Goal: Task Accomplishment & Management: Manage account settings

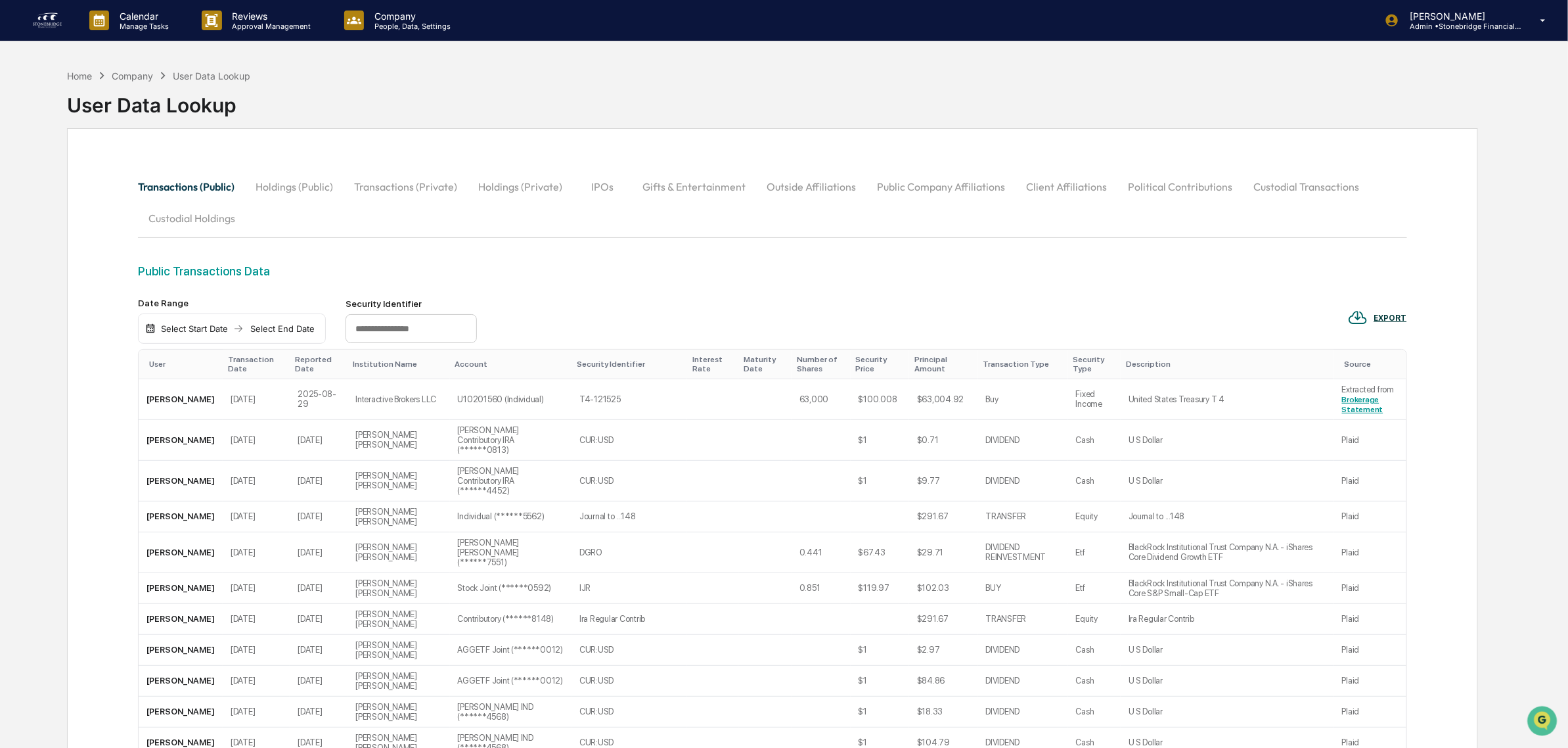
click at [782, 194] on button "Outside Affiliations" at bounding box center [811, 186] width 111 height 31
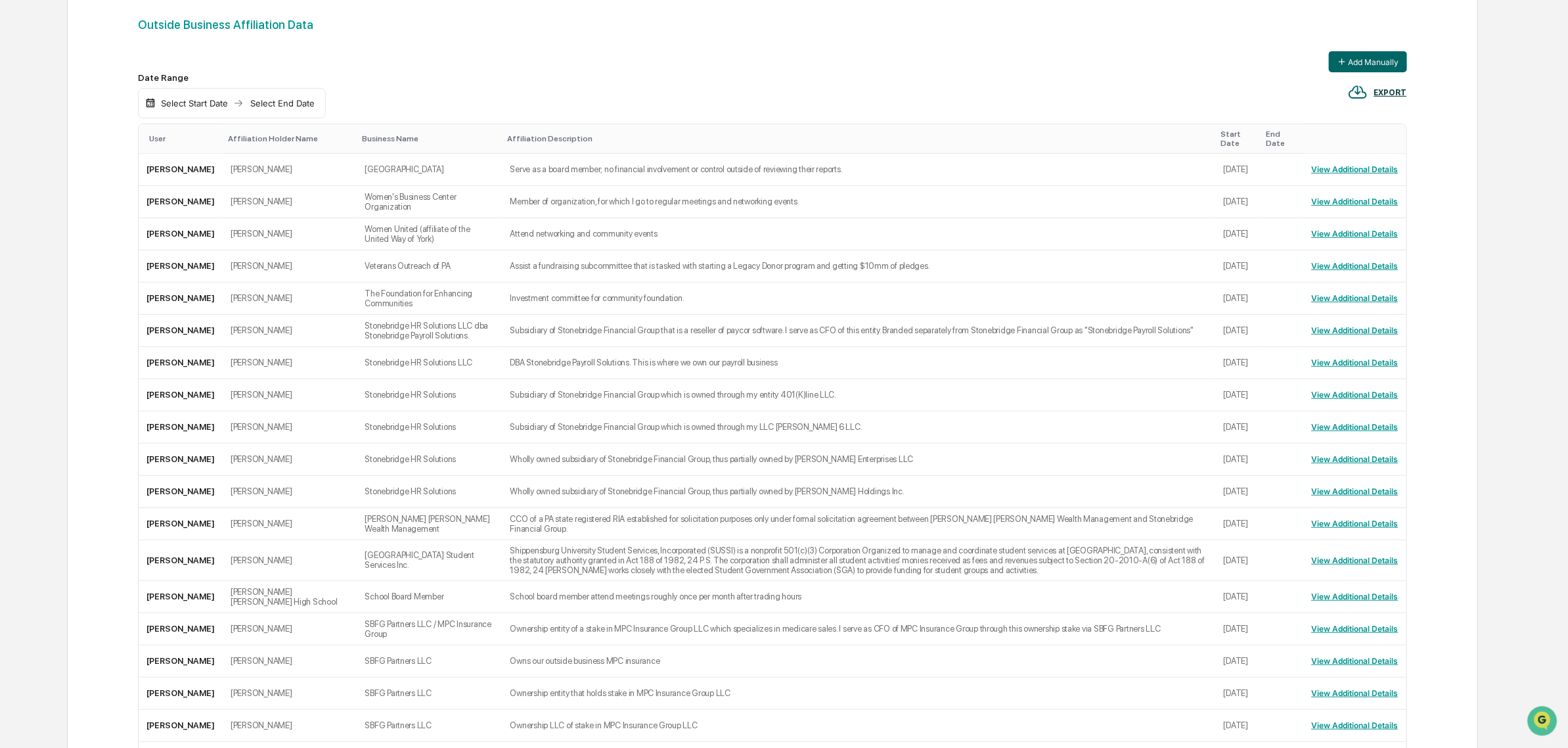
click at [155, 138] on div "User" at bounding box center [183, 139] width 68 height 9
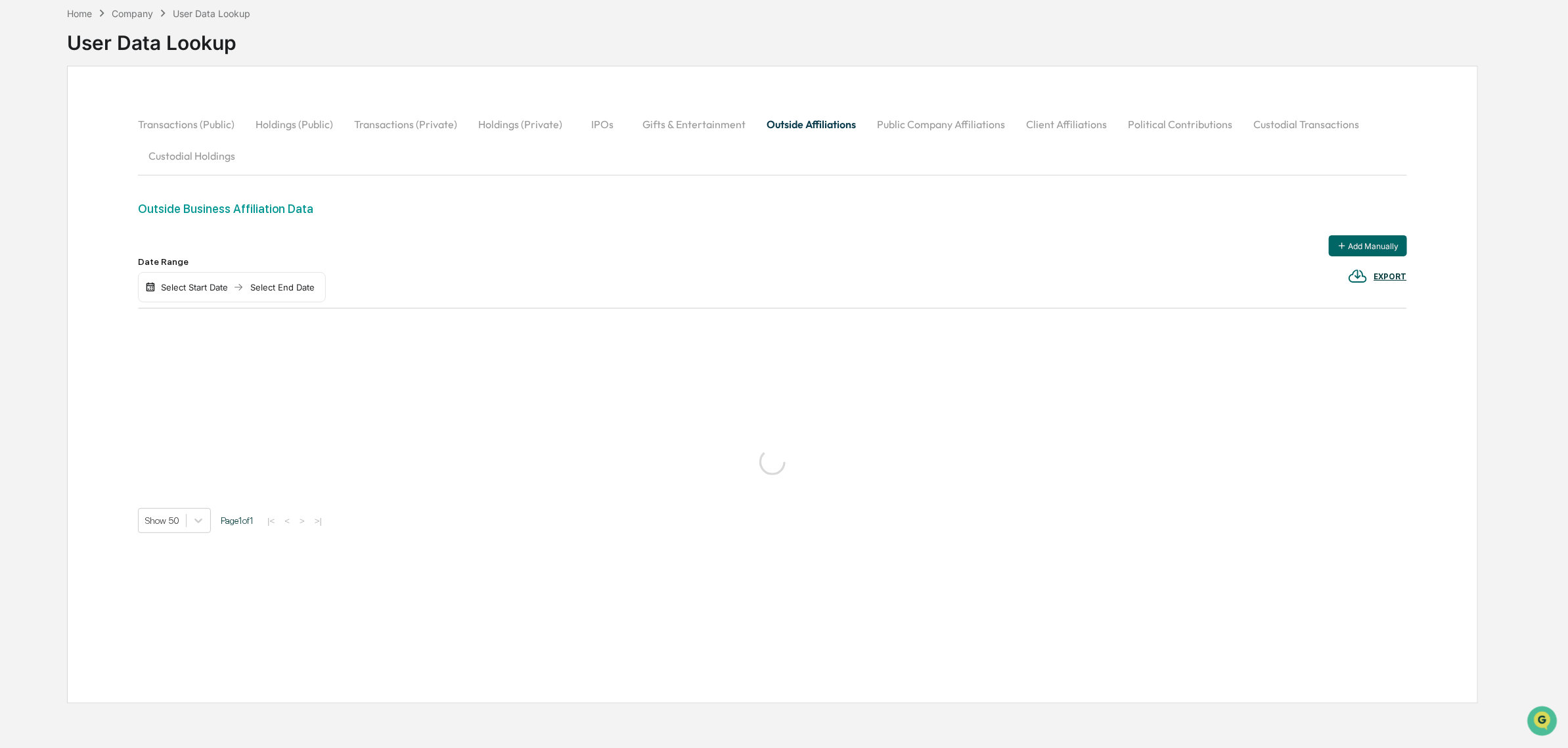
scroll to position [247, 0]
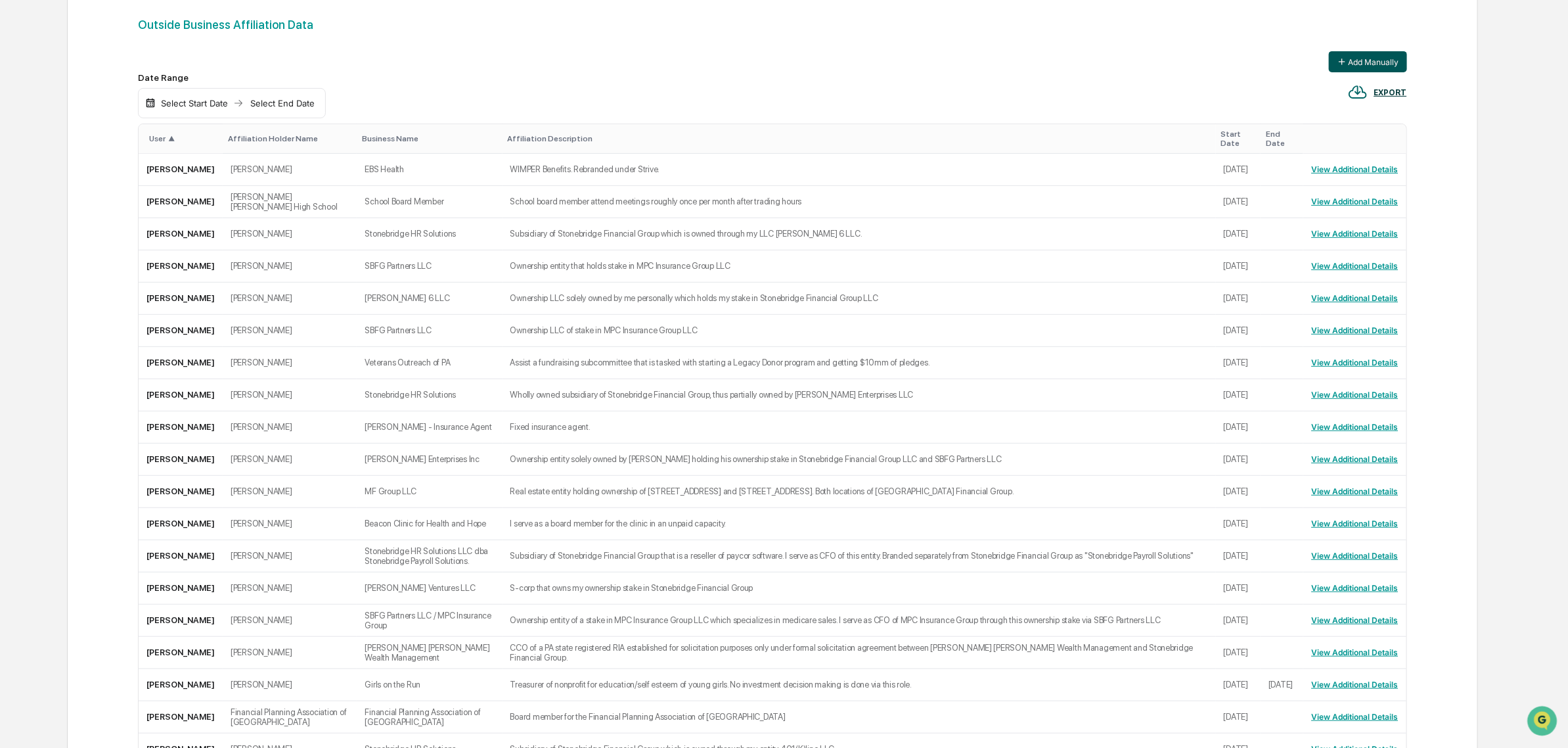
click at [1357, 61] on button "Add Manually" at bounding box center [1368, 62] width 79 height 21
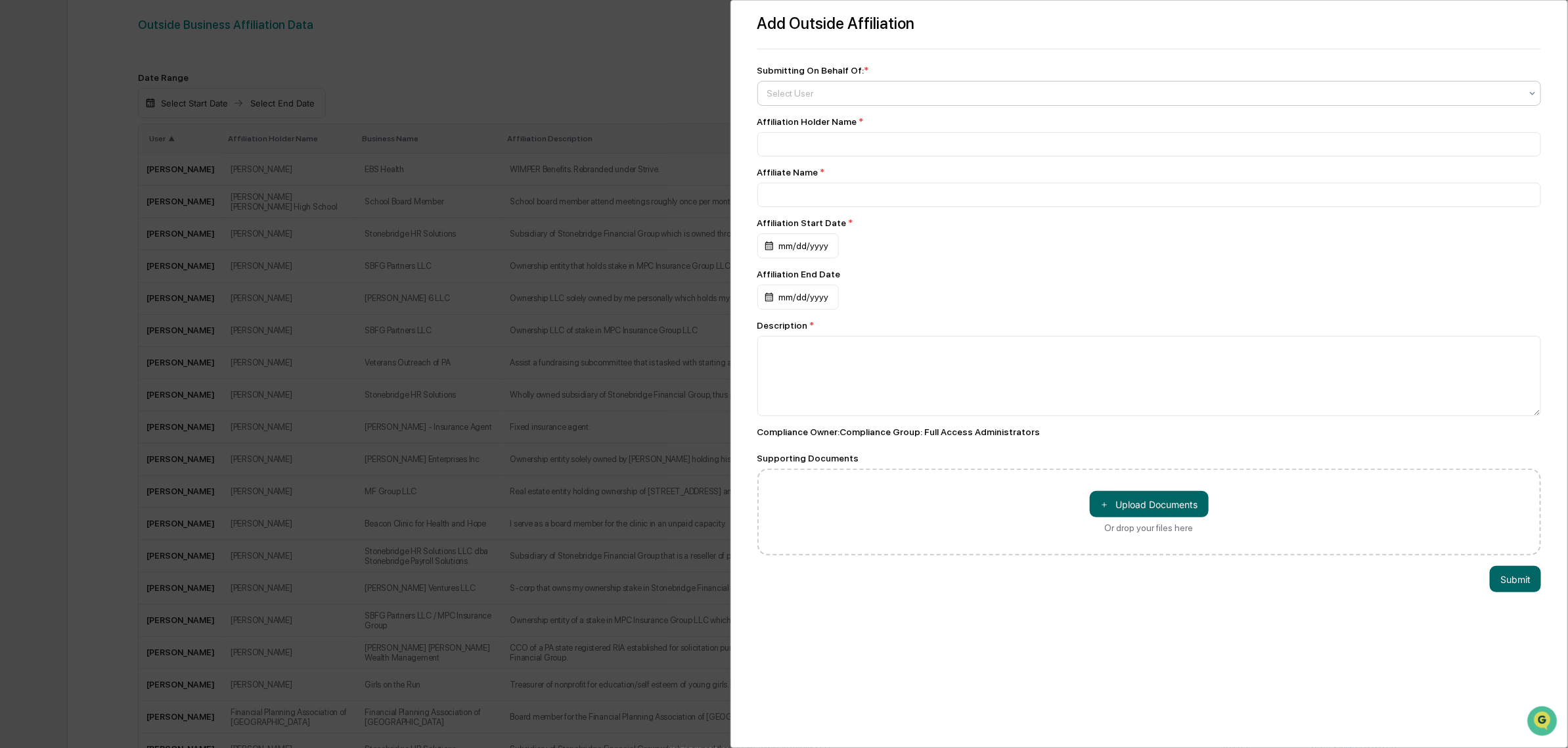
drag, startPoint x: 941, startPoint y: 80, endPoint x: 937, endPoint y: 87, distance: 8.1
click at [941, 83] on div "Submitting On Behalf Of: * Select User" at bounding box center [1150, 85] width 784 height 41
drag, startPoint x: 914, startPoint y: 104, endPoint x: 908, endPoint y: 102, distance: 6.3
click at [914, 104] on div "Select User" at bounding box center [1150, 94] width 784 height 25
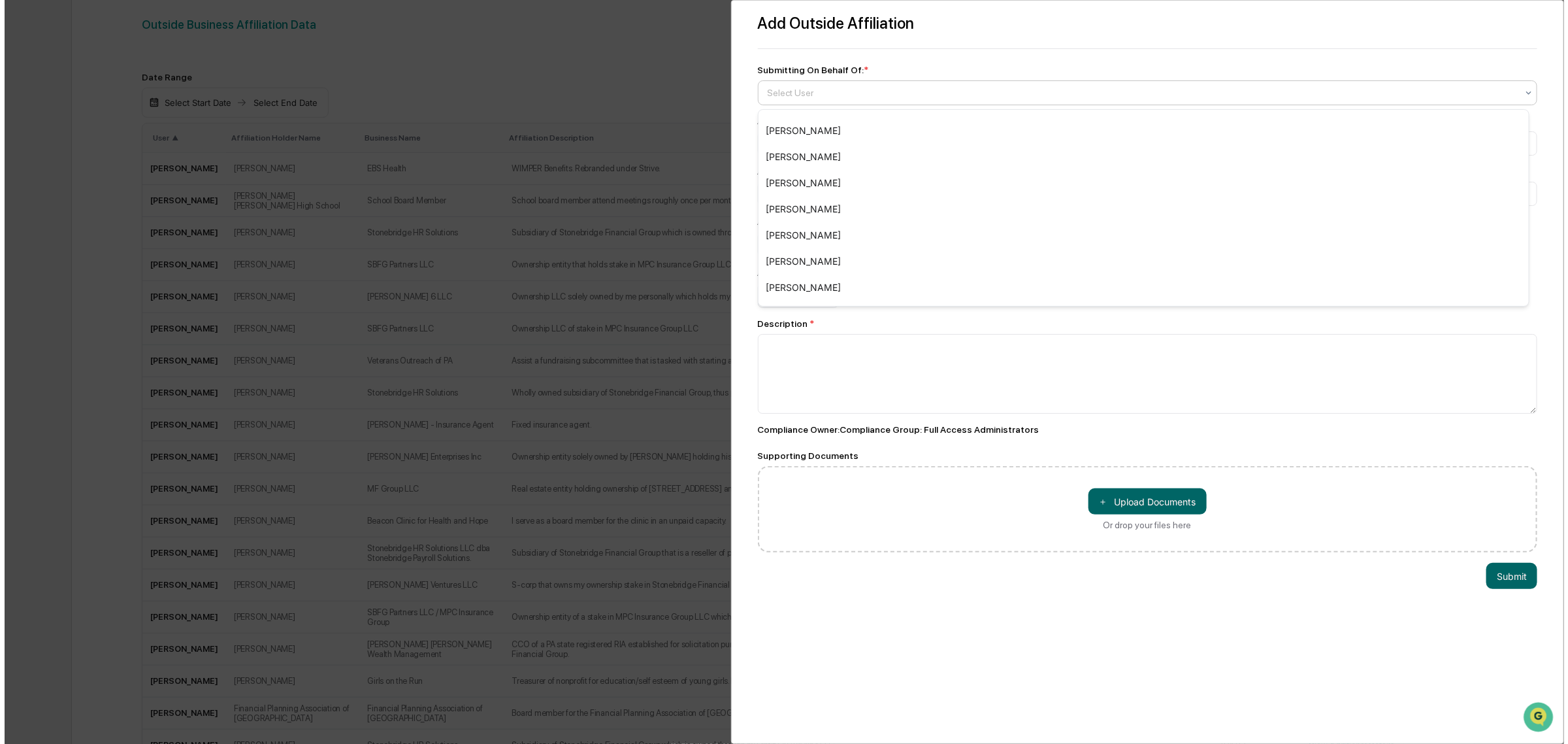
scroll to position [567, 0]
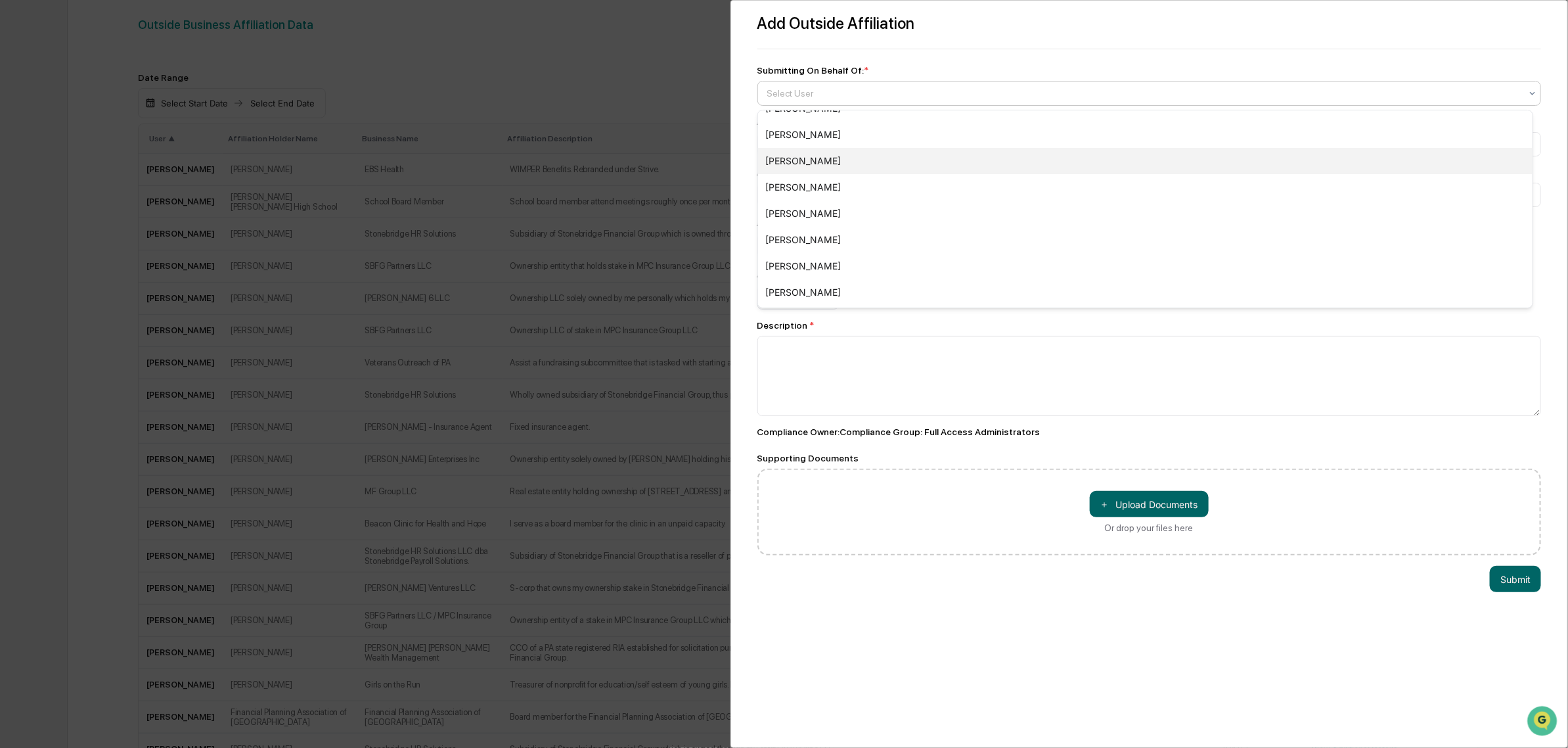
click at [790, 150] on div "[PERSON_NAME]" at bounding box center [1145, 161] width 775 height 26
click at [792, 150] on input at bounding box center [1150, 144] width 784 height 25
type input "**********"
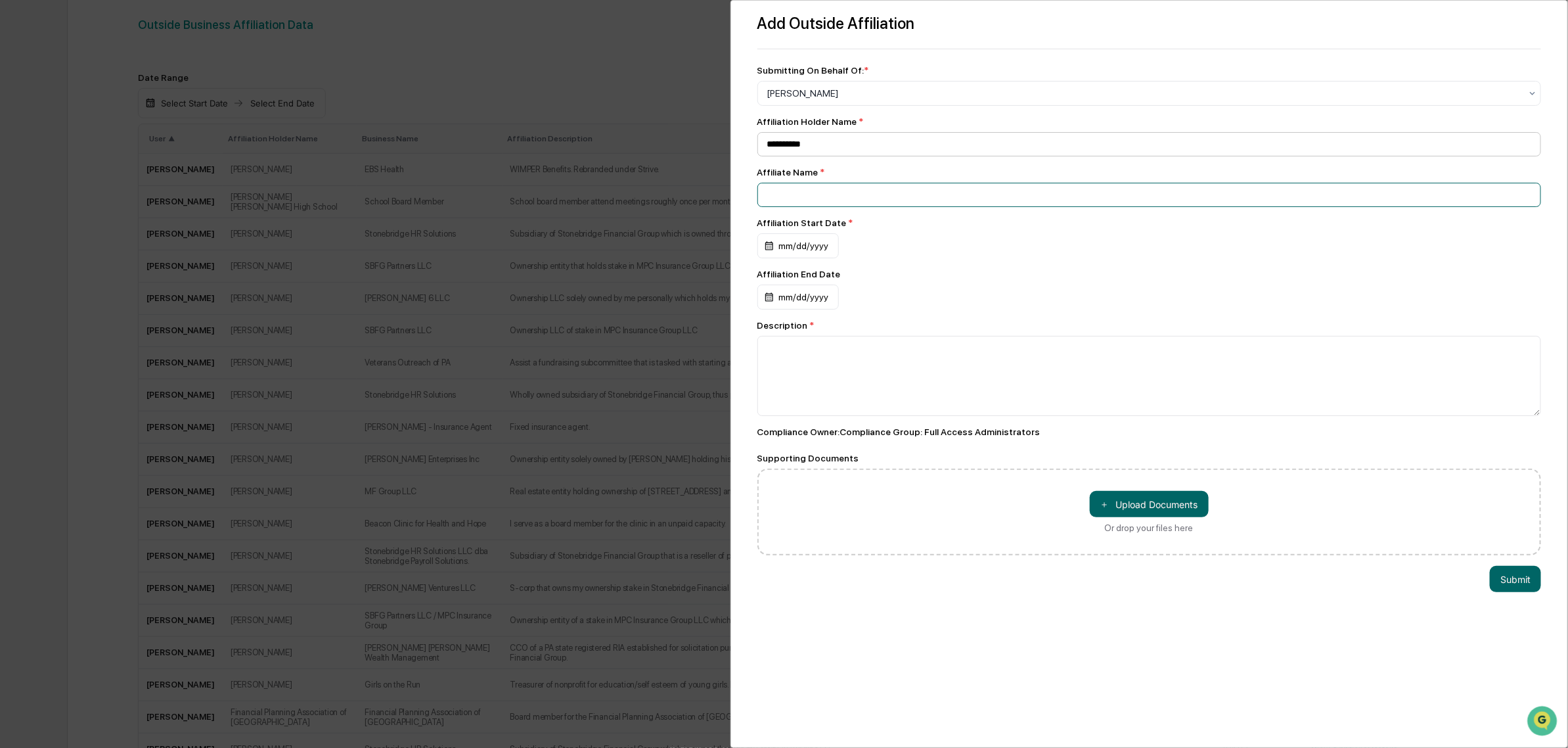
type input "*"
type input "**********"
click at [785, 253] on div "mm/dd/yyyy" at bounding box center [798, 246] width 81 height 25
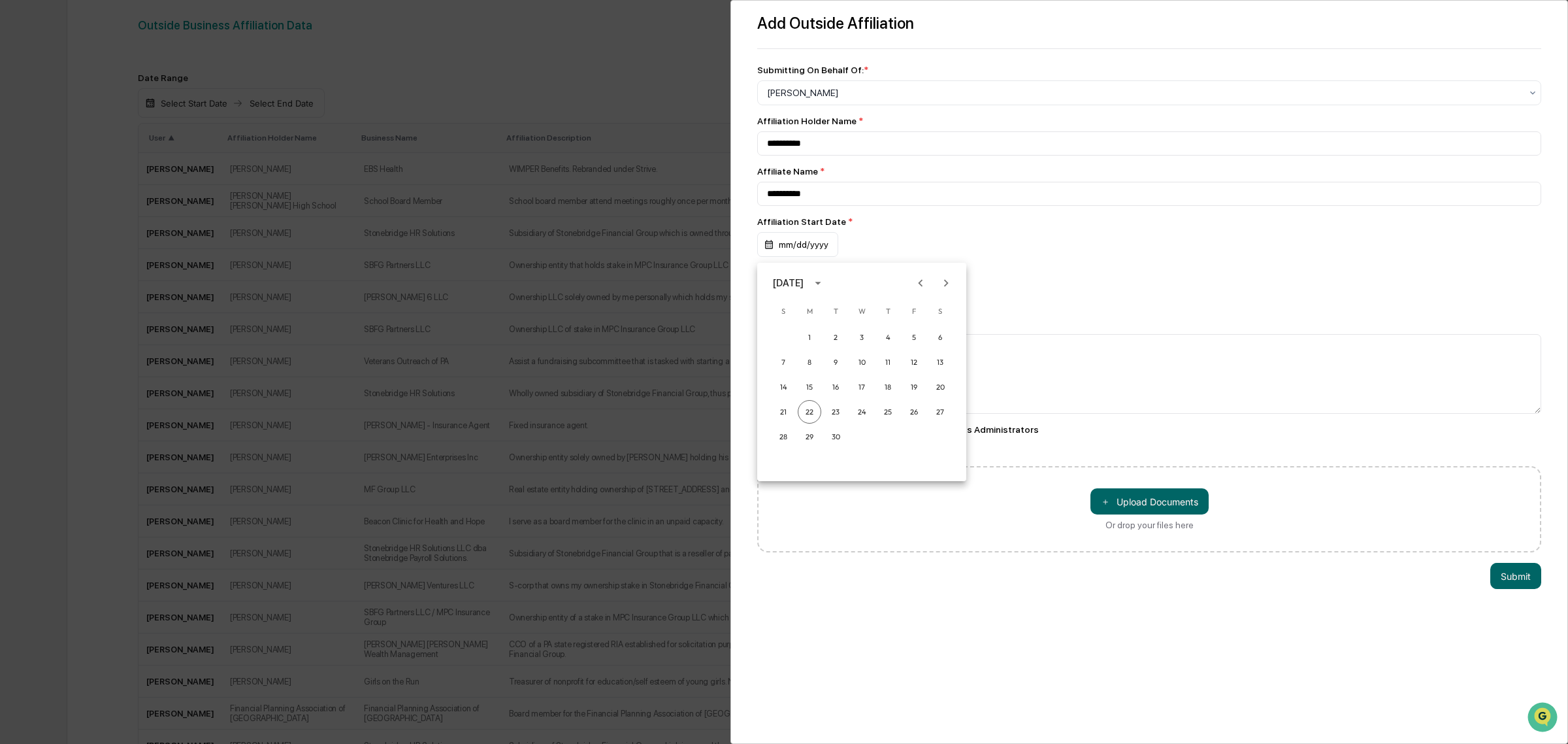
click at [825, 279] on icon "calendar view is open, switch to year view" at bounding box center [818, 282] width 14 height 14
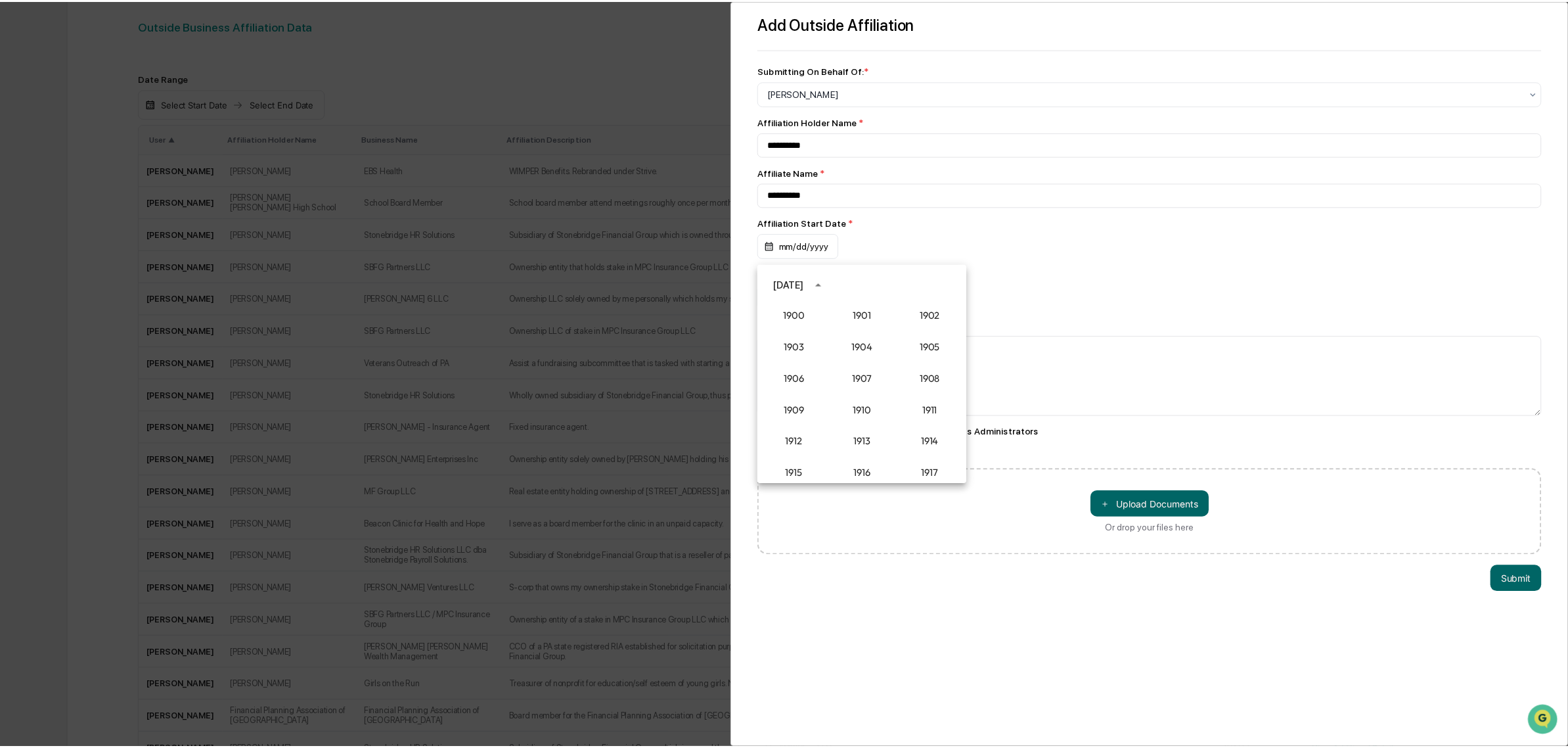
scroll to position [1217, 0]
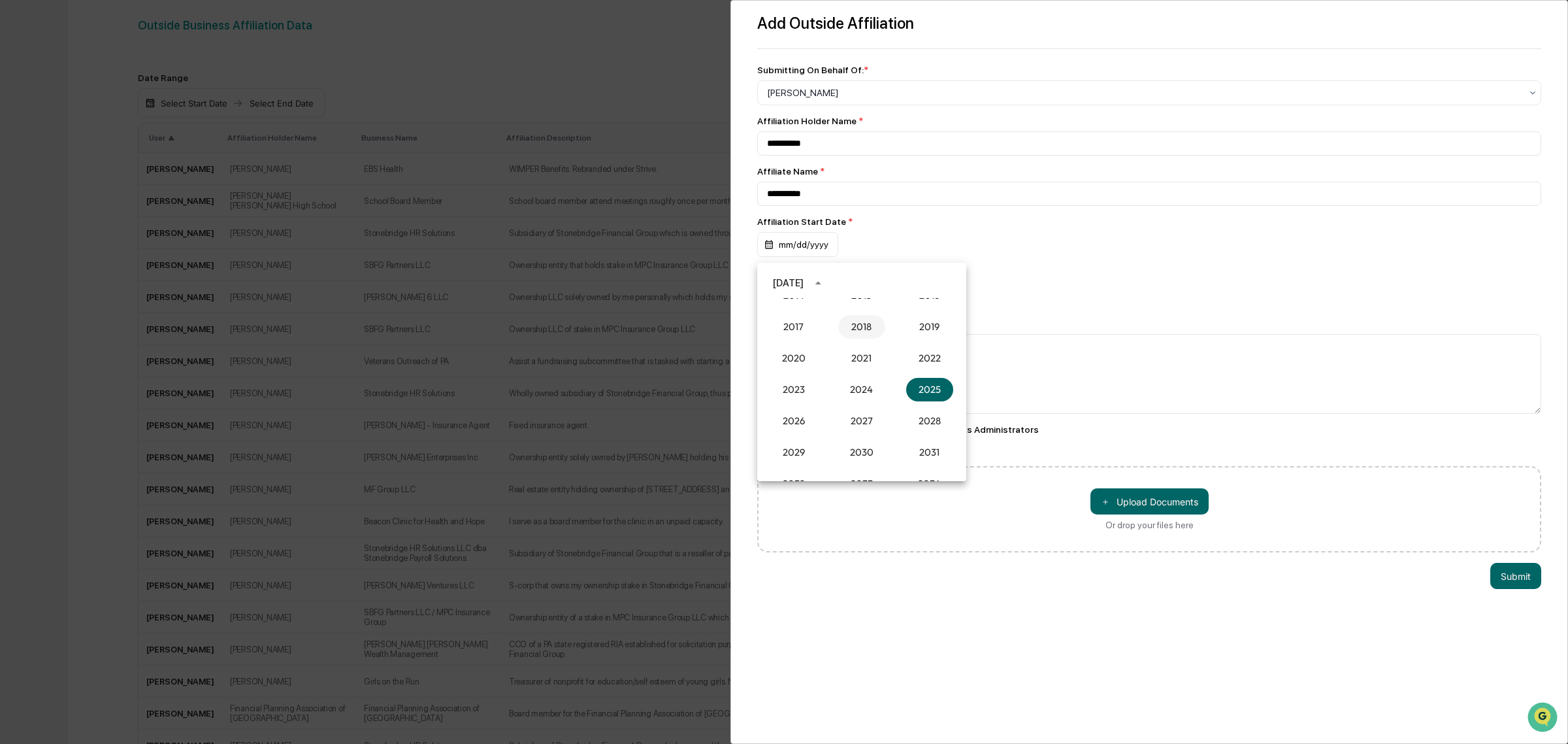
click at [858, 328] on button "2018" at bounding box center [862, 327] width 47 height 24
click at [923, 422] on button "Dec" at bounding box center [930, 417] width 47 height 24
click at [830, 415] on button "18" at bounding box center [836, 412] width 24 height 24
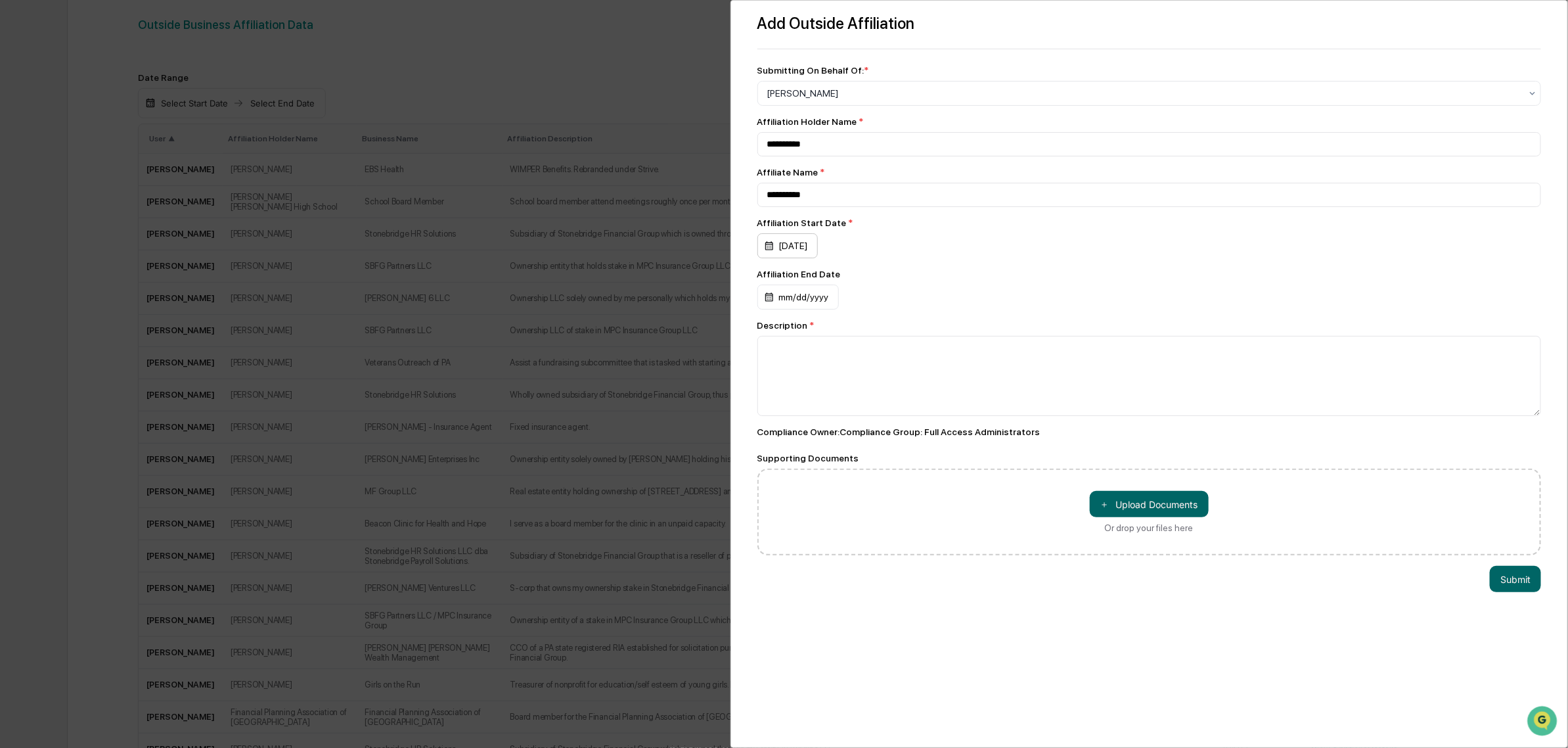
click at [813, 247] on div "[DATE]" at bounding box center [788, 246] width 61 height 25
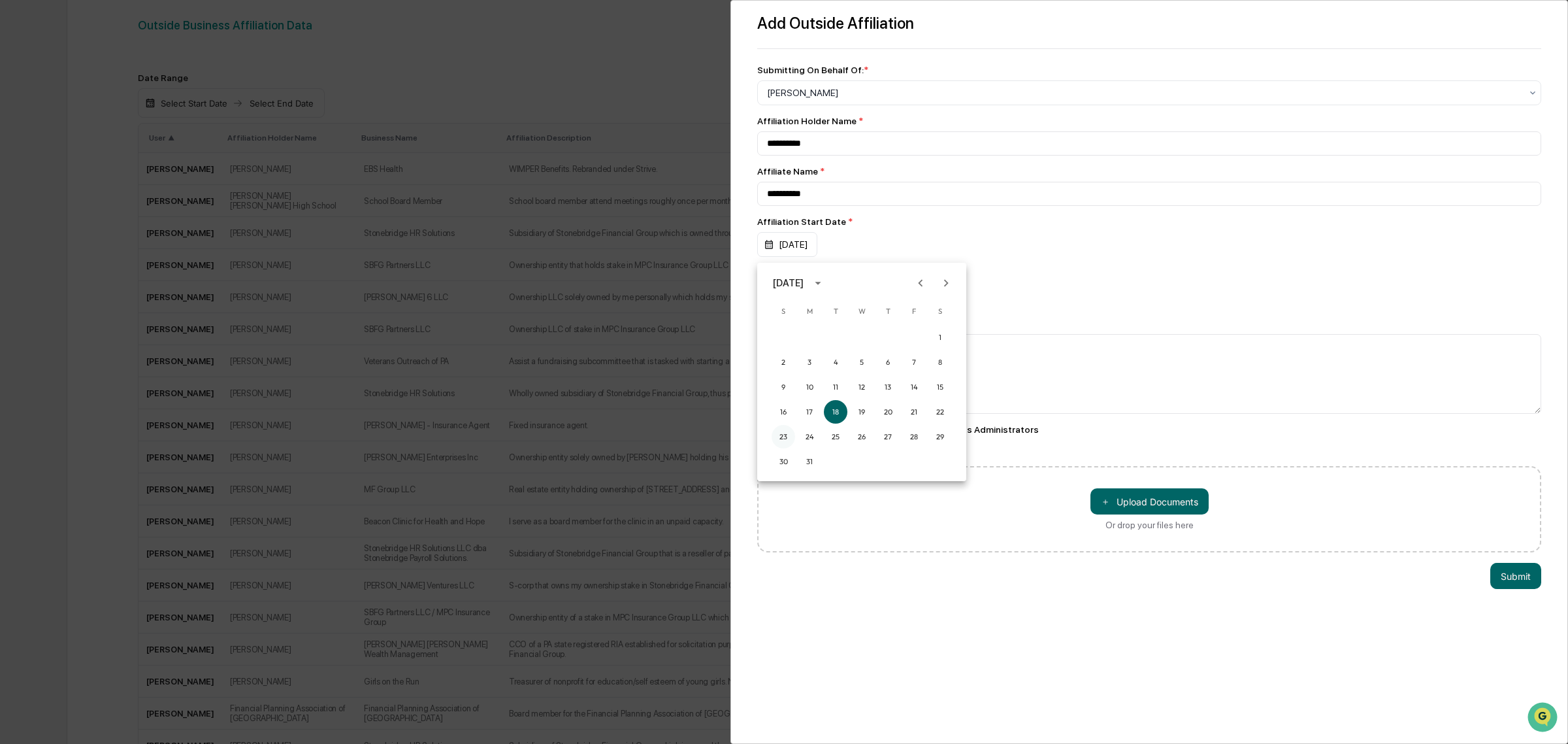
click at [786, 436] on button "23" at bounding box center [783, 436] width 24 height 24
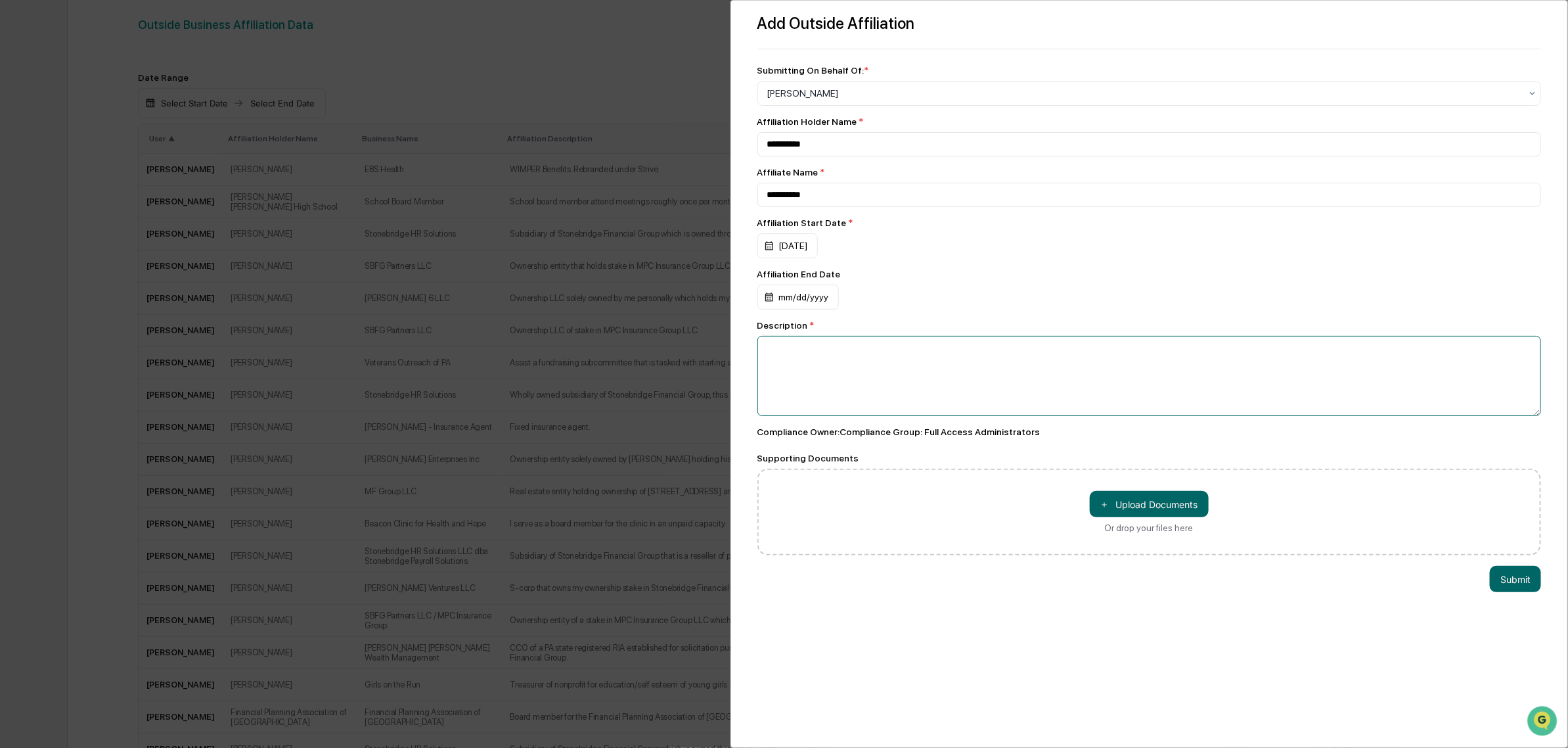
click at [875, 360] on textarea at bounding box center [1150, 375] width 784 height 80
paste textarea "**********"
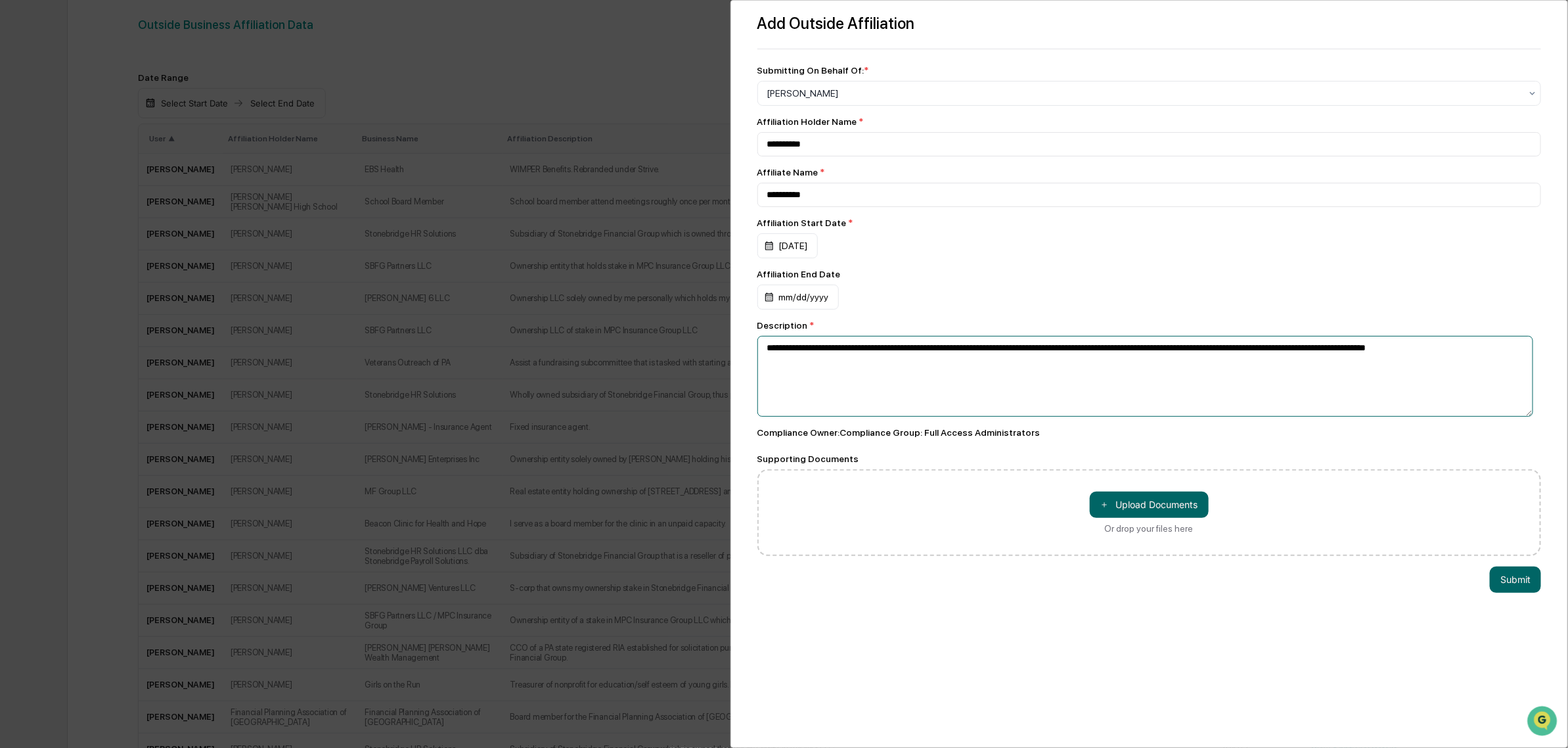
drag, startPoint x: 770, startPoint y: 359, endPoint x: 781, endPoint y: 359, distance: 11.0
click at [770, 362] on textarea "**********" at bounding box center [1146, 376] width 776 height 81
drag, startPoint x: 1021, startPoint y: 366, endPoint x: 1054, endPoint y: 375, distance: 34.2
click at [1054, 375] on textarea "**********" at bounding box center [1146, 376] width 776 height 81
click at [994, 362] on textarea "**********" at bounding box center [1146, 376] width 776 height 81
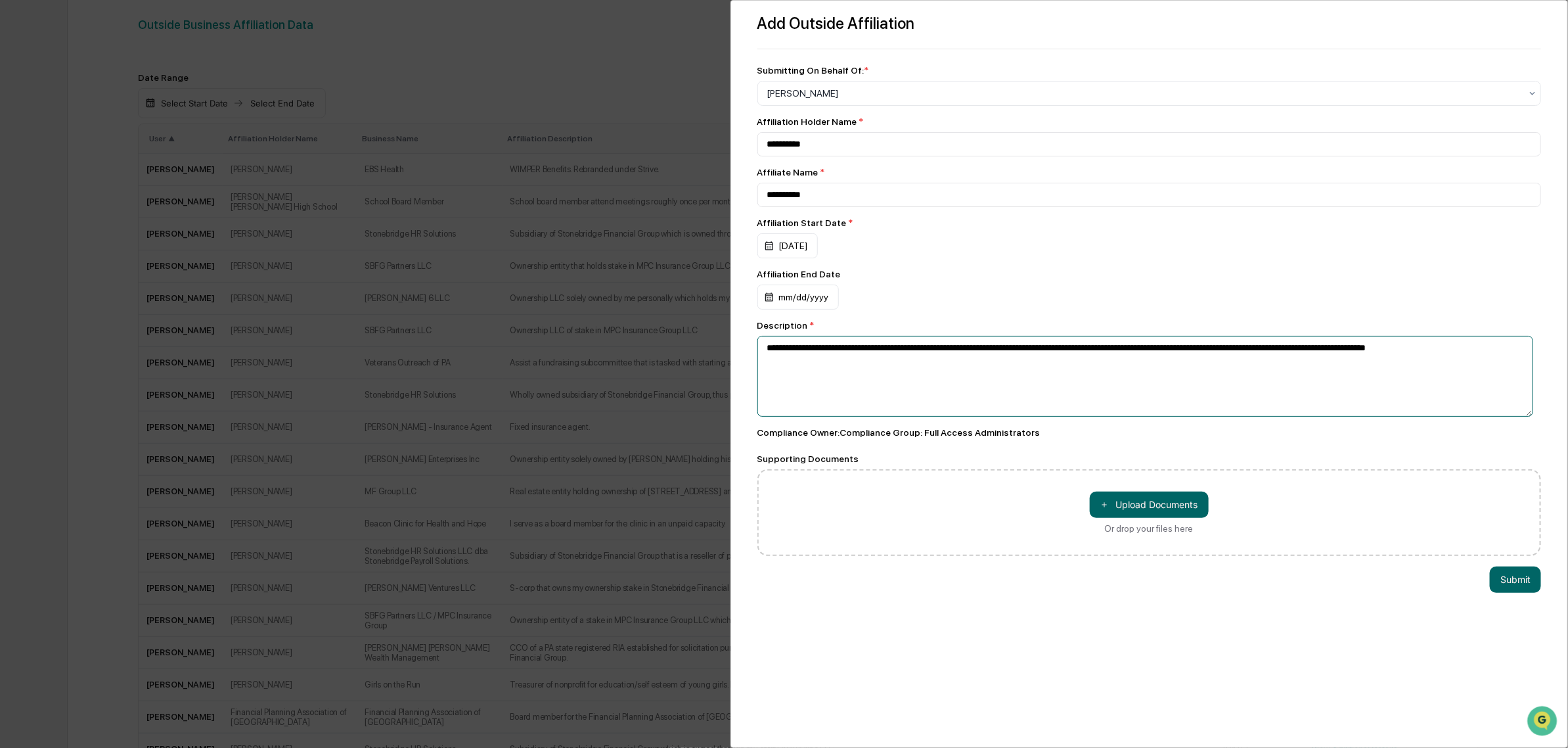
click at [976, 359] on textarea "**********" at bounding box center [1146, 376] width 776 height 81
click at [1021, 357] on textarea "**********" at bounding box center [1146, 376] width 776 height 81
click at [1019, 362] on textarea "**********" at bounding box center [1146, 376] width 776 height 81
drag, startPoint x: 1260, startPoint y: 346, endPoint x: 1309, endPoint y: 379, distance: 59.1
click at [1309, 379] on textarea "**********" at bounding box center [1146, 376] width 776 height 81
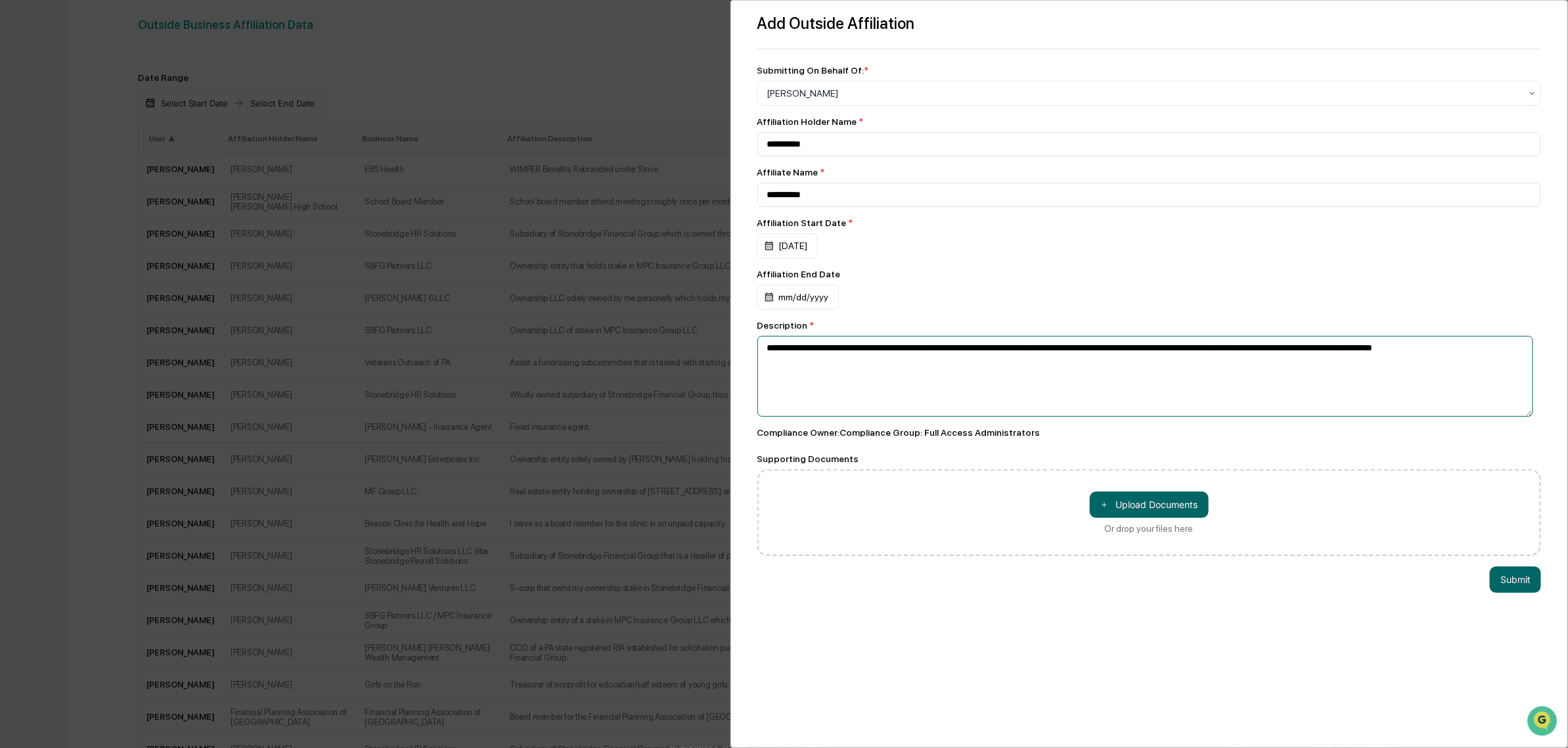
click at [1308, 379] on textarea "**********" at bounding box center [1146, 376] width 776 height 81
drag, startPoint x: 1232, startPoint y: 359, endPoint x: 1180, endPoint y: 359, distance: 52.0
click at [1180, 359] on textarea "**********" at bounding box center [1146, 376] width 776 height 81
drag, startPoint x: 1289, startPoint y: 359, endPoint x: 1433, endPoint y: 392, distance: 147.7
click at [1433, 392] on textarea "**********" at bounding box center [1146, 376] width 776 height 81
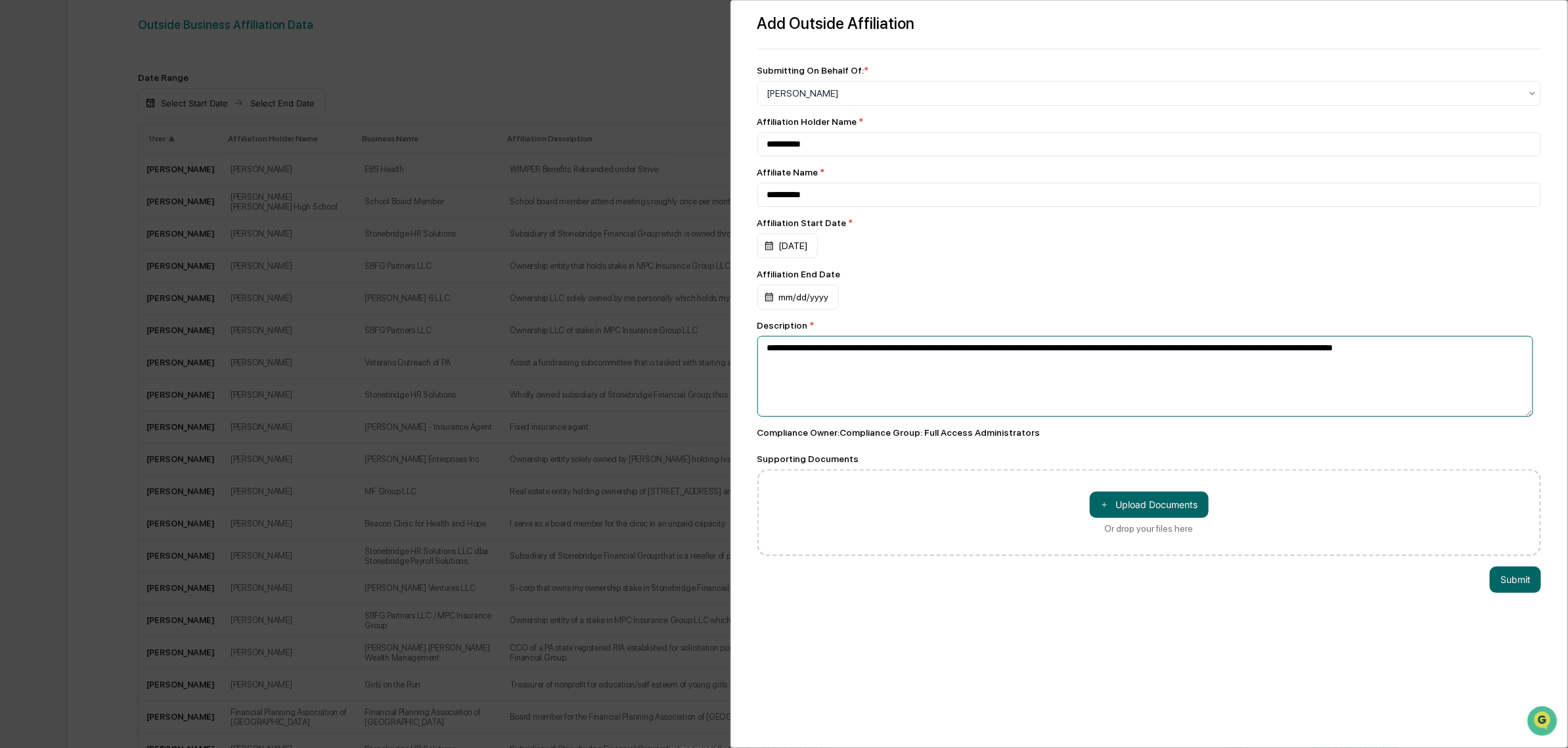
click at [1433, 392] on textarea "**********" at bounding box center [1146, 376] width 776 height 81
type textarea "**********"
click at [1006, 435] on div "Compliance Owner : Compliance Group: Full Access Administrators" at bounding box center [1150, 432] width 784 height 10
click at [1513, 590] on button "Submit" at bounding box center [1516, 579] width 52 height 26
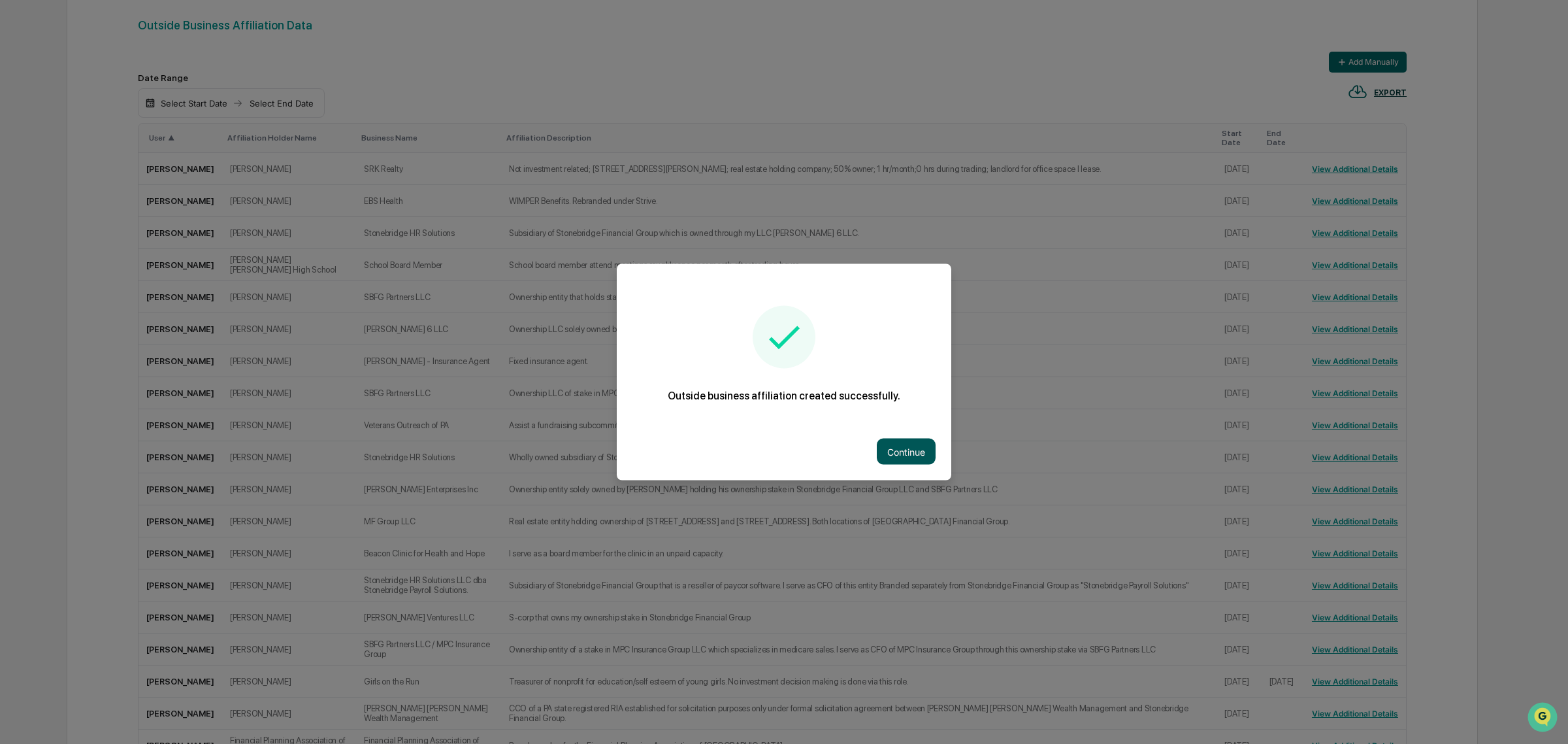
click at [900, 449] on button "Continue" at bounding box center [907, 451] width 59 height 26
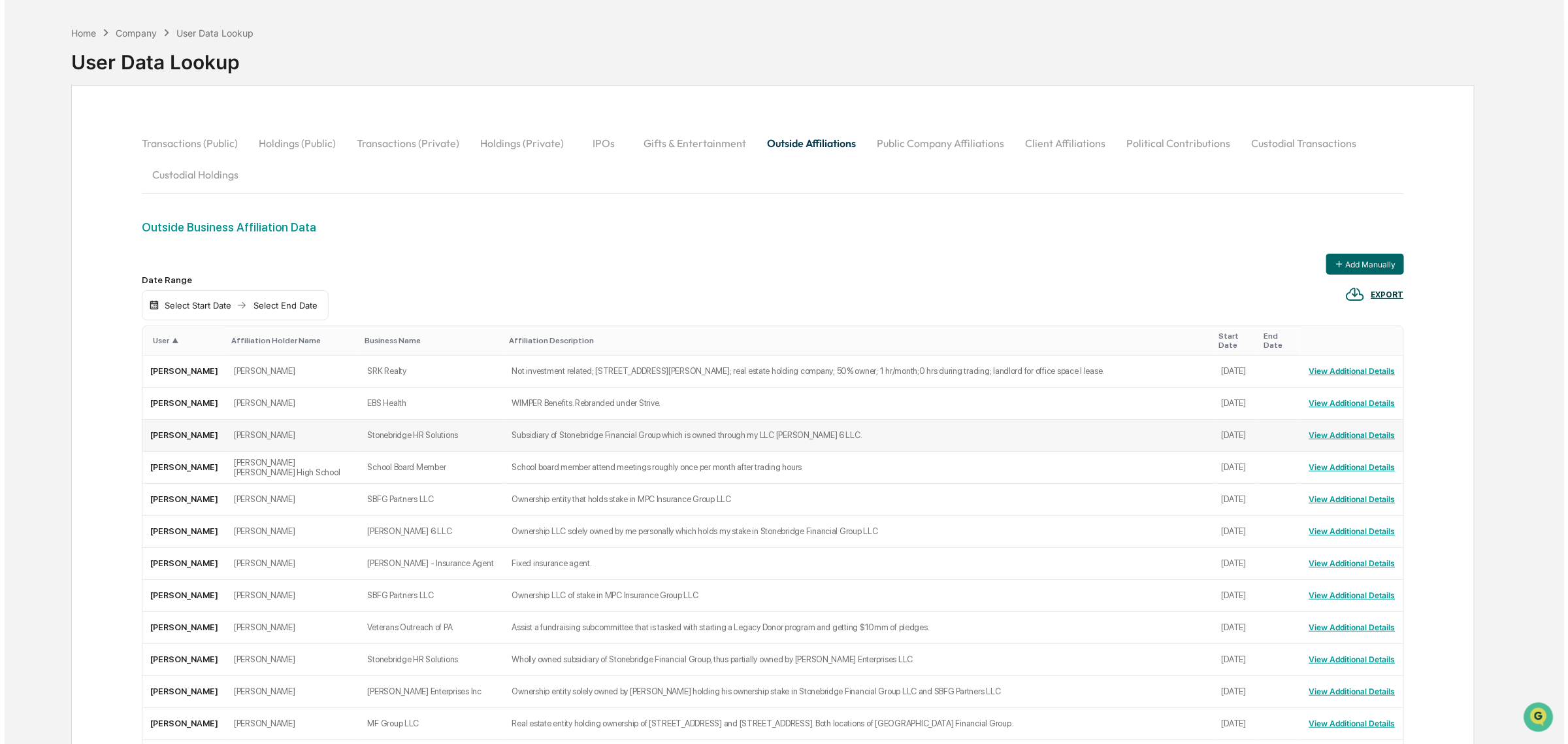
scroll to position [0, 0]
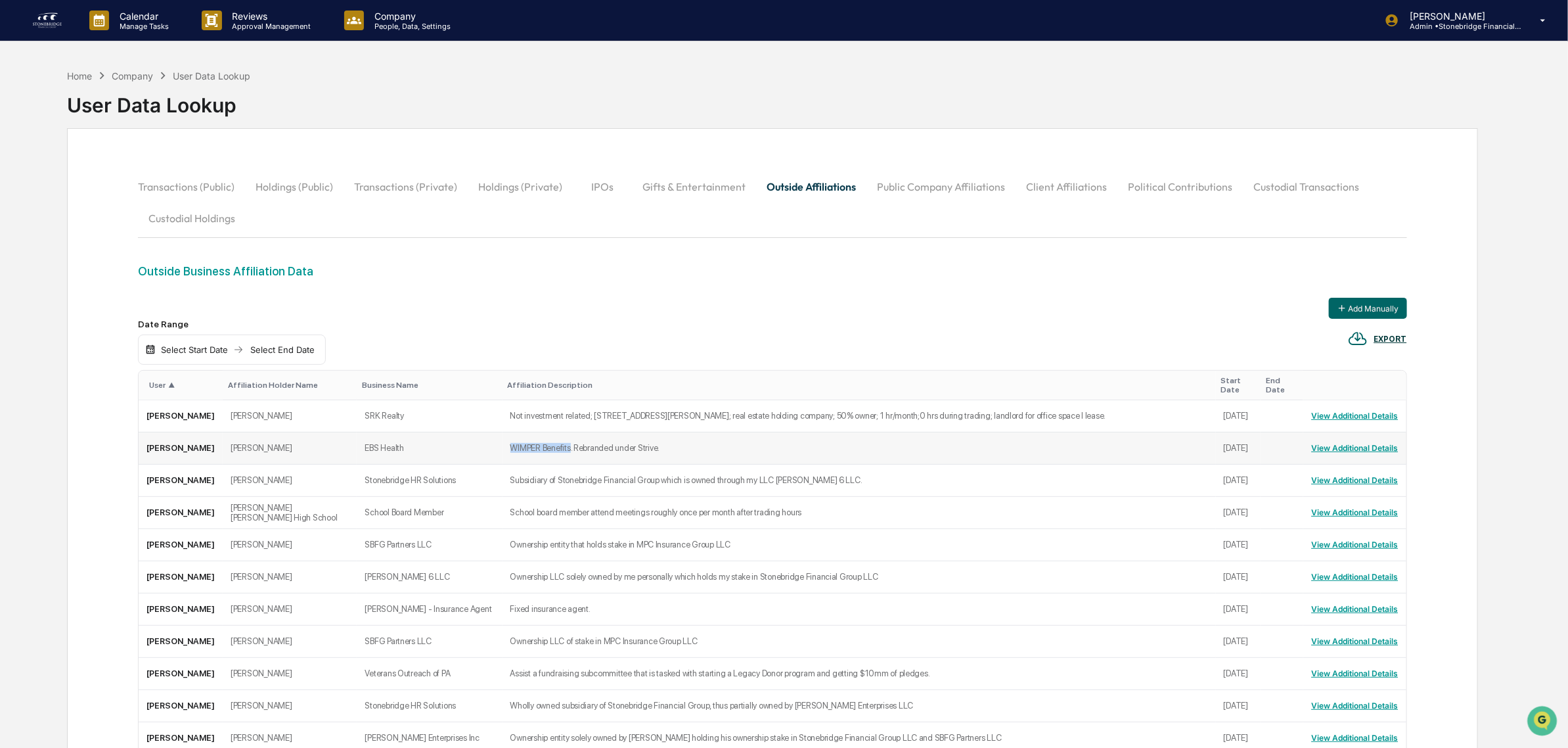
drag, startPoint x: 506, startPoint y: 435, endPoint x: 350, endPoint y: 436, distance: 156.0
click at [350, 436] on tr "[PERSON_NAME] [PERSON_NAME] EBS Health WIMPER Benefits. Rebranded under Strive.…" at bounding box center [772, 449] width 1267 height 32
click at [357, 436] on td "EBS Health" at bounding box center [429, 449] width 145 height 32
drag, startPoint x: 422, startPoint y: 442, endPoint x: 637, endPoint y: 445, distance: 215.0
click at [637, 445] on tr "[PERSON_NAME] [PERSON_NAME] EBS Health WIMPER Benefits. Rebranded under Strive.…" at bounding box center [772, 449] width 1267 height 32
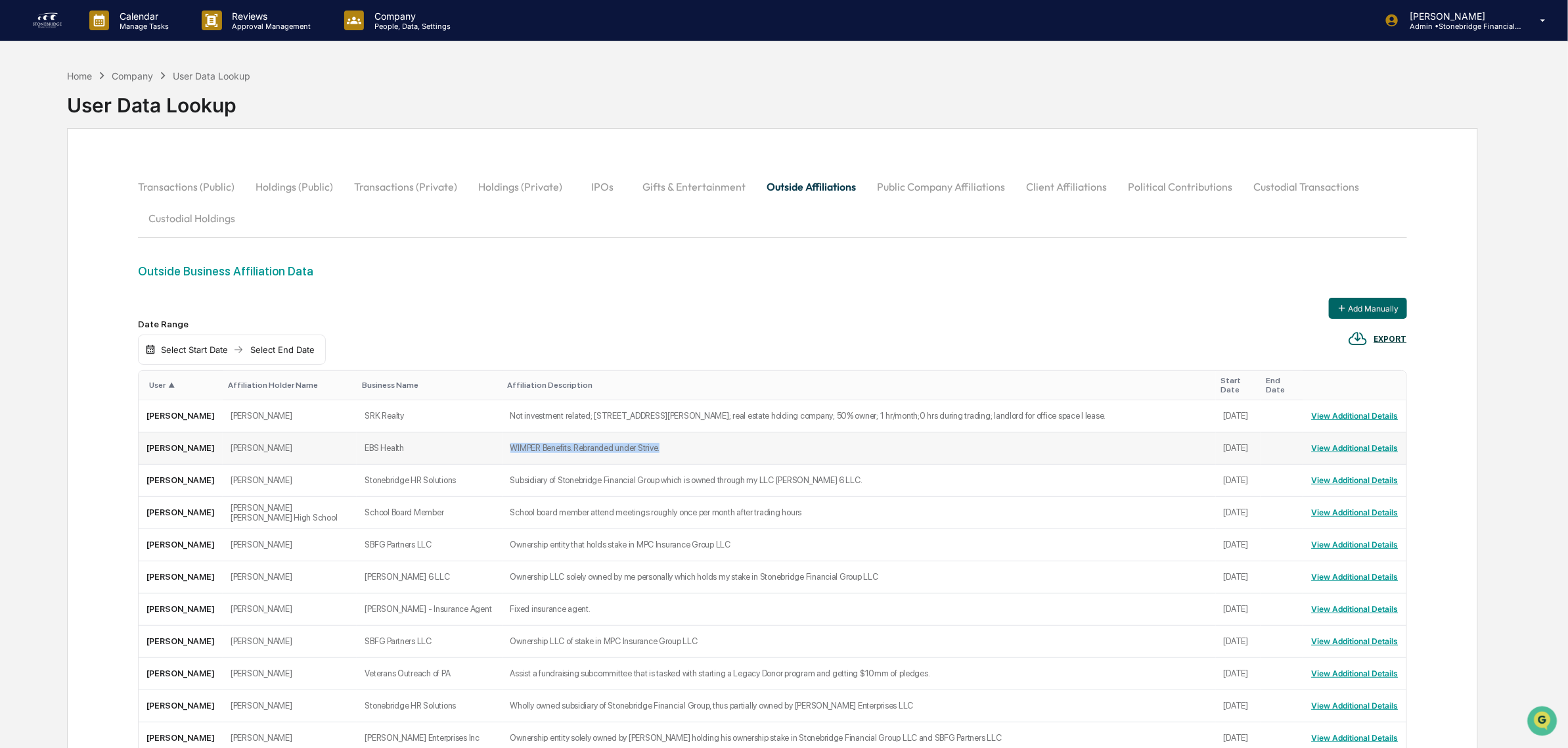
click at [637, 445] on td "WIMPER Benefits. Rebranded under Strive." at bounding box center [859, 449] width 713 height 32
drag, startPoint x: 637, startPoint y: 445, endPoint x: 438, endPoint y: 448, distance: 199.0
click at [503, 448] on td "WIMPER Benefits. Rebranded under Strive." at bounding box center [859, 449] width 713 height 32
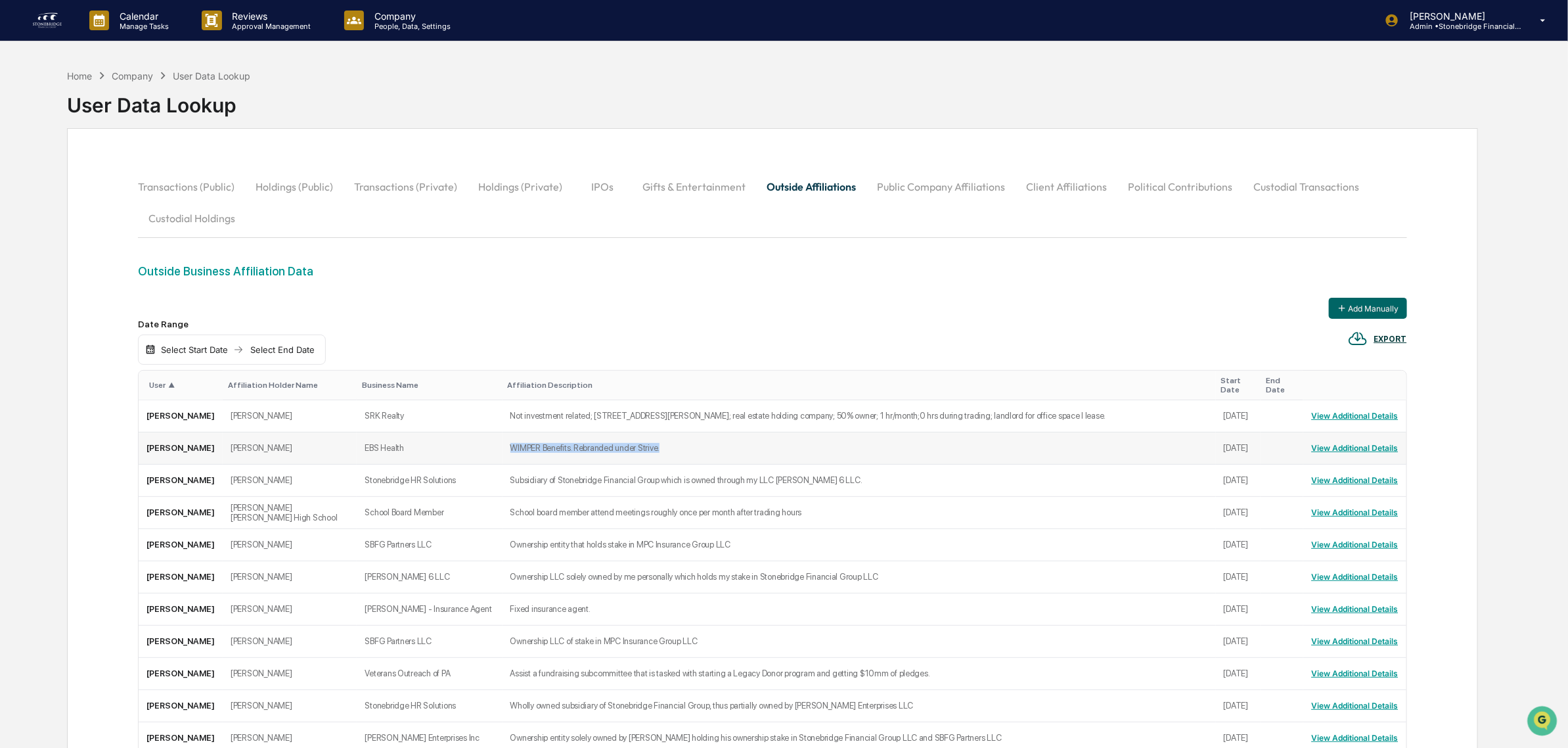
drag, startPoint x: 503, startPoint y: 447, endPoint x: 634, endPoint y: 445, distance: 131.0
click at [634, 445] on td "WIMPER Benefits. Rebranded under Strive." at bounding box center [859, 449] width 713 height 32
drag, startPoint x: 634, startPoint y: 445, endPoint x: 325, endPoint y: 445, distance: 309.0
click at [325, 445] on tr "[PERSON_NAME] [PERSON_NAME] EBS Health WIMPER Benefits. Rebranded under Strive.…" at bounding box center [772, 449] width 1267 height 32
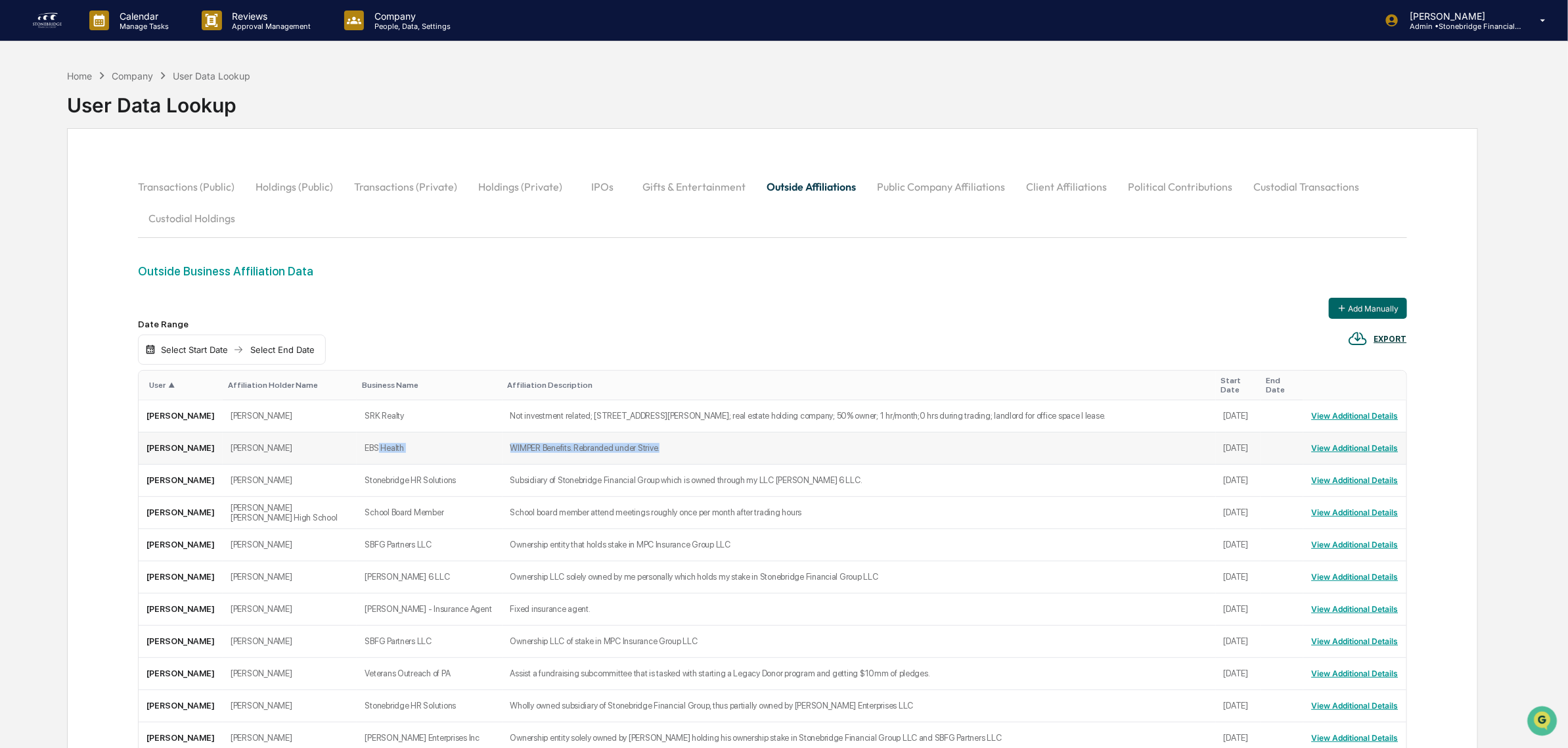
click at [357, 445] on td "EBS Health" at bounding box center [429, 449] width 145 height 32
click at [33, 26] on img at bounding box center [46, 20] width 31 height 21
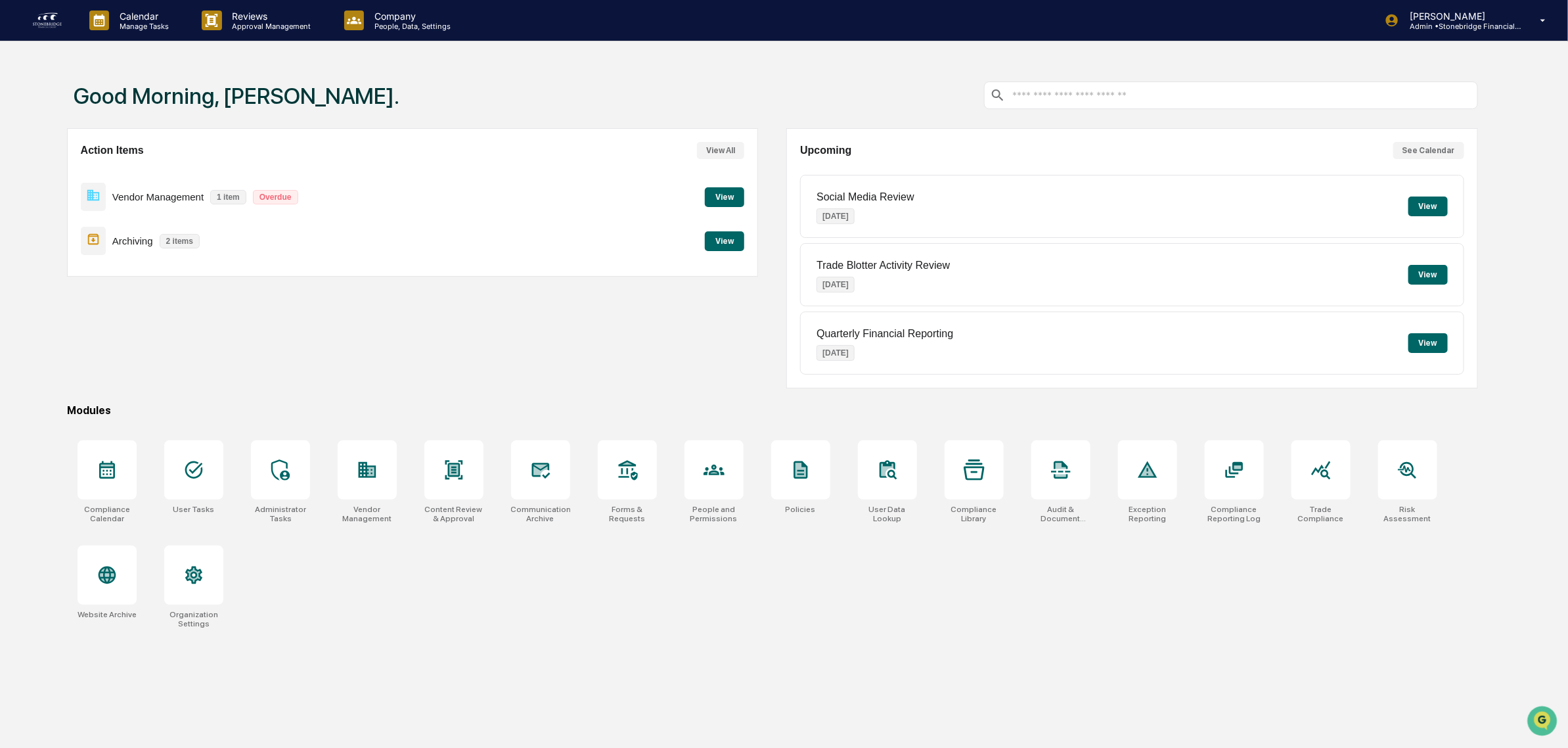
click at [726, 205] on button "View" at bounding box center [724, 197] width 40 height 19
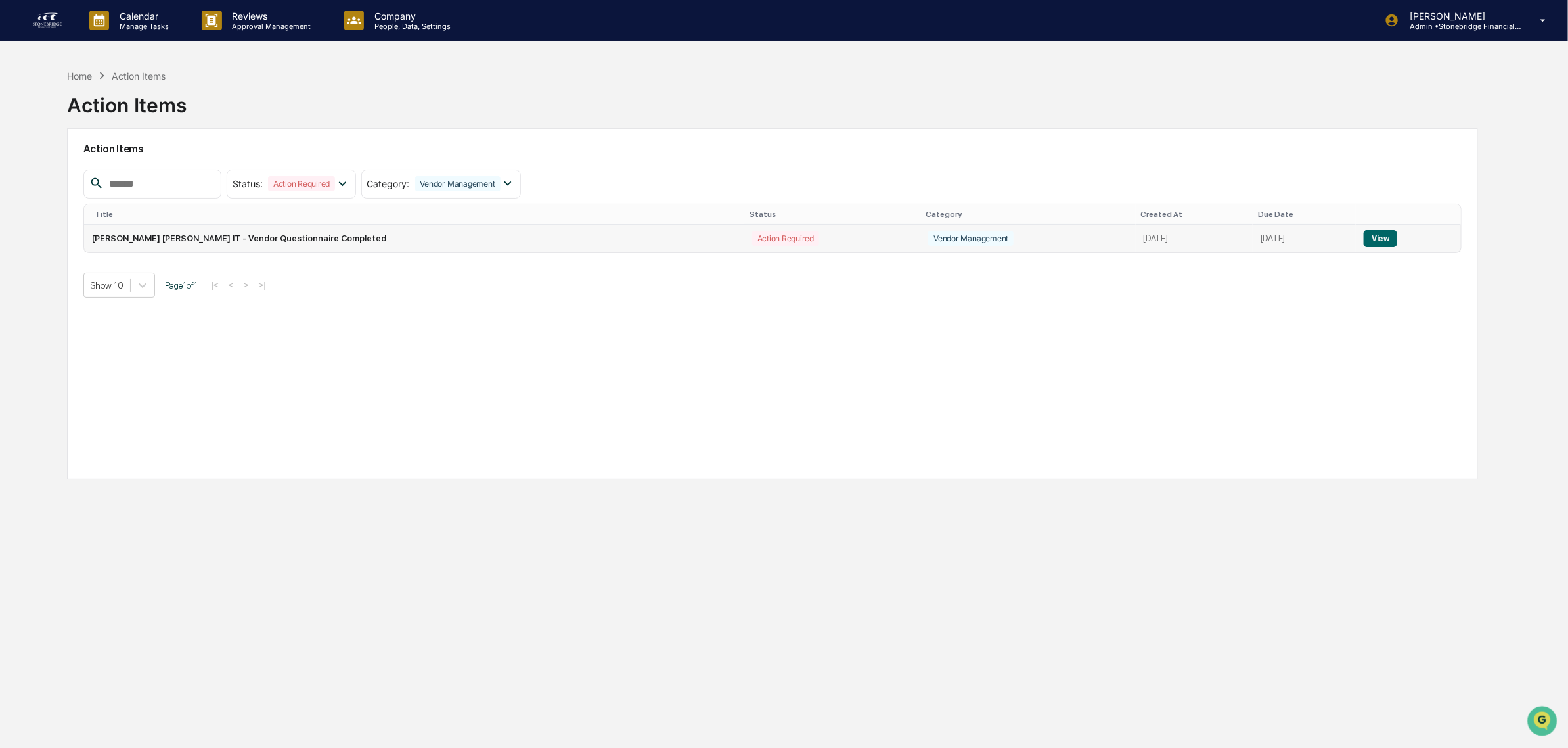
click at [1372, 238] on button "View" at bounding box center [1380, 238] width 34 height 17
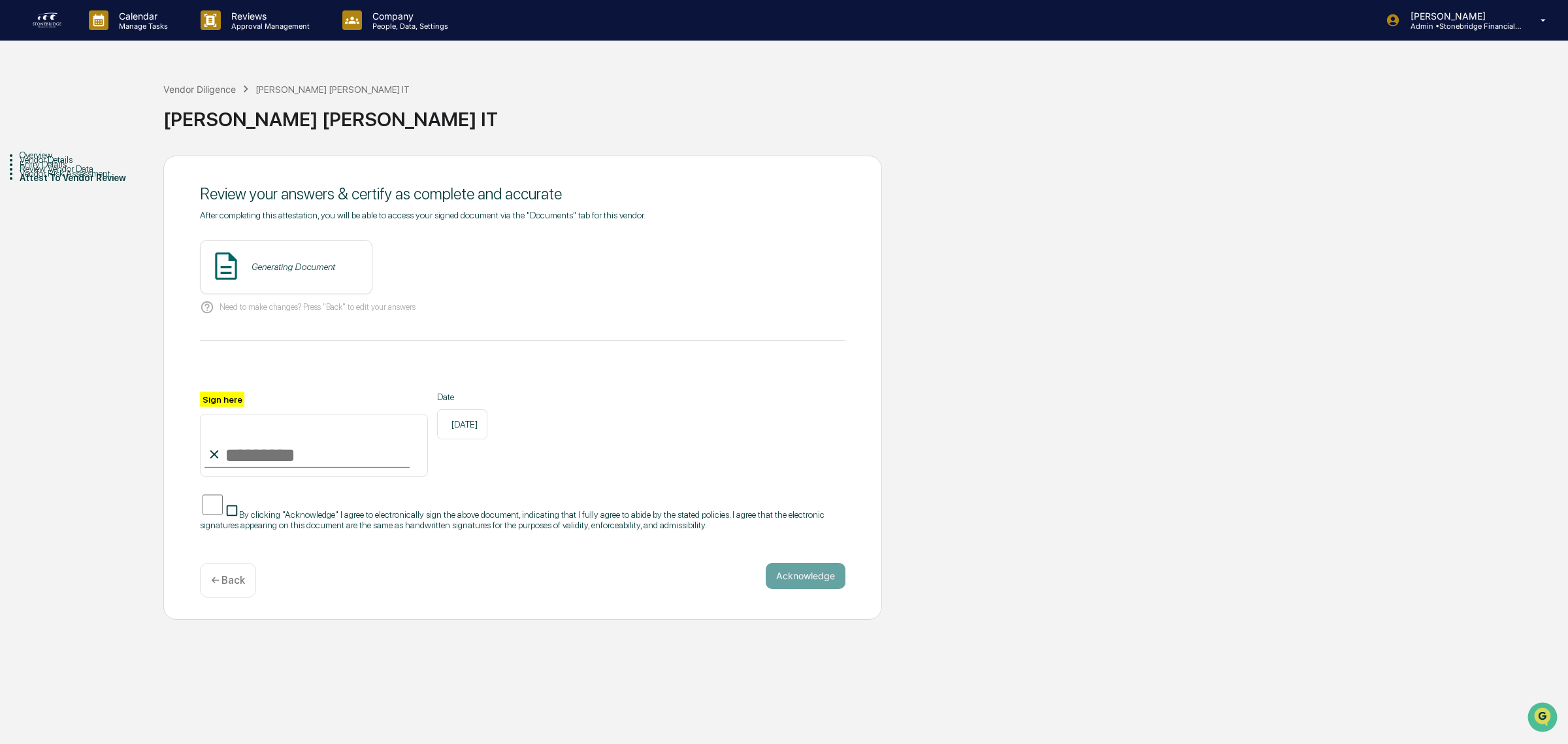
click at [125, 178] on div "Vendor Risk Assessment" at bounding box center [91, 173] width 144 height 10
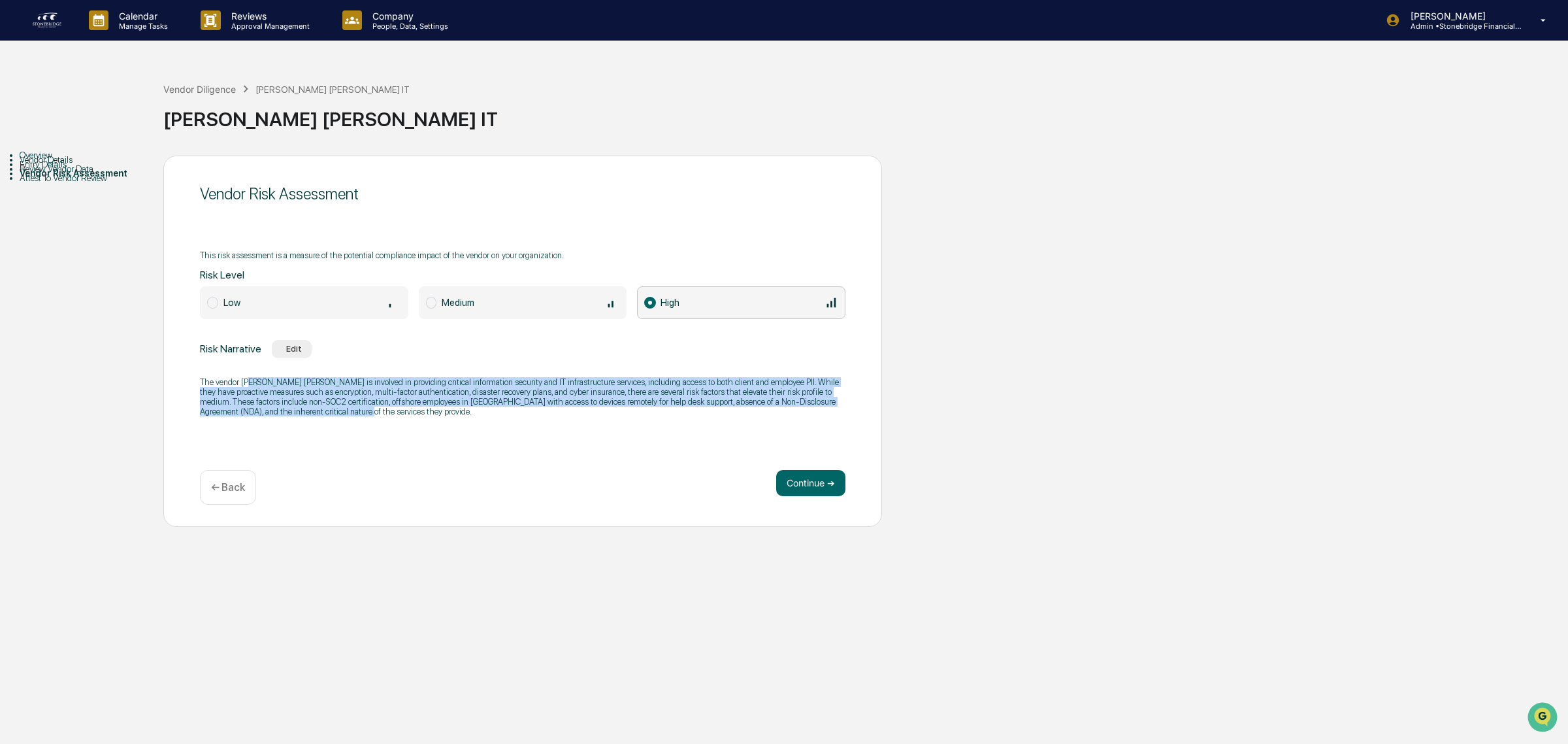
drag, startPoint x: 247, startPoint y: 370, endPoint x: 307, endPoint y: 426, distance: 82.1
click at [307, 425] on div "The vendor [PERSON_NAME] [PERSON_NAME] is involved in providing critical inform…" at bounding box center [523, 397] width 645 height 56
drag, startPoint x: 360, startPoint y: 420, endPoint x: 312, endPoint y: 387, distance: 58.2
click at [312, 387] on div "The vendor [PERSON_NAME] [PERSON_NAME] is involved in providing critical inform…" at bounding box center [523, 397] width 645 height 56
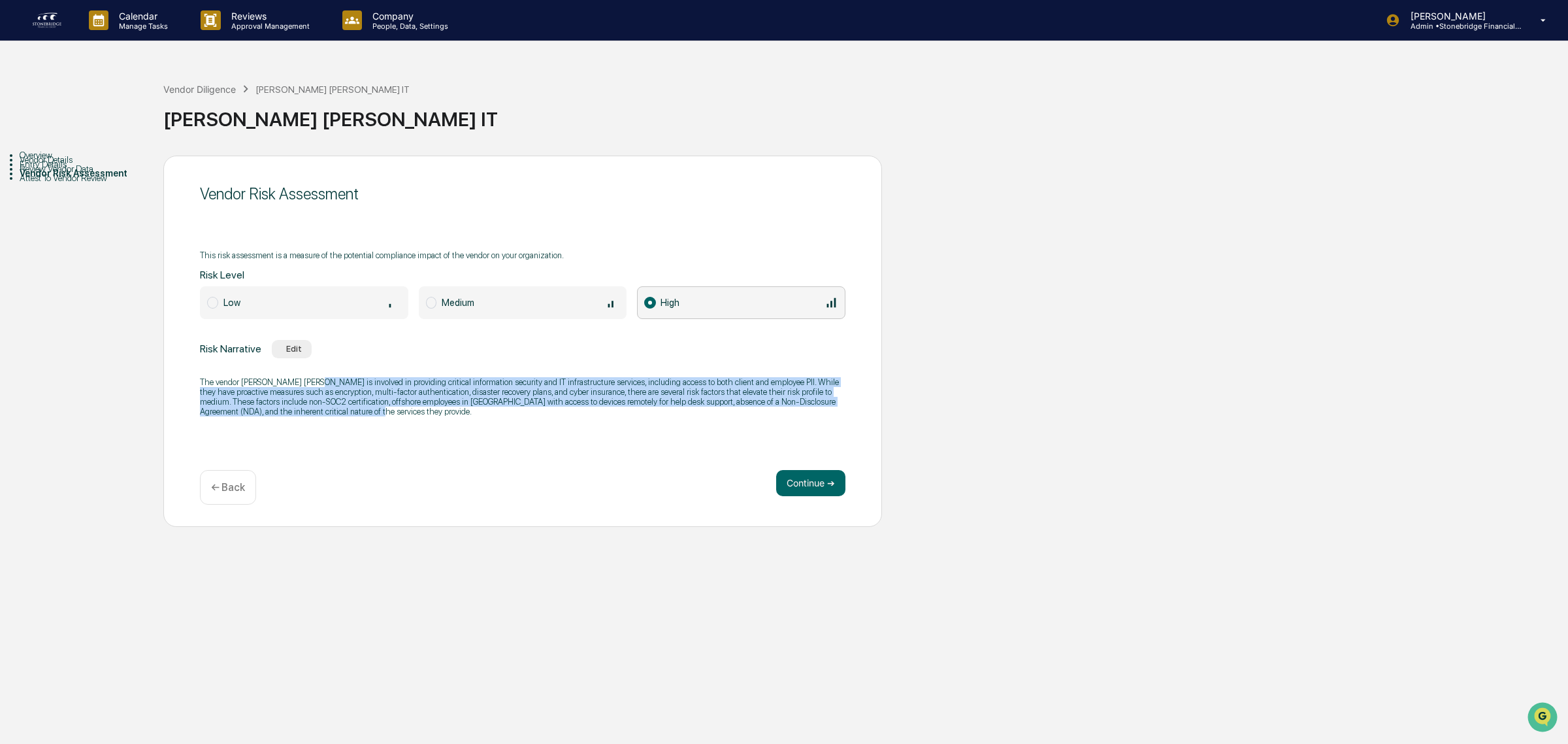
click at [311, 387] on p "The vendor [PERSON_NAME] [PERSON_NAME] is involved in providing critical inform…" at bounding box center [523, 397] width 645 height 40
drag, startPoint x: 283, startPoint y: 379, endPoint x: 457, endPoint y: 425, distance: 180.0
click at [457, 425] on div "The vendor [PERSON_NAME] [PERSON_NAME] is involved in providing critical inform…" at bounding box center [523, 397] width 645 height 56
drag, startPoint x: 457, startPoint y: 425, endPoint x: 255, endPoint y: 367, distance: 210.2
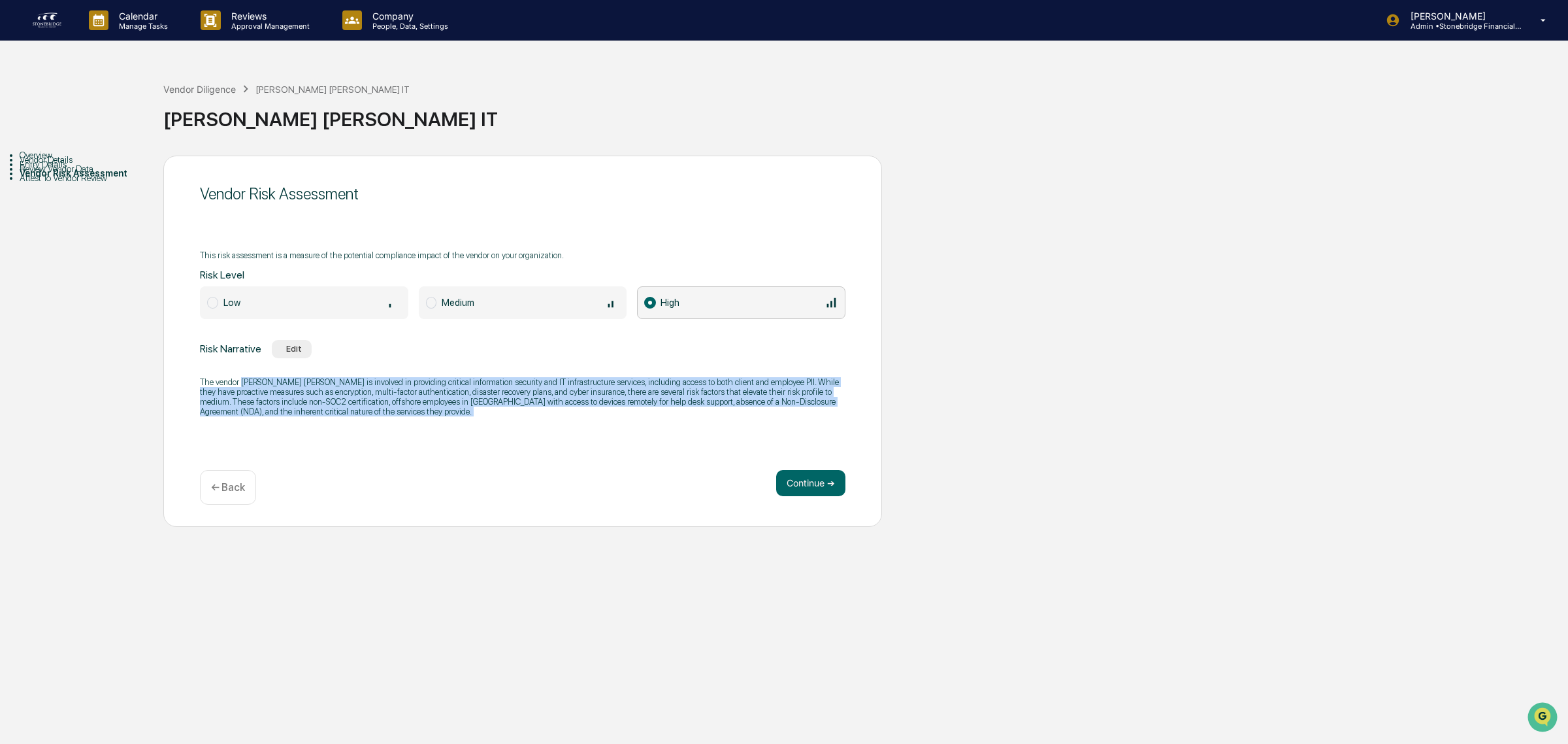
click at [255, 367] on div "Risk Narrative Edit The vendor [PERSON_NAME] [PERSON_NAME] is involved in provi…" at bounding box center [523, 382] width 645 height 85
drag, startPoint x: 239, startPoint y: 384, endPoint x: 466, endPoint y: 436, distance: 232.9
click at [466, 436] on div "Vendor Risk Assessment This risk assessment is a measure of the potential compl…" at bounding box center [522, 341] width 718 height 372
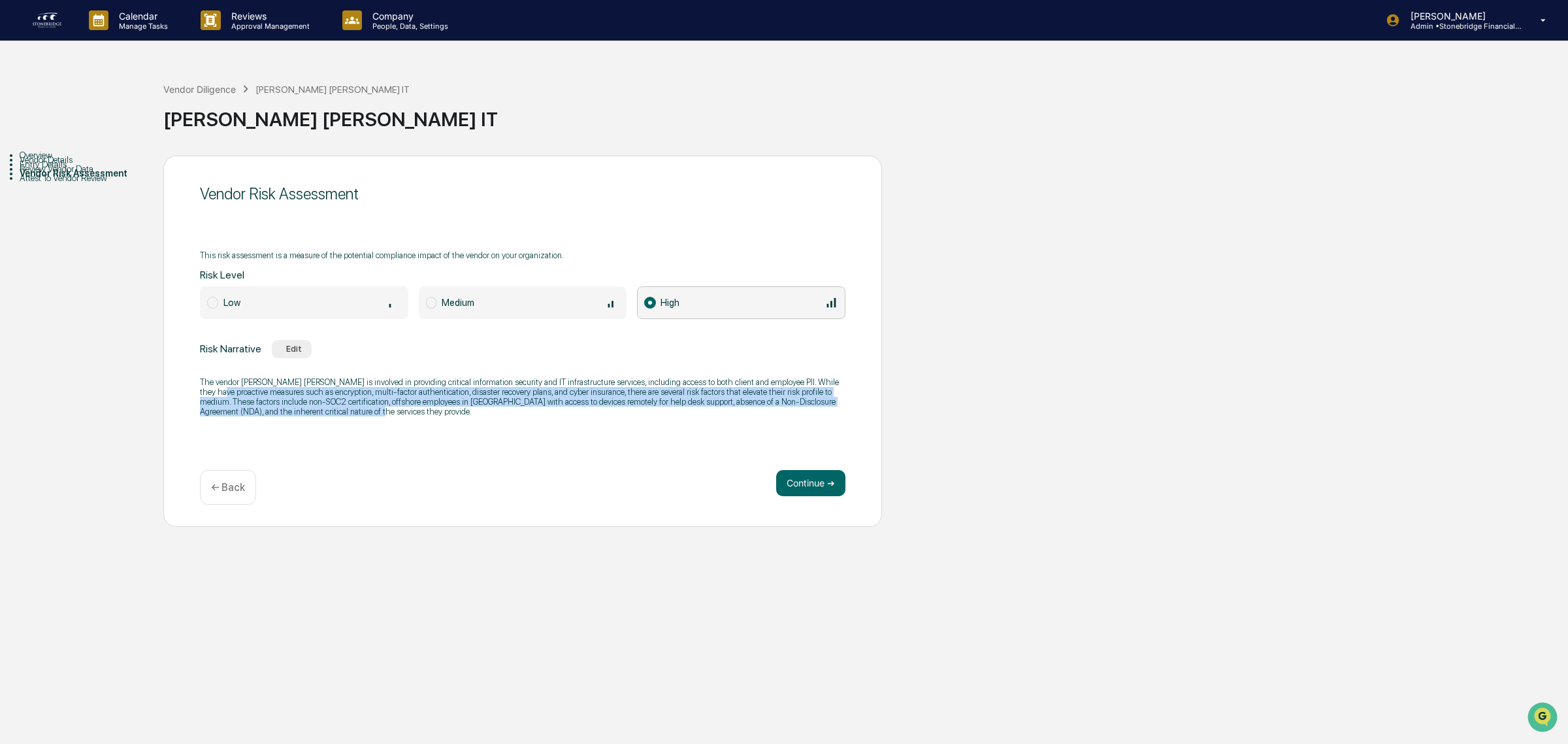
drag, startPoint x: 462, startPoint y: 433, endPoint x: 203, endPoint y: 393, distance: 262.1
click at [203, 393] on div "Vendor Risk Assessment This risk assessment is a measure of the potential compl…" at bounding box center [522, 341] width 718 height 372
click at [203, 393] on p "The vendor [PERSON_NAME] [PERSON_NAME] is involved in providing critical inform…" at bounding box center [523, 397] width 645 height 40
drag, startPoint x: 203, startPoint y: 393, endPoint x: 397, endPoint y: 425, distance: 196.6
click at [397, 425] on div "The vendor [PERSON_NAME] [PERSON_NAME] is involved in providing critical inform…" at bounding box center [523, 397] width 645 height 56
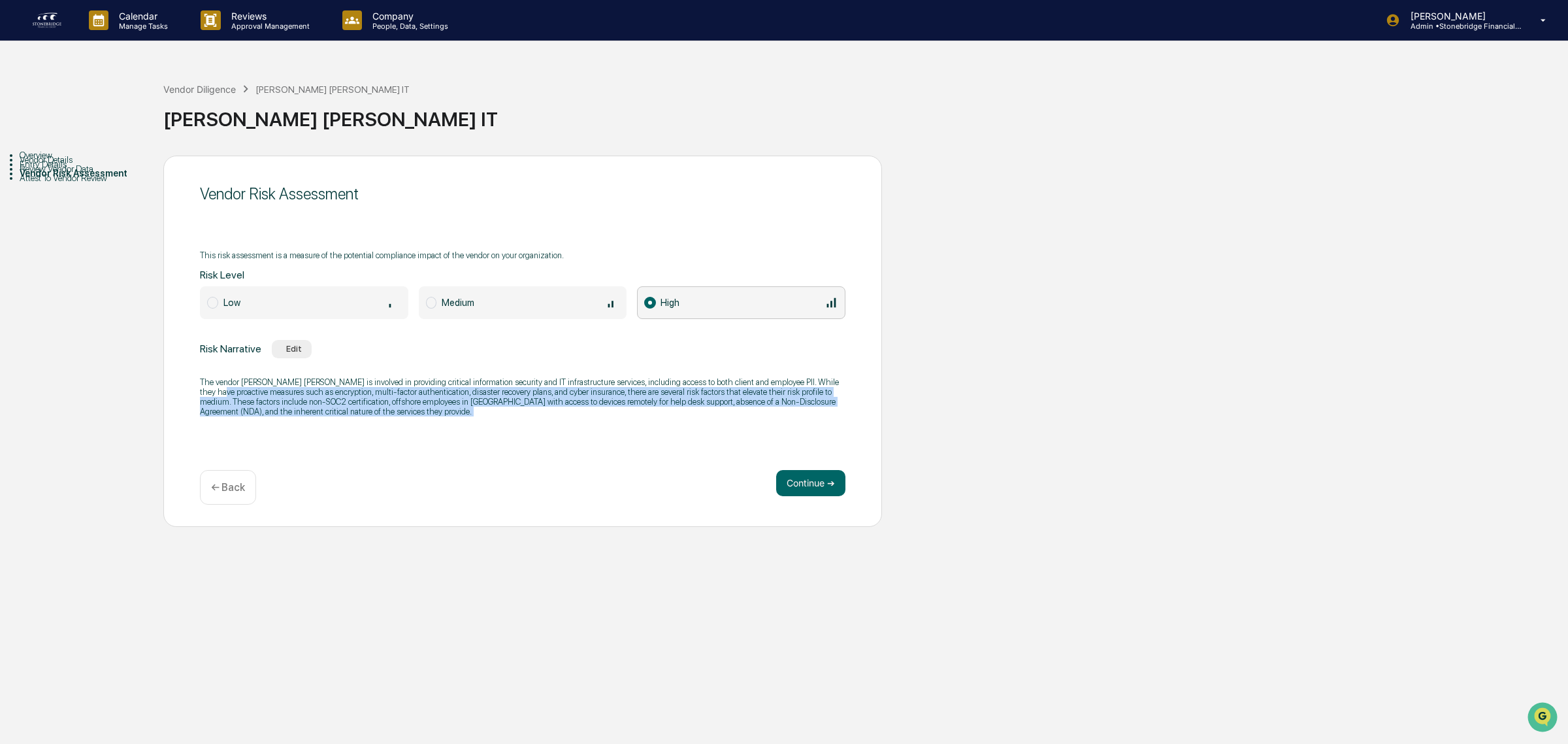
click at [397, 425] on div "The vendor [PERSON_NAME] [PERSON_NAME] is involved in providing critical inform…" at bounding box center [523, 397] width 645 height 56
drag, startPoint x: 397, startPoint y: 425, endPoint x: 243, endPoint y: 381, distance: 160.2
click at [243, 381] on div "The vendor [PERSON_NAME] [PERSON_NAME] is involved in providing critical inform…" at bounding box center [523, 397] width 645 height 56
click at [243, 381] on p "The vendor [PERSON_NAME] [PERSON_NAME] is involved in providing critical inform…" at bounding box center [523, 397] width 645 height 40
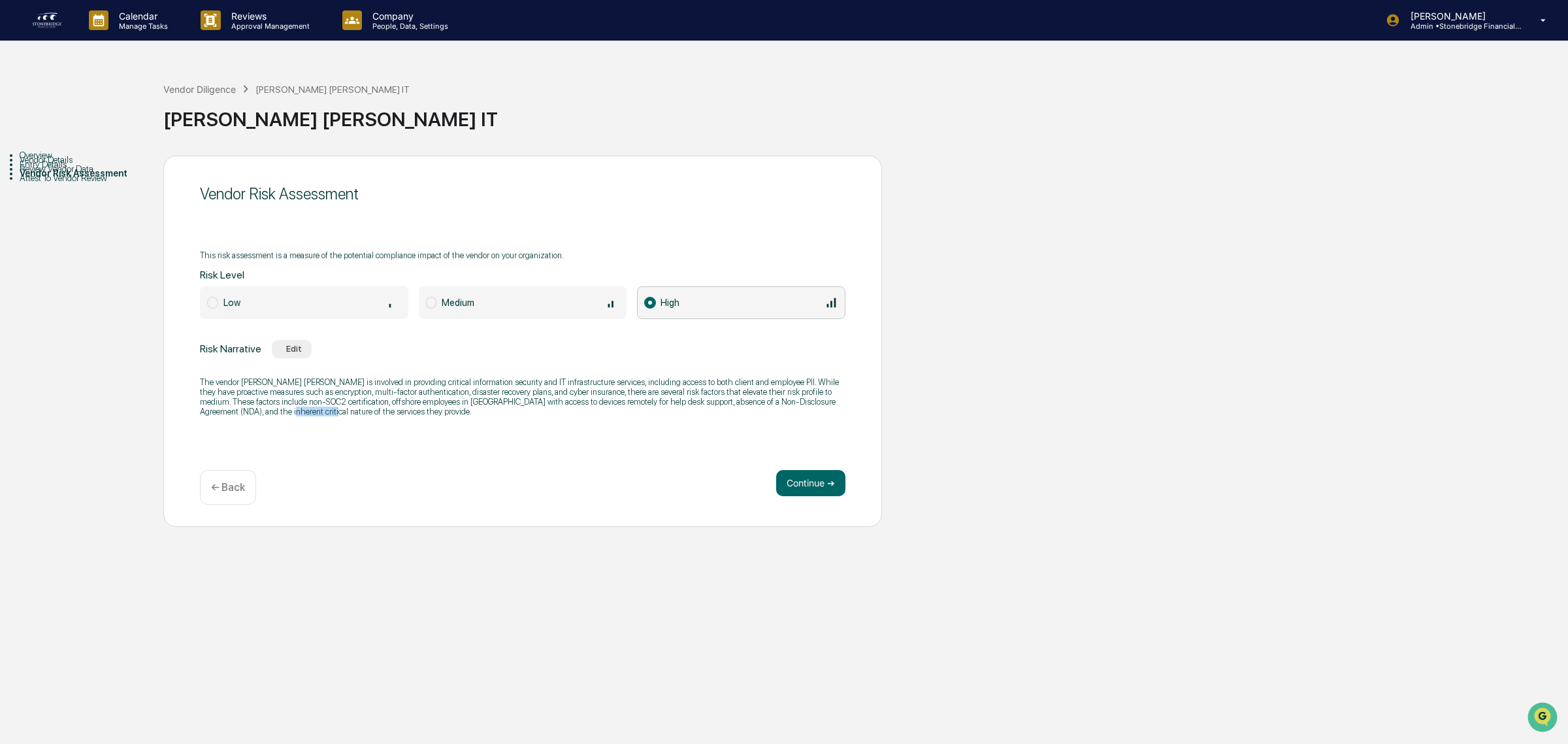
drag, startPoint x: 248, startPoint y: 402, endPoint x: 270, endPoint y: 410, distance: 23.4
click at [270, 410] on p "The vendor [PERSON_NAME] [PERSON_NAME] is involved in providing critical inform…" at bounding box center [523, 397] width 645 height 40
drag, startPoint x: 268, startPoint y: 410, endPoint x: 369, endPoint y: 425, distance: 102.1
click at [369, 425] on div "The vendor [PERSON_NAME] [PERSON_NAME] is involved in providing critical inform…" at bounding box center [523, 397] width 645 height 56
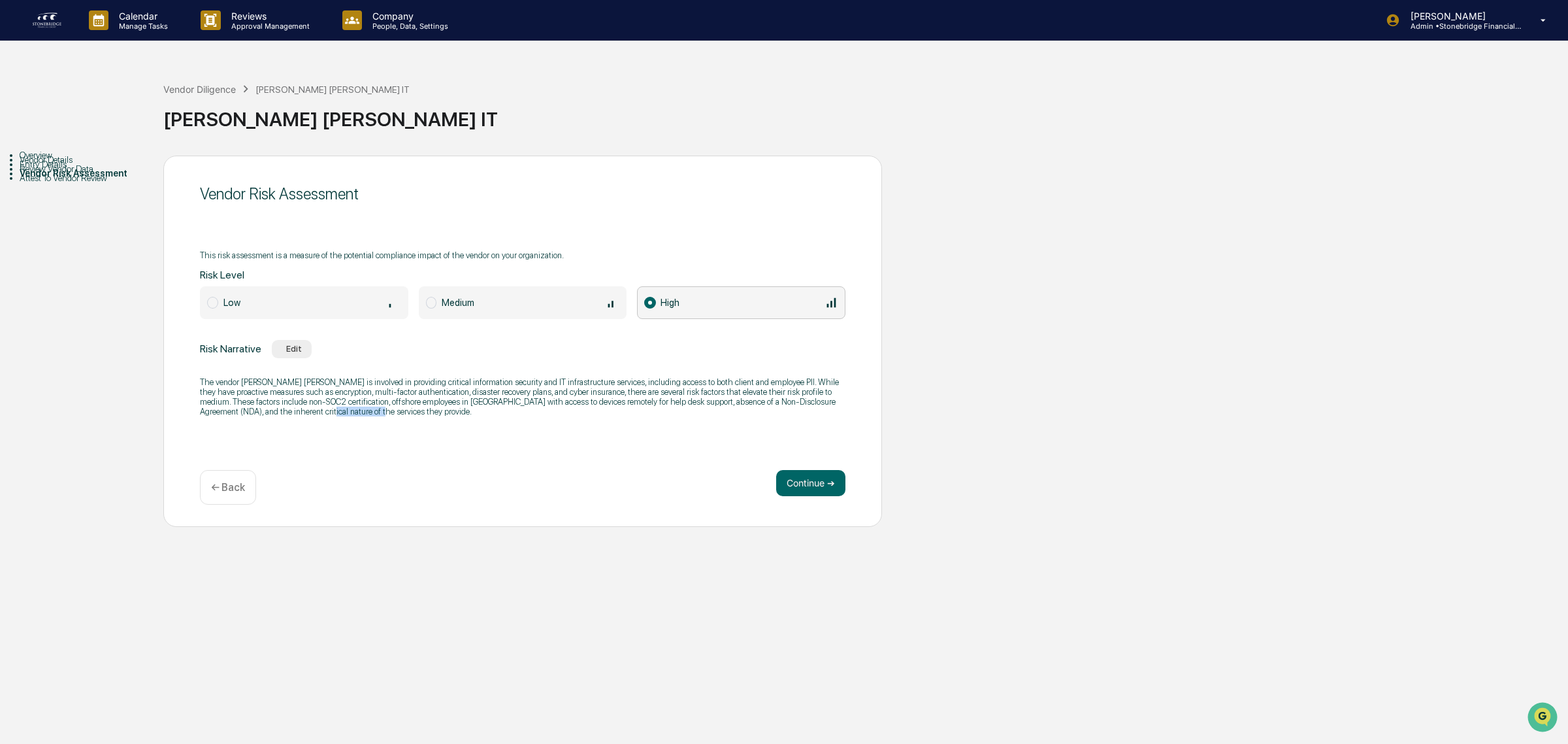
click at [369, 425] on div "The vendor [PERSON_NAME] [PERSON_NAME] is involved in providing critical inform…" at bounding box center [523, 397] width 645 height 56
drag, startPoint x: 369, startPoint y: 425, endPoint x: 343, endPoint y: 406, distance: 32.2
click at [343, 406] on div "The vendor [PERSON_NAME] [PERSON_NAME] is involved in providing critical inform…" at bounding box center [523, 397] width 645 height 56
click at [343, 406] on p "The vendor [PERSON_NAME] [PERSON_NAME] is involved in providing critical inform…" at bounding box center [523, 397] width 645 height 40
drag, startPoint x: 324, startPoint y: 399, endPoint x: 526, endPoint y: 415, distance: 202.6
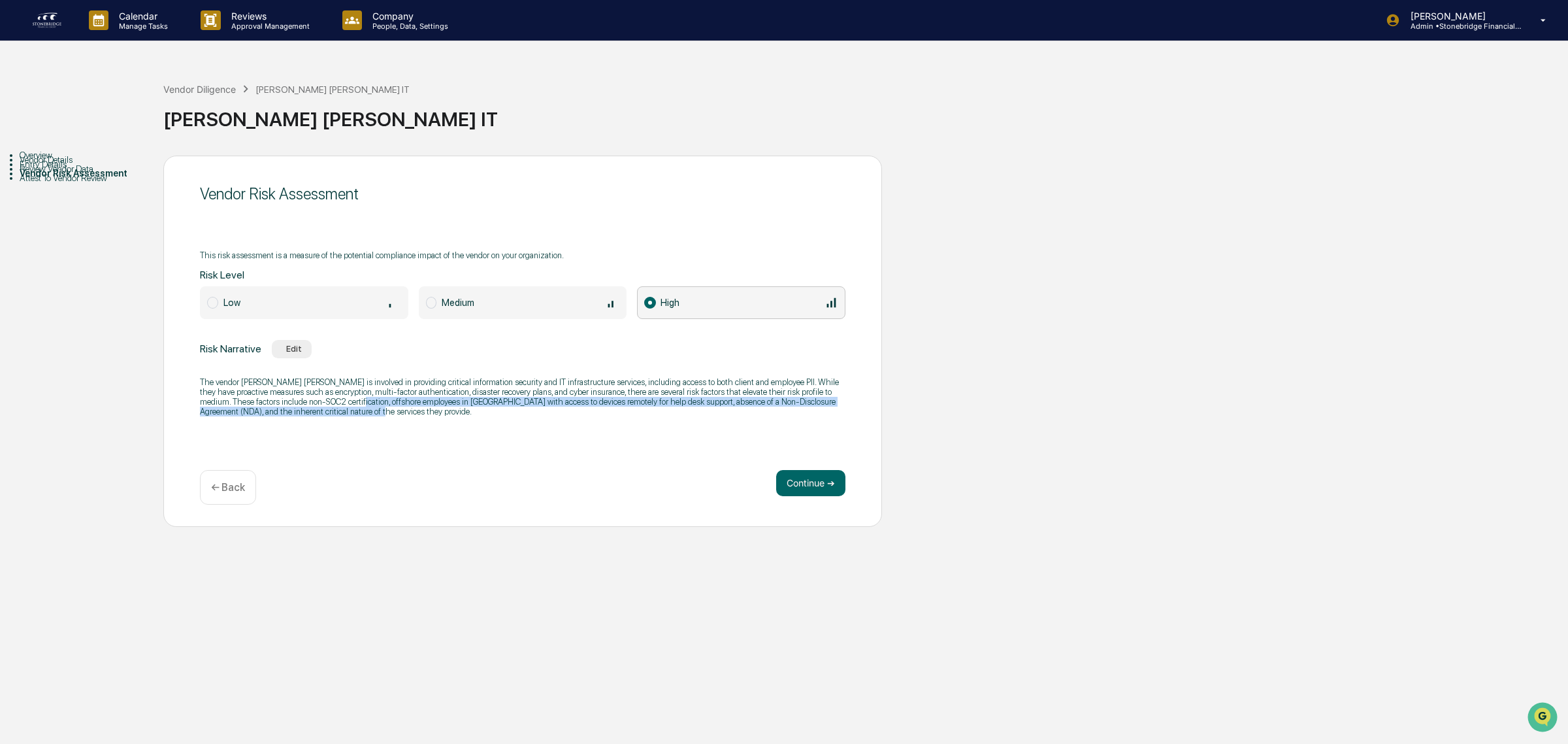
click at [526, 415] on p "The vendor [PERSON_NAME] [PERSON_NAME] is involved in providing critical inform…" at bounding box center [523, 397] width 645 height 40
click at [527, 415] on p "The vendor [PERSON_NAME] [PERSON_NAME] is involved in providing critical inform…" at bounding box center [523, 397] width 645 height 40
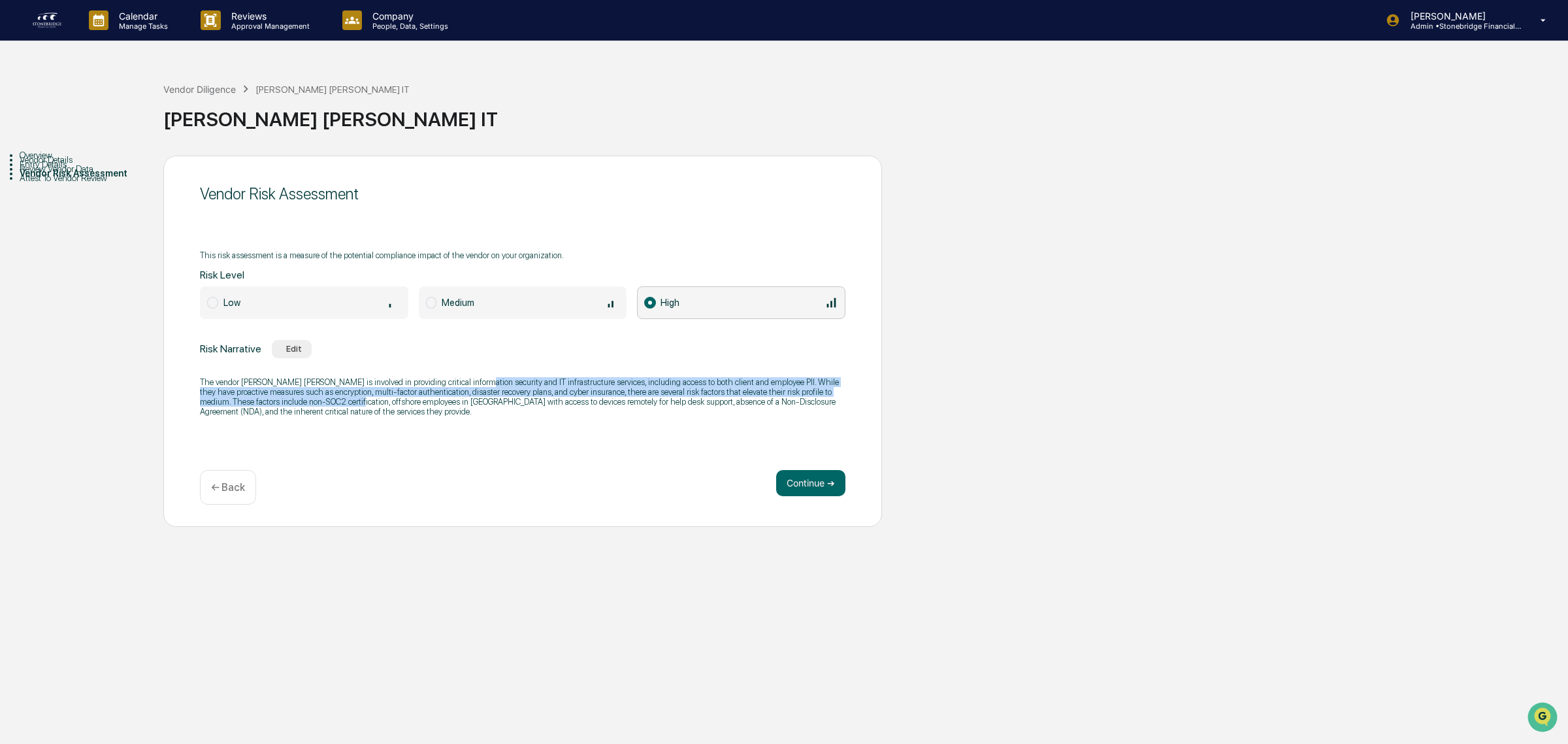
drag, startPoint x: 523, startPoint y: 413, endPoint x: 471, endPoint y: 383, distance: 60.0
click at [471, 383] on p "The vendor [PERSON_NAME] [PERSON_NAME] is involved in providing critical inform…" at bounding box center [523, 397] width 645 height 40
click at [469, 383] on p "The vendor [PERSON_NAME] [PERSON_NAME] is involved in providing critical inform…" at bounding box center [523, 397] width 645 height 40
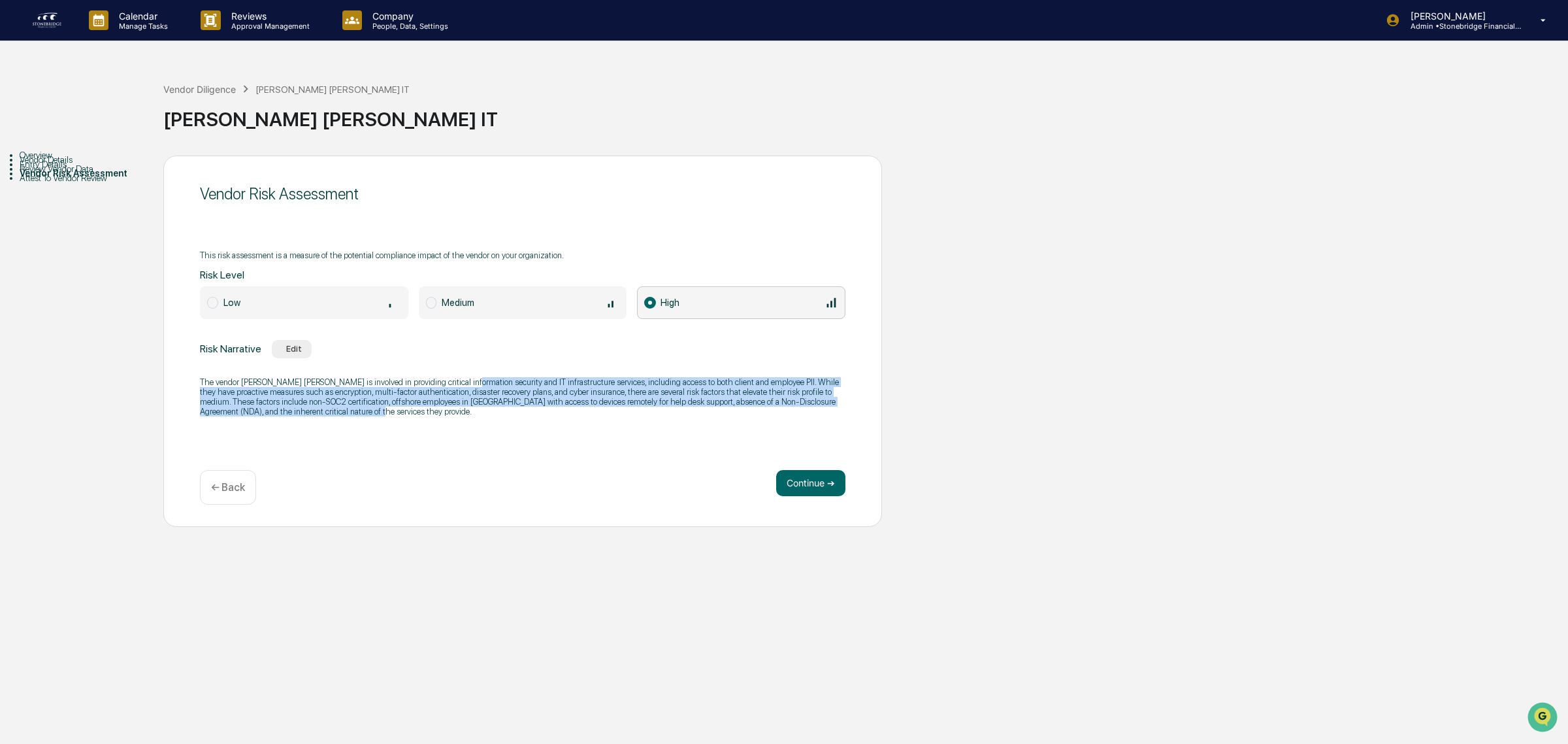
drag, startPoint x: 461, startPoint y: 381, endPoint x: 481, endPoint y: 416, distance: 40.3
click at [481, 416] on p "The vendor [PERSON_NAME] [PERSON_NAME] is involved in providing critical inform…" at bounding box center [523, 397] width 645 height 40
drag, startPoint x: 481, startPoint y: 416, endPoint x: 410, endPoint y: 367, distance: 86.3
click at [410, 367] on div "Risk Narrative Edit The vendor [PERSON_NAME] [PERSON_NAME] is involved in provi…" at bounding box center [523, 382] width 645 height 85
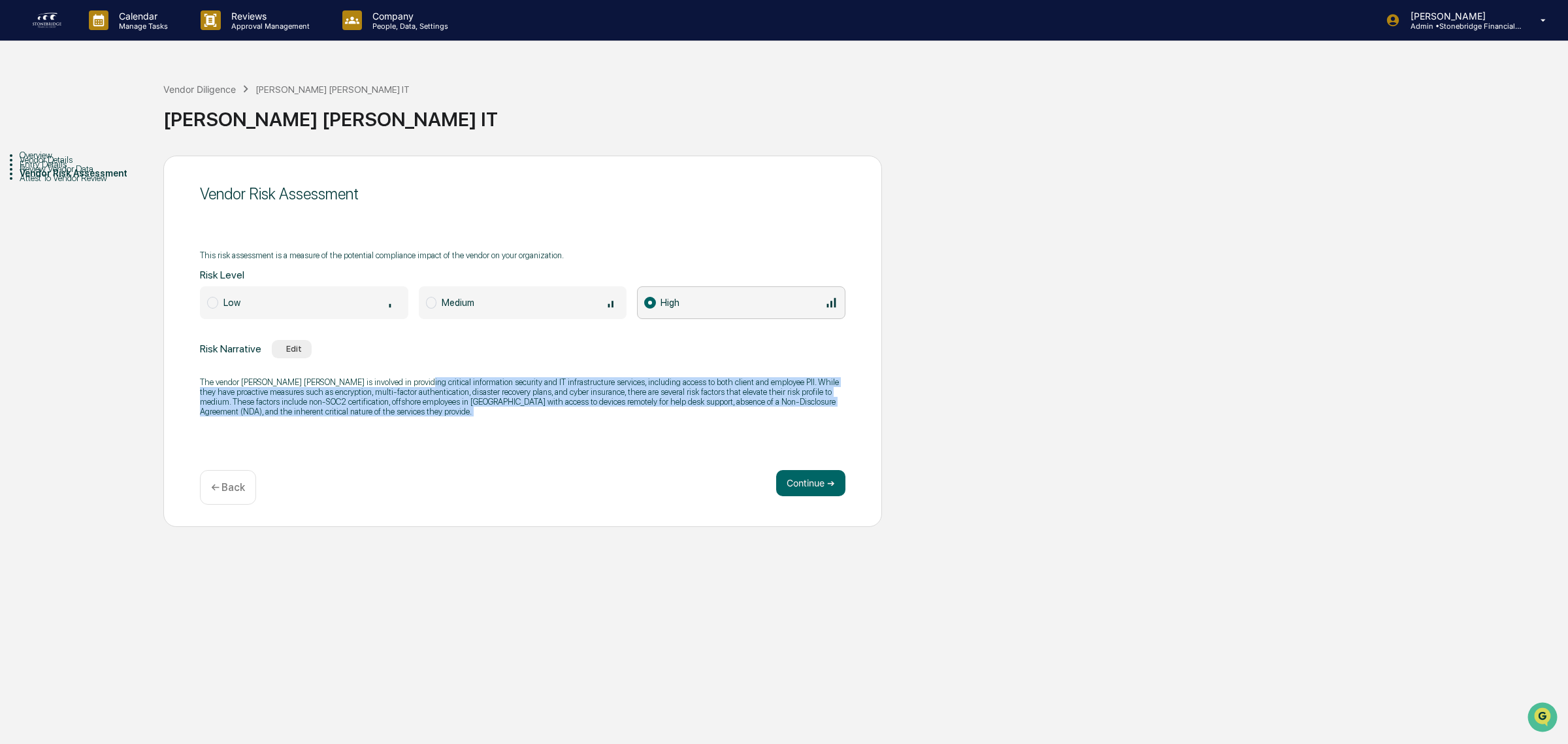
click at [410, 367] on div "Risk Narrative Edit The vendor [PERSON_NAME] [PERSON_NAME] is involved in provi…" at bounding box center [523, 382] width 645 height 85
drag, startPoint x: 410, startPoint y: 367, endPoint x: 420, endPoint y: 427, distance: 60.8
click at [420, 425] on div "Risk Narrative Edit The vendor [PERSON_NAME] [PERSON_NAME] is involved in provi…" at bounding box center [523, 382] width 645 height 85
click at [420, 425] on div "The vendor [PERSON_NAME] [PERSON_NAME] is involved in providing critical inform…" at bounding box center [523, 397] width 645 height 56
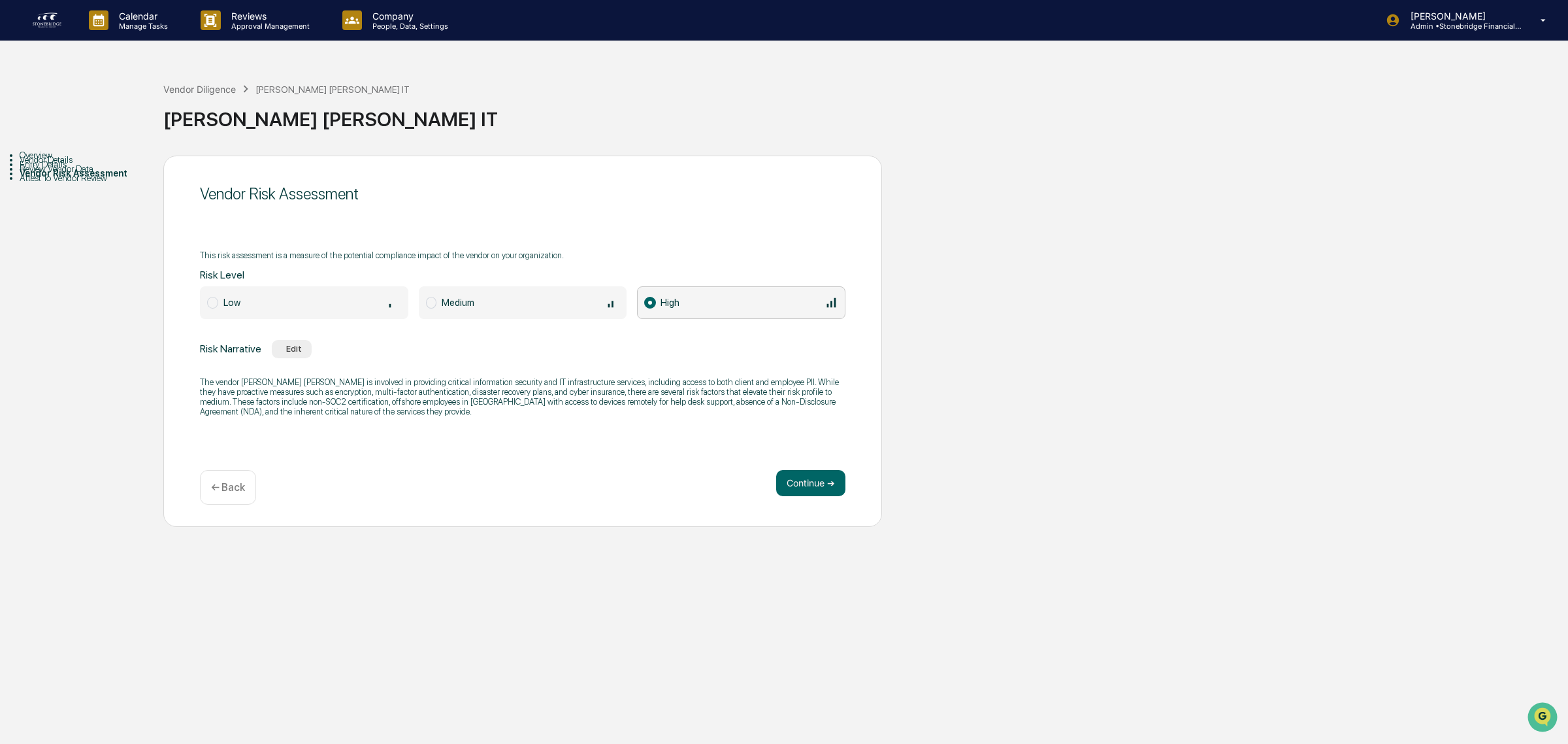
click at [481, 320] on div "This risk assessment is a measure of the potential compliance impact of the ven…" at bounding box center [523, 334] width 645 height 183
click at [467, 301] on span "Medium" at bounding box center [458, 302] width 33 height 11
click at [282, 349] on icon "button" at bounding box center [282, 349] width 0 height 0
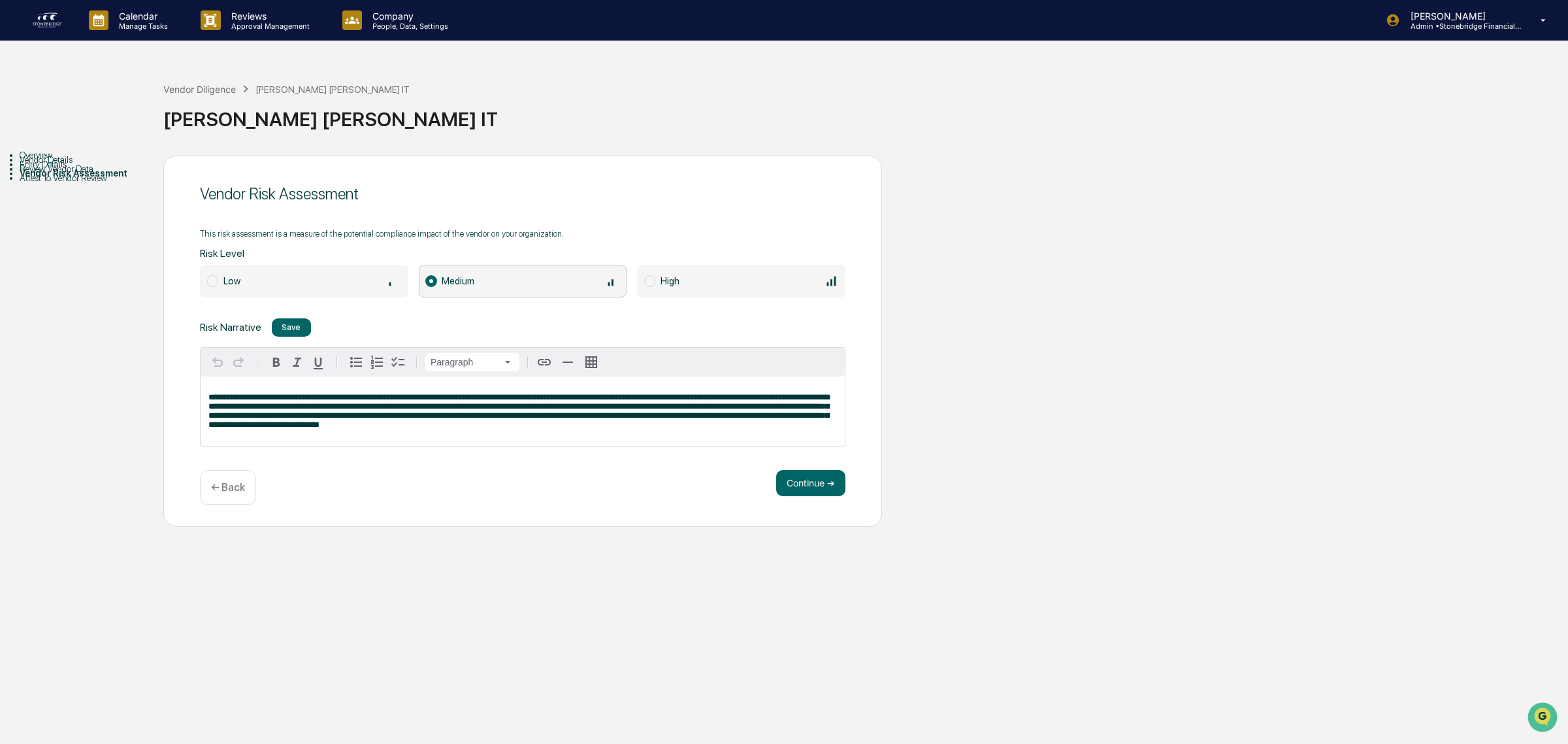
click at [415, 430] on p "**********" at bounding box center [523, 411] width 629 height 37
drag, startPoint x: 452, startPoint y: 416, endPoint x: 614, endPoint y: 443, distance: 164.2
click at [614, 443] on div "**********" at bounding box center [523, 411] width 645 height 69
click at [615, 443] on div "**********" at bounding box center [523, 411] width 645 height 69
click at [818, 478] on button "Continue ➔" at bounding box center [811, 483] width 69 height 26
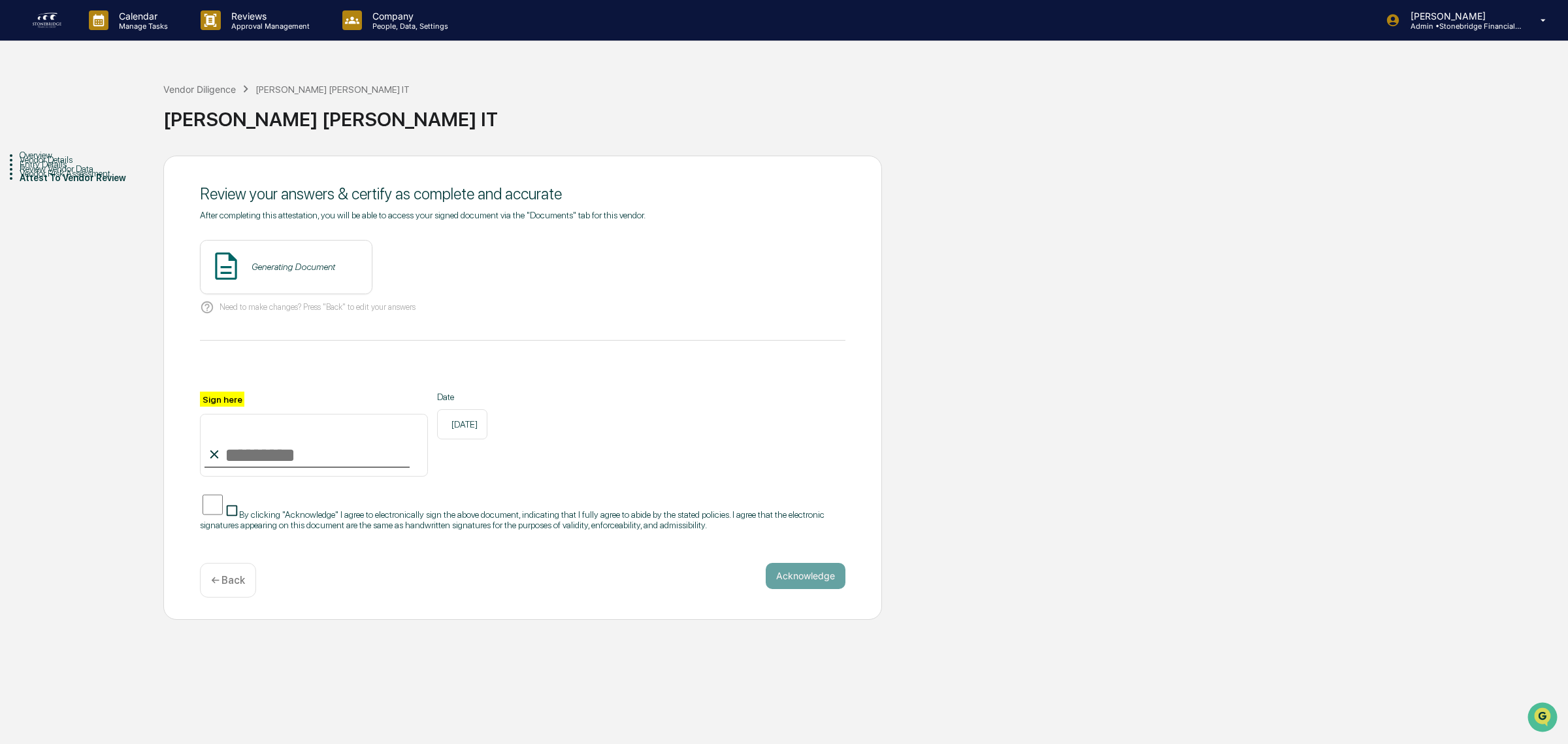
click at [311, 433] on input "Sign here" at bounding box center [313, 445] width 228 height 63
type input "**********"
click at [51, 30] on img at bounding box center [46, 20] width 31 height 21
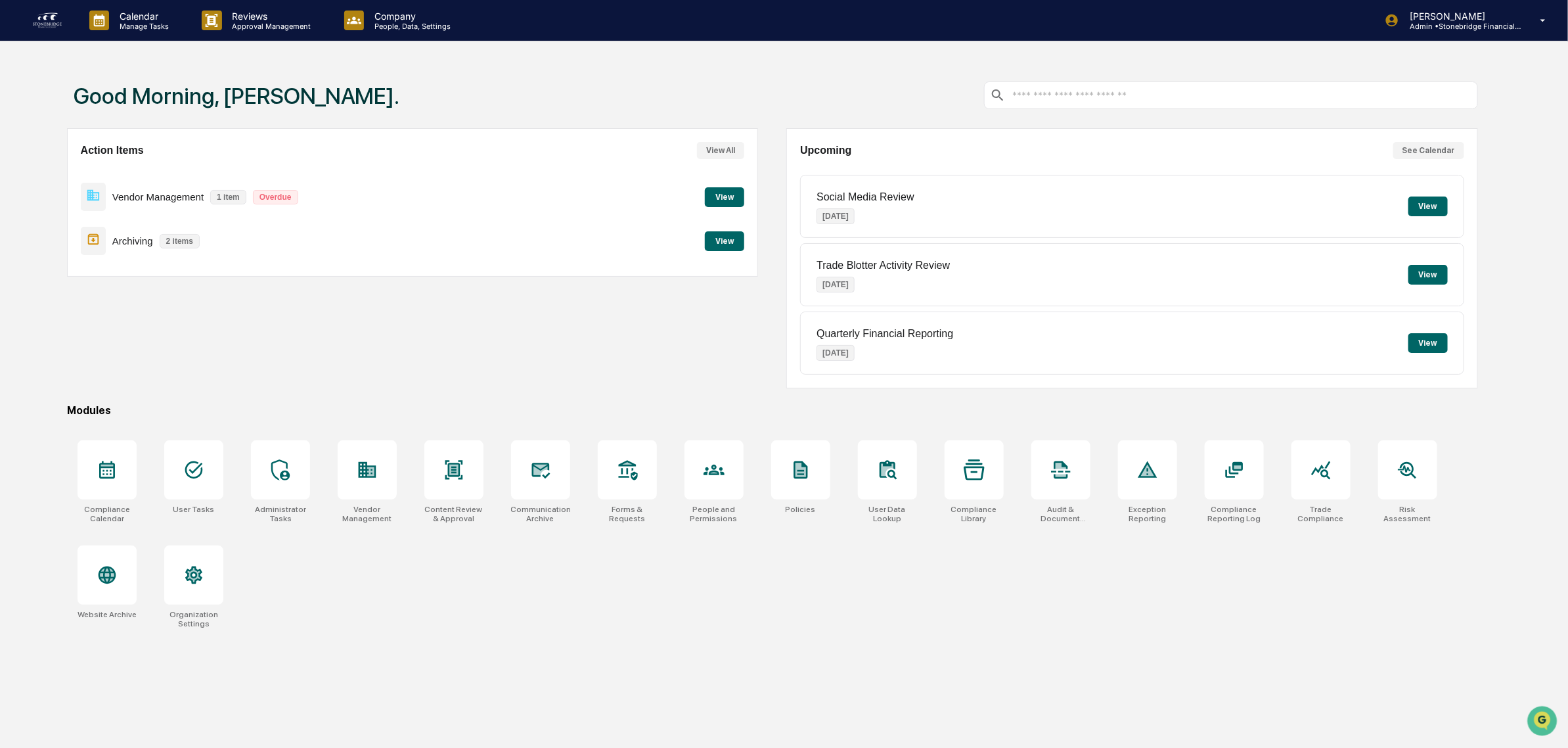
click at [737, 243] on button "View" at bounding box center [724, 241] width 40 height 19
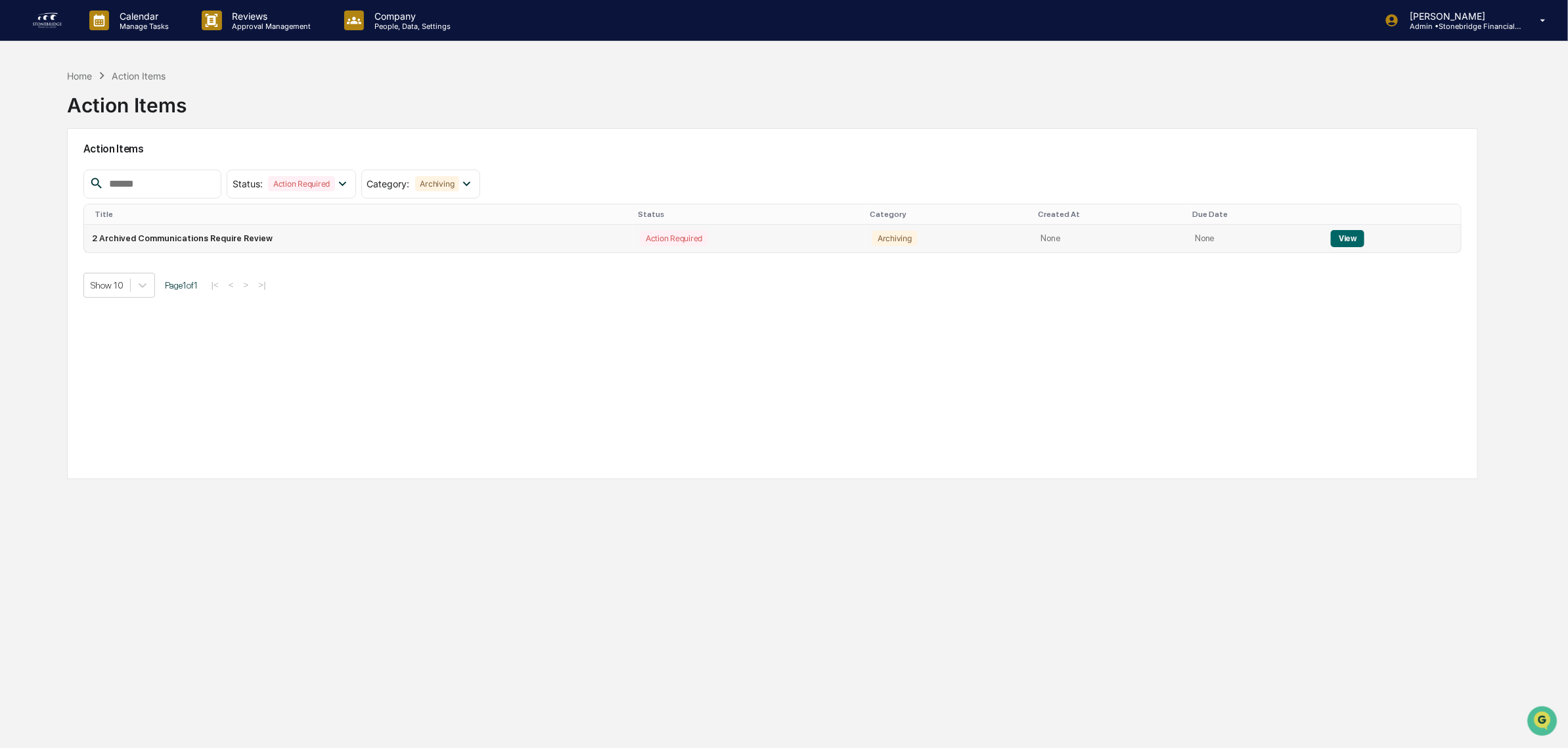
click at [255, 237] on td "2 Archived Communications Require Review" at bounding box center [358, 238] width 548 height 28
click at [1337, 235] on button "View" at bounding box center [1348, 238] width 34 height 17
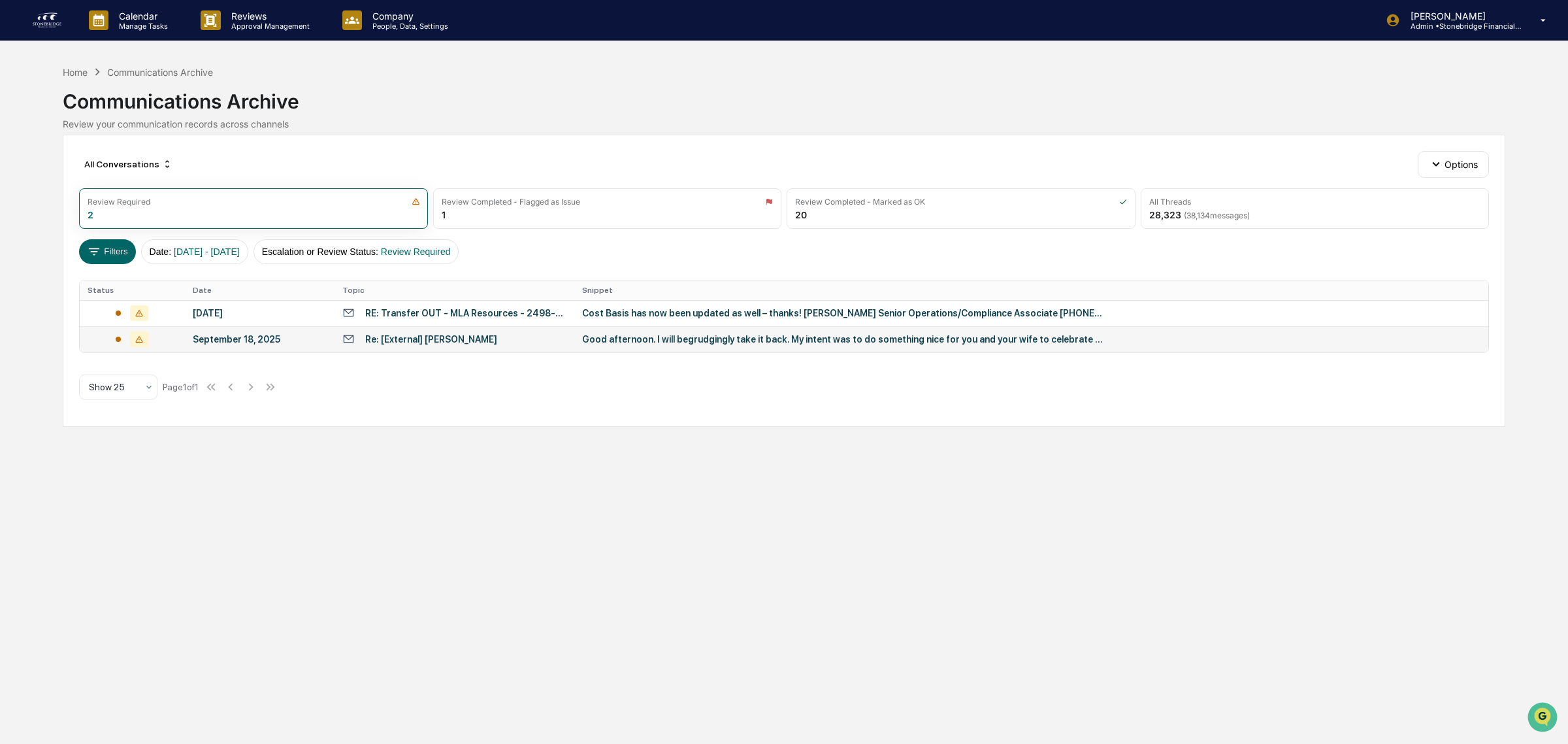
click at [471, 344] on div "Re: [External] [PERSON_NAME]" at bounding box center [431, 339] width 132 height 10
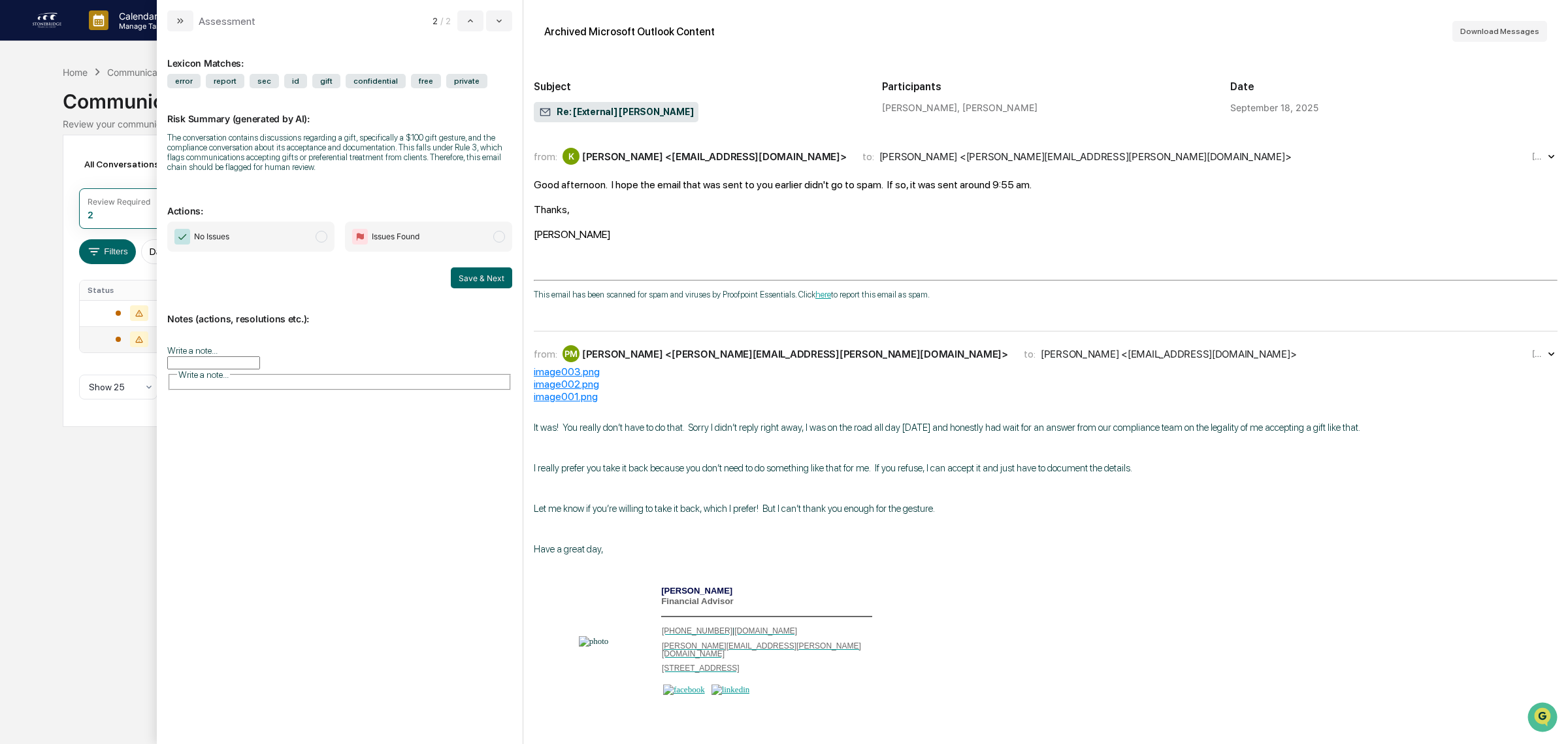
click at [723, 165] on div "[PERSON_NAME] <[EMAIL_ADDRESS][DOMAIN_NAME]>" at bounding box center [705, 156] width 284 height 17
drag, startPoint x: 581, startPoint y: 204, endPoint x: 860, endPoint y: 206, distance: 279.0
click at [860, 203] on div "modal" at bounding box center [1045, 197] width 1024 height 13
drag, startPoint x: 681, startPoint y: 188, endPoint x: 680, endPoint y: 203, distance: 15.0
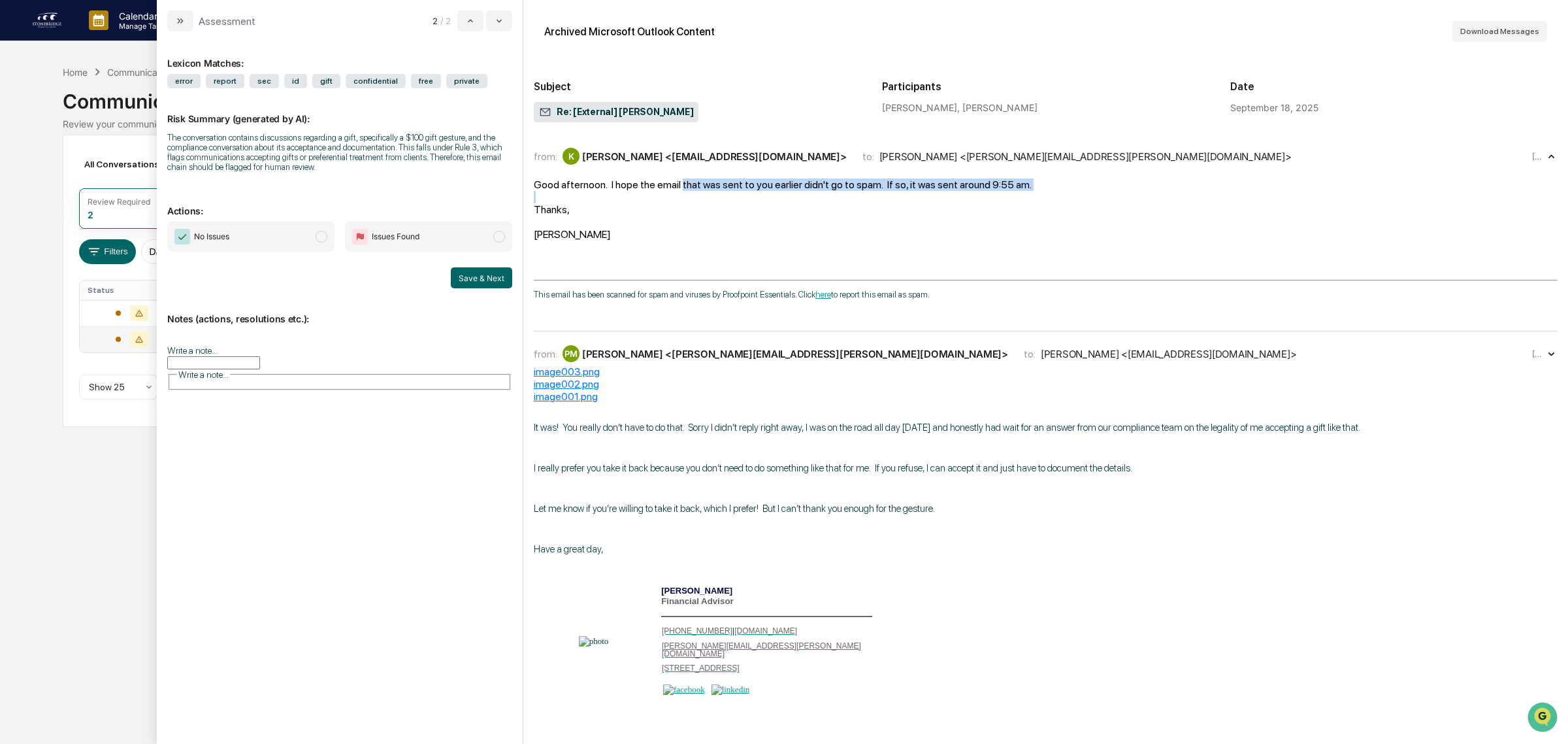
click at [680, 203] on div "Good afternoon. I hope the email that was sent to you earlier didn't go to spam…" at bounding box center [1045, 209] width 1024 height 62
click at [680, 203] on div "modal" at bounding box center [1045, 197] width 1024 height 13
click at [641, 360] on div "[PERSON_NAME] <[PERSON_NAME][EMAIL_ADDRESS][PERSON_NAME][DOMAIN_NAME]>" at bounding box center [795, 354] width 426 height 13
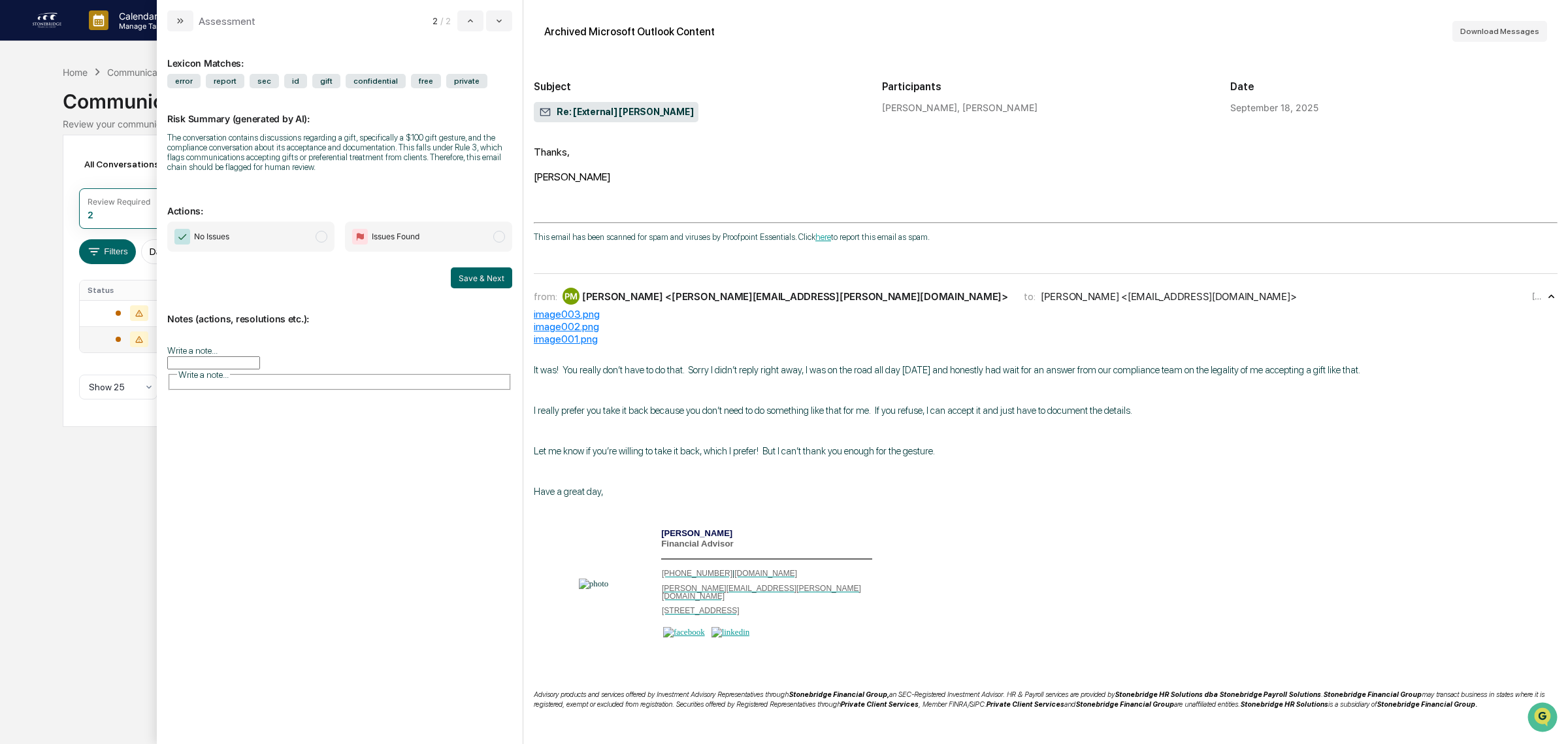
scroll to position [163, 0]
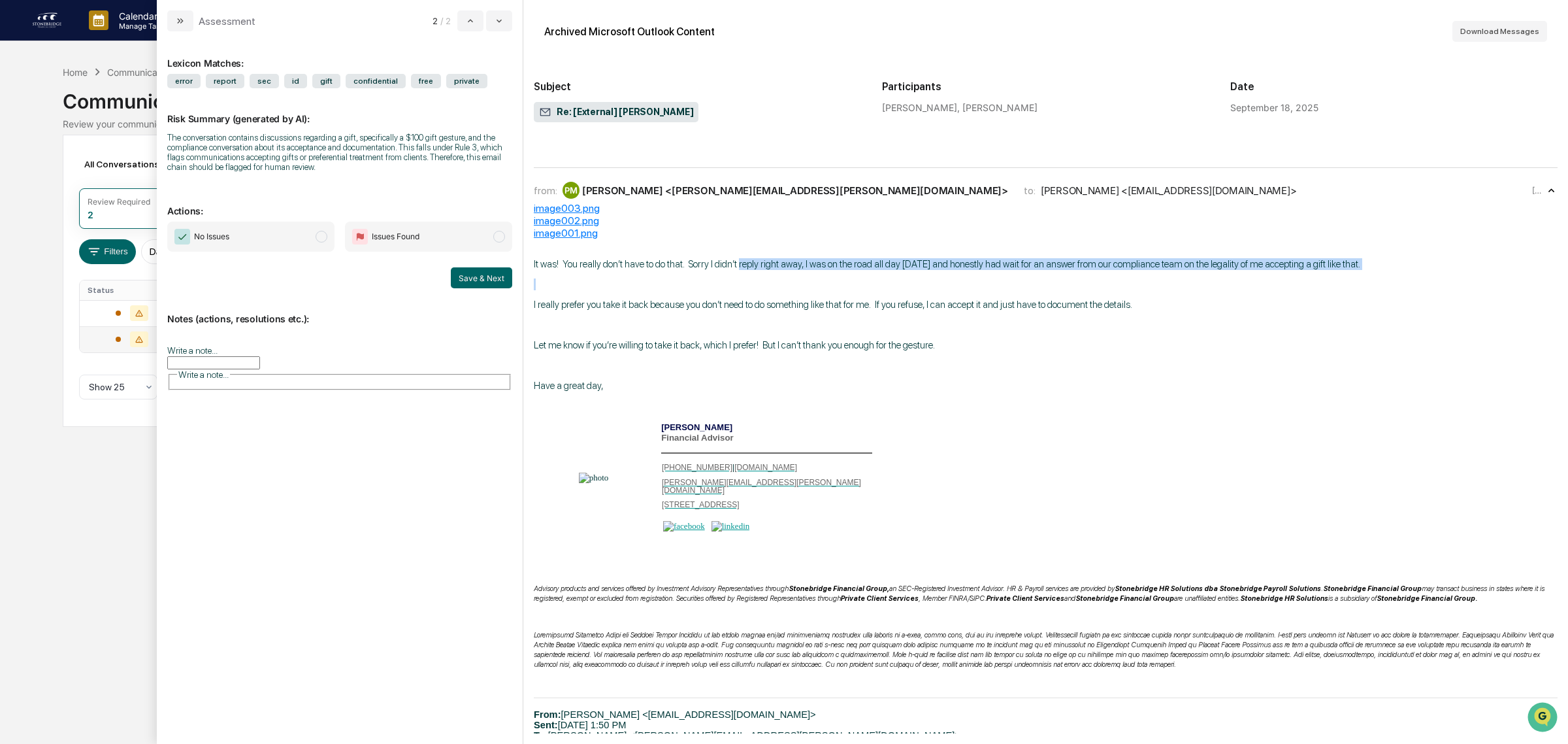
drag, startPoint x: 614, startPoint y: 277, endPoint x: 739, endPoint y: 276, distance: 125.0
click at [739, 276] on div "It was! You really don’t have to do that. Sorry I didn’t reply right away, I wa…" at bounding box center [1045, 600] width 1024 height 685
click at [739, 270] on span "It was! You really don’t have to do that. Sorry I didn’t reply right away, I wa…" at bounding box center [947, 264] width 827 height 12
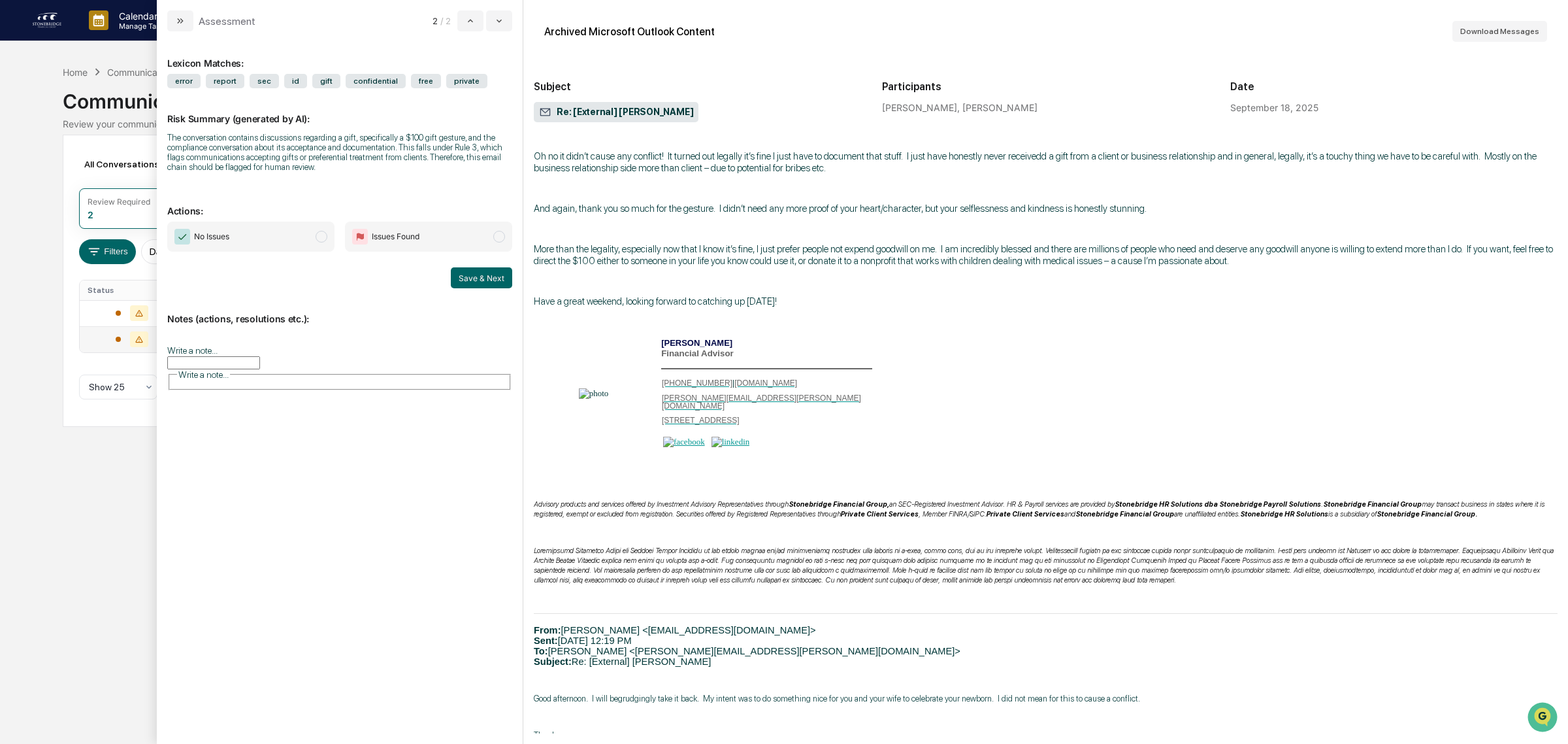
scroll to position [2030, 0]
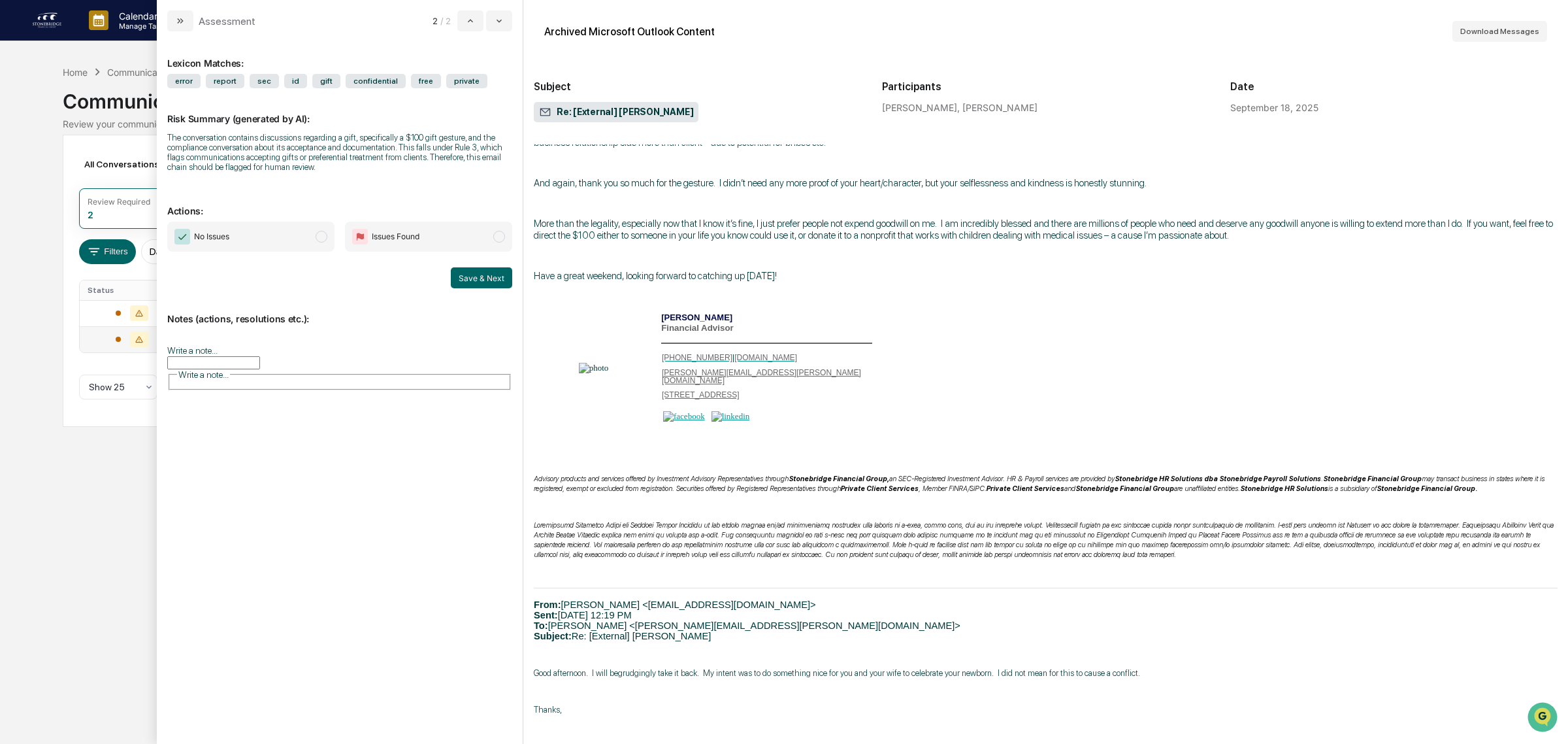
drag, startPoint x: 618, startPoint y: 484, endPoint x: 671, endPoint y: 474, distance: 53.9
drag, startPoint x: 666, startPoint y: 467, endPoint x: 774, endPoint y: 465, distance: 108.0
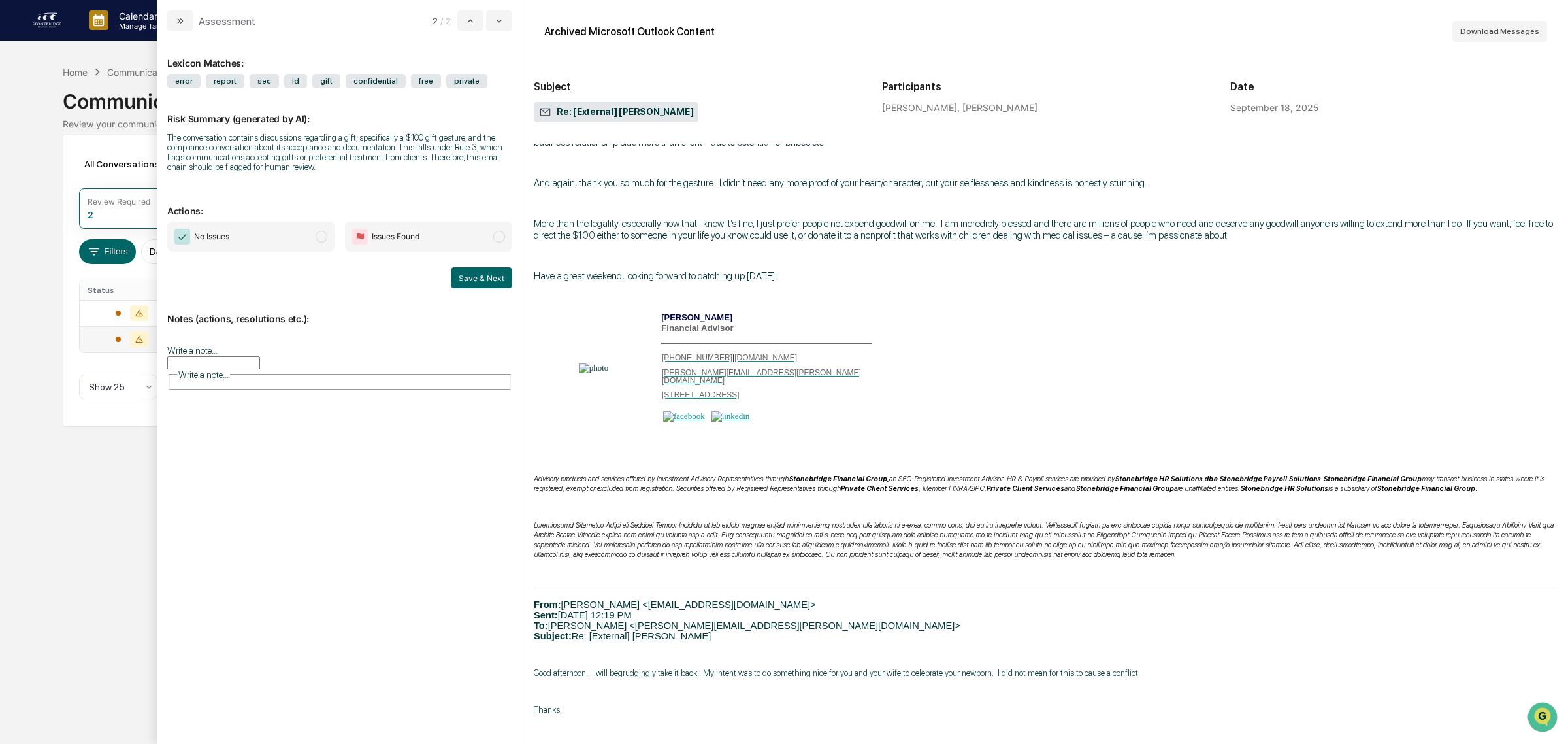
drag, startPoint x: 774, startPoint y: 465, endPoint x: 760, endPoint y: 461, distance: 14.6
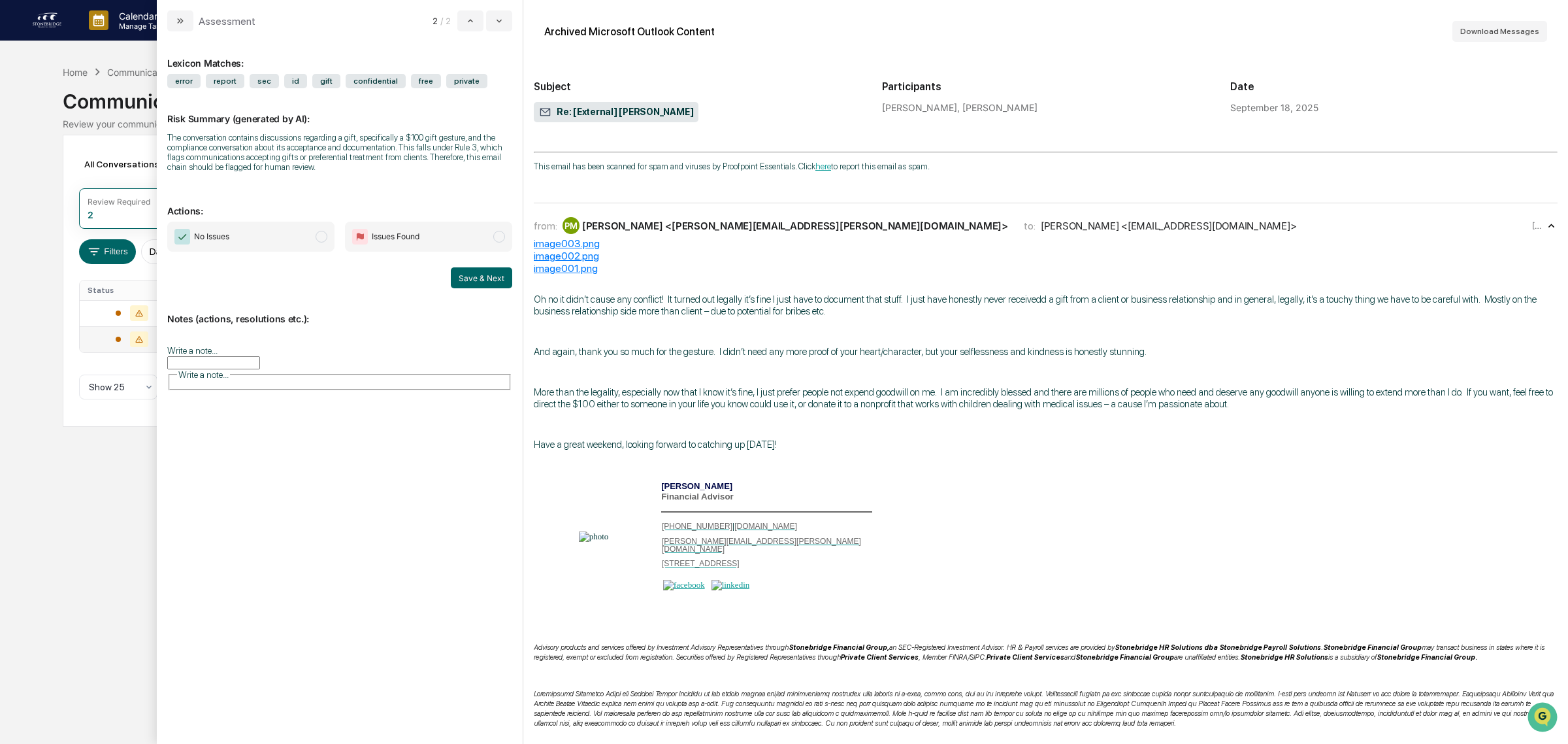
scroll to position [1703, 0]
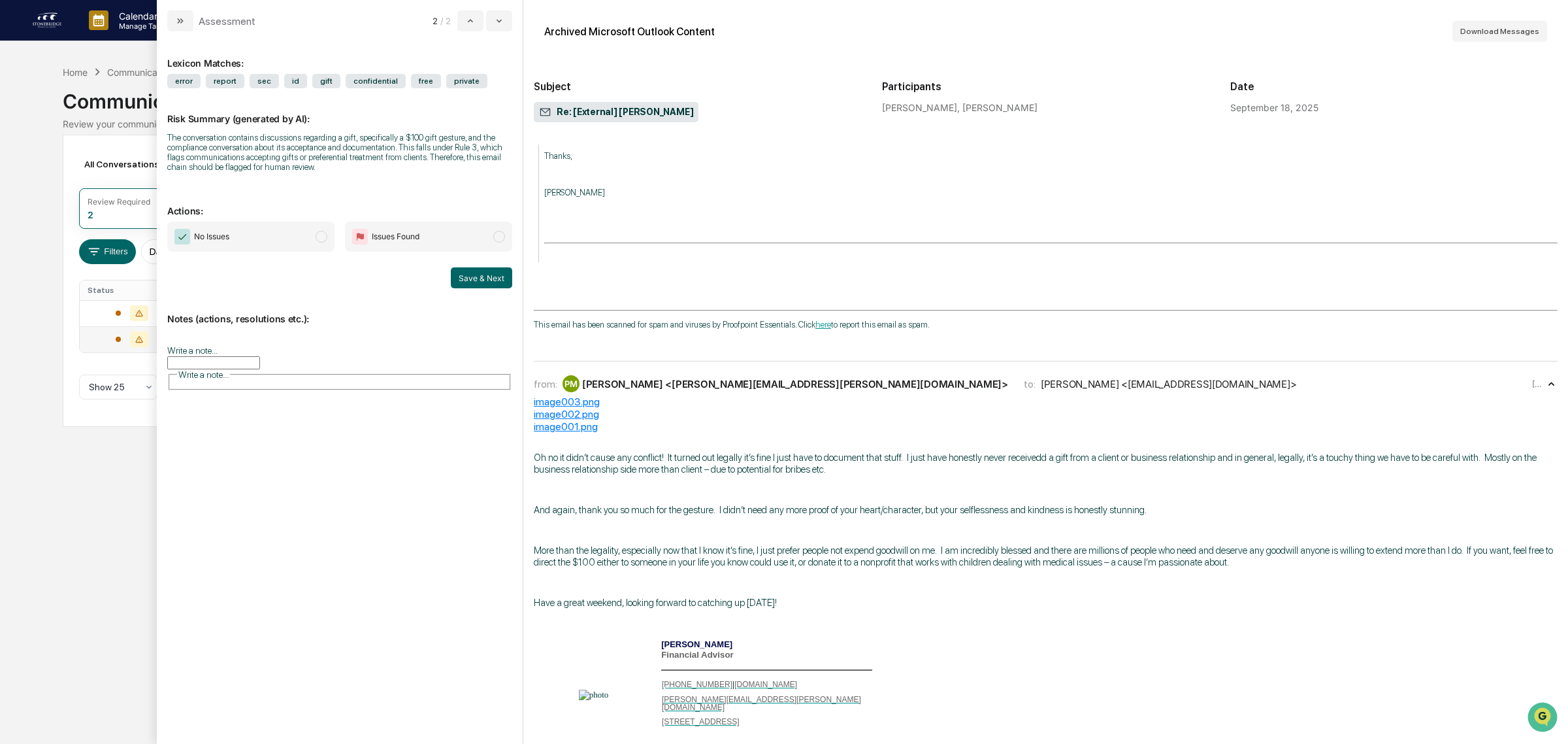
drag, startPoint x: 648, startPoint y: 275, endPoint x: 742, endPoint y: 277, distance: 94.0
drag, startPoint x: 766, startPoint y: 259, endPoint x: 881, endPoint y: 287, distance: 118.4
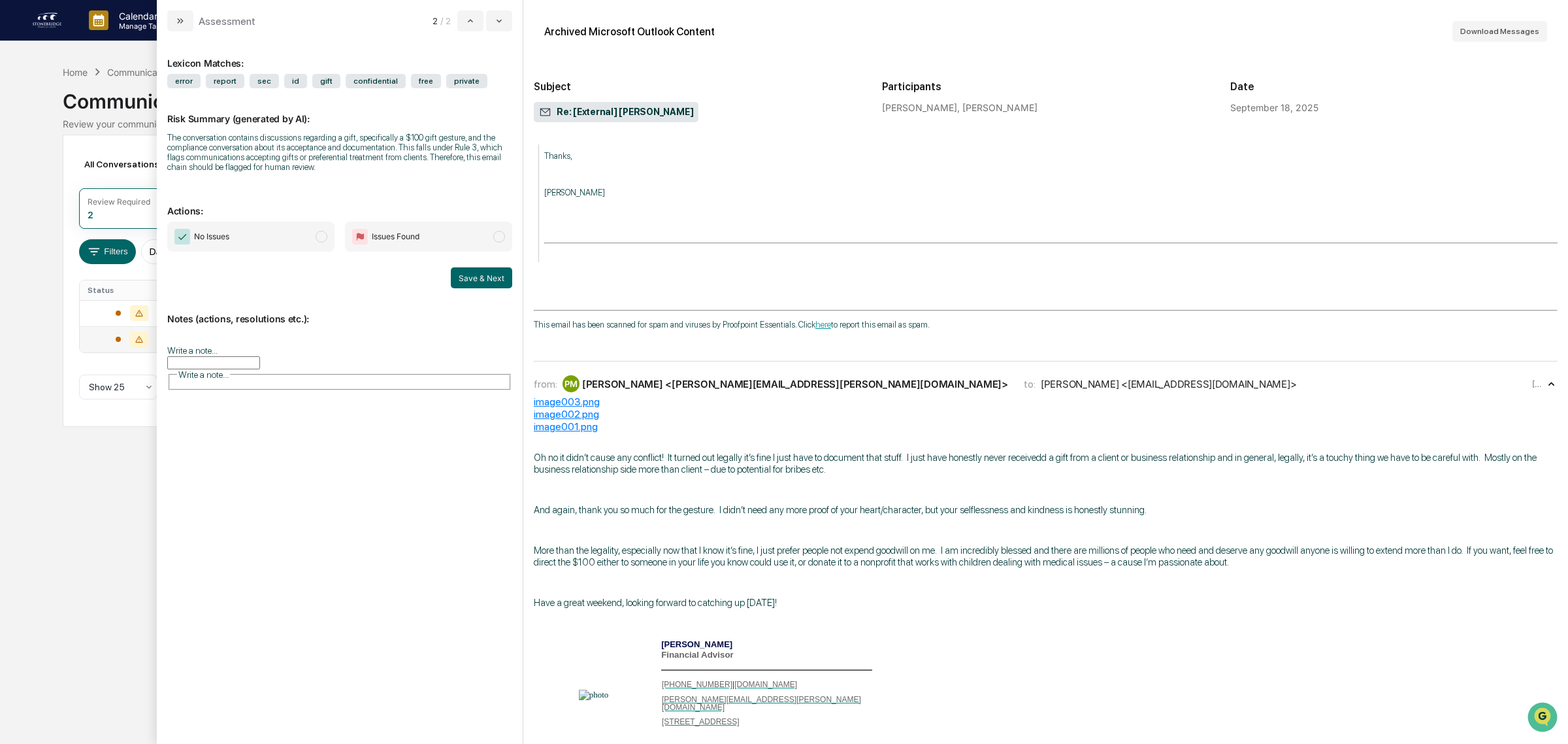
drag, startPoint x: 881, startPoint y: 287, endPoint x: 873, endPoint y: 288, distance: 8.1
drag, startPoint x: 873, startPoint y: 288, endPoint x: 853, endPoint y: 269, distance: 27.6
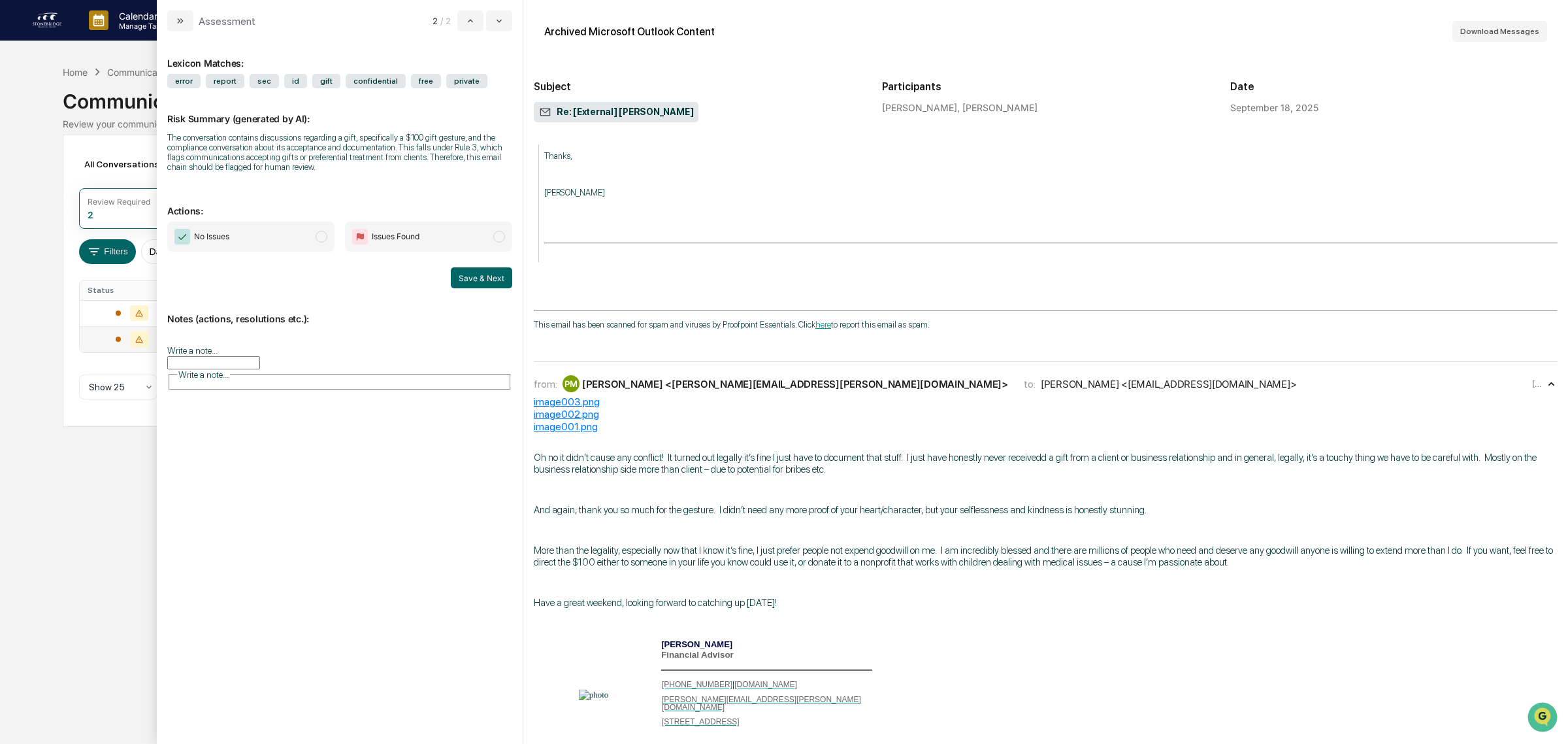
drag, startPoint x: 887, startPoint y: 261, endPoint x: 1199, endPoint y: 269, distance: 312.1
drag, startPoint x: 1178, startPoint y: 272, endPoint x: 1060, endPoint y: 272, distance: 118.0
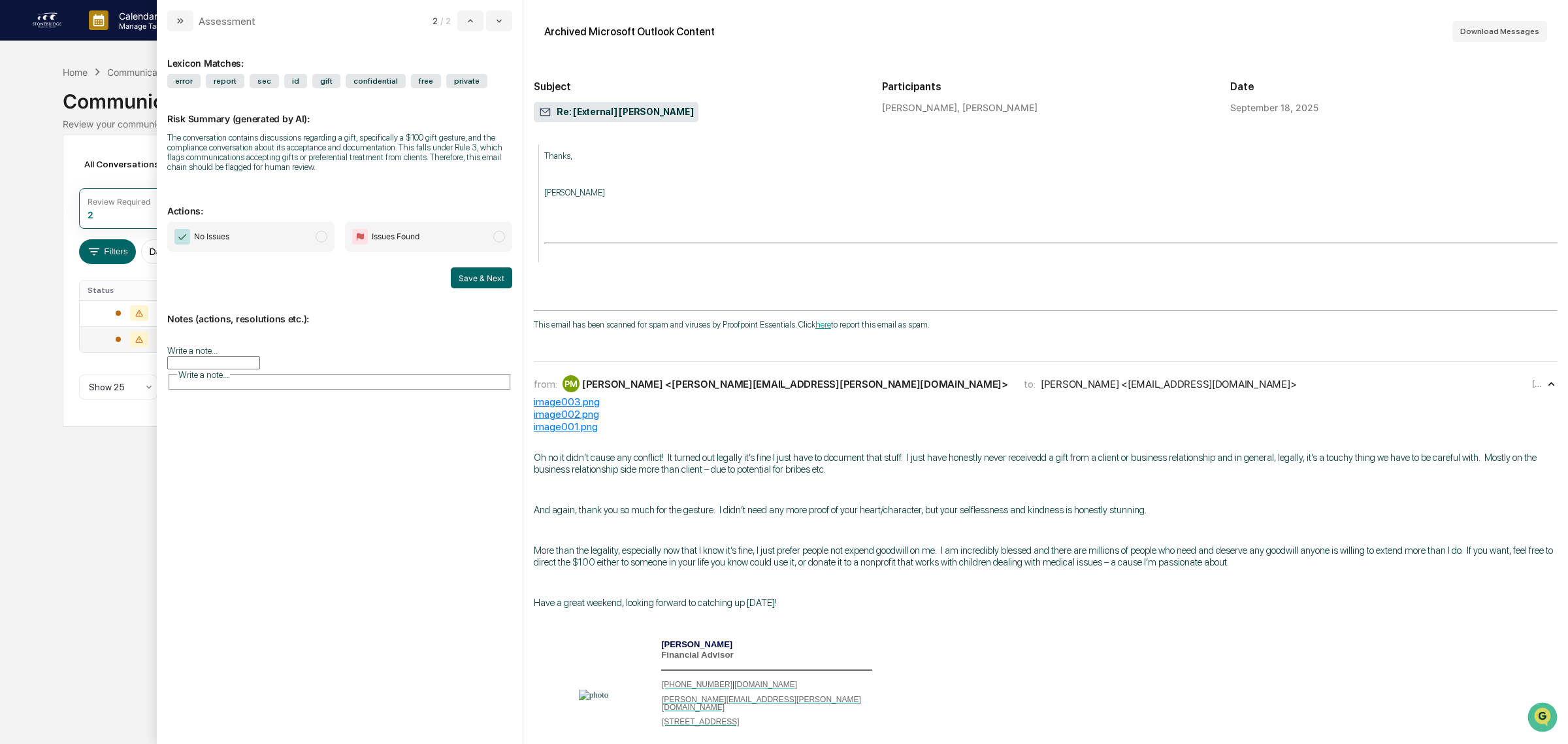
drag, startPoint x: 1044, startPoint y: 263, endPoint x: 582, endPoint y: 322, distance: 465.8
drag, startPoint x: 580, startPoint y: 310, endPoint x: 758, endPoint y: 316, distance: 178.1
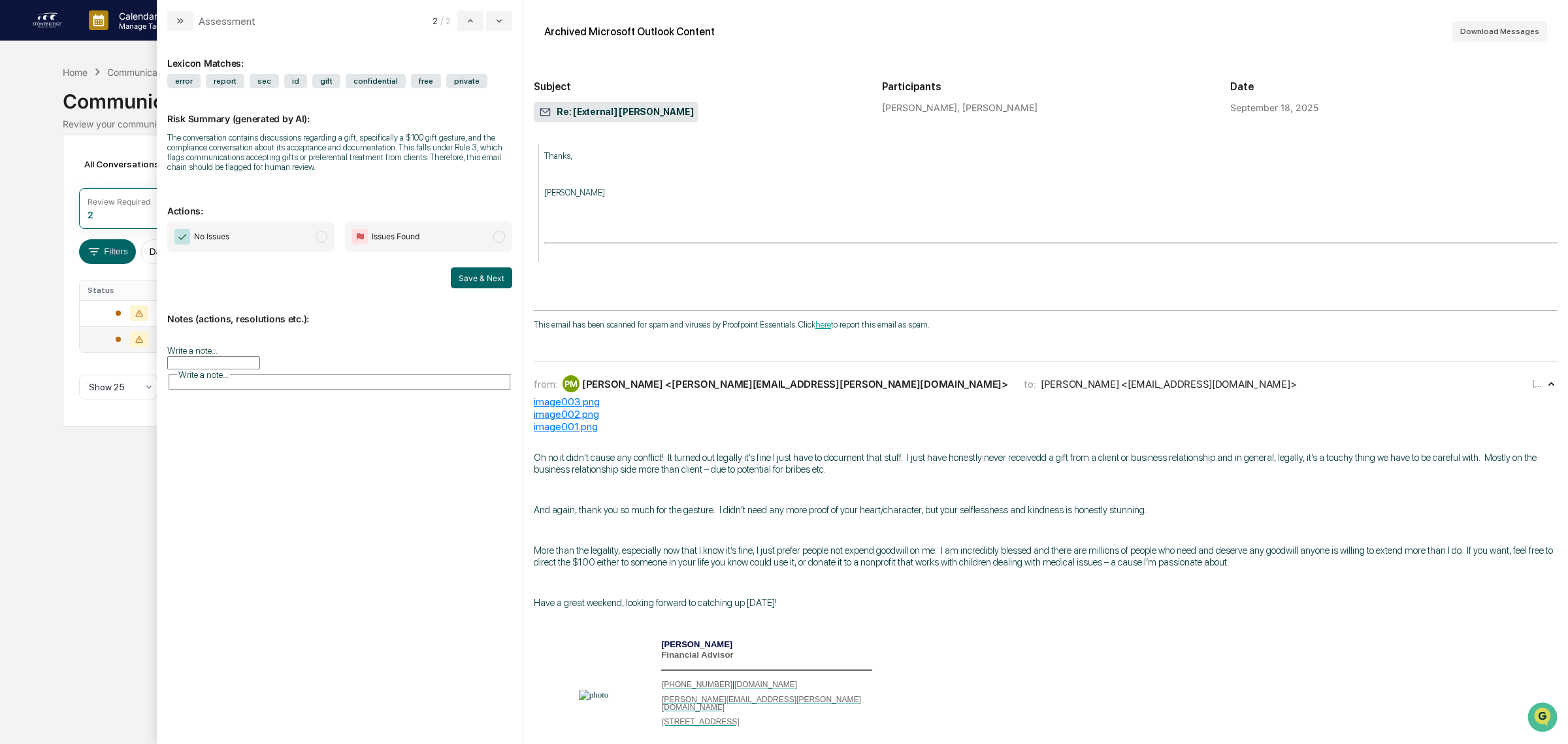
drag, startPoint x: 706, startPoint y: 314, endPoint x: 724, endPoint y: 309, distance: 18.7
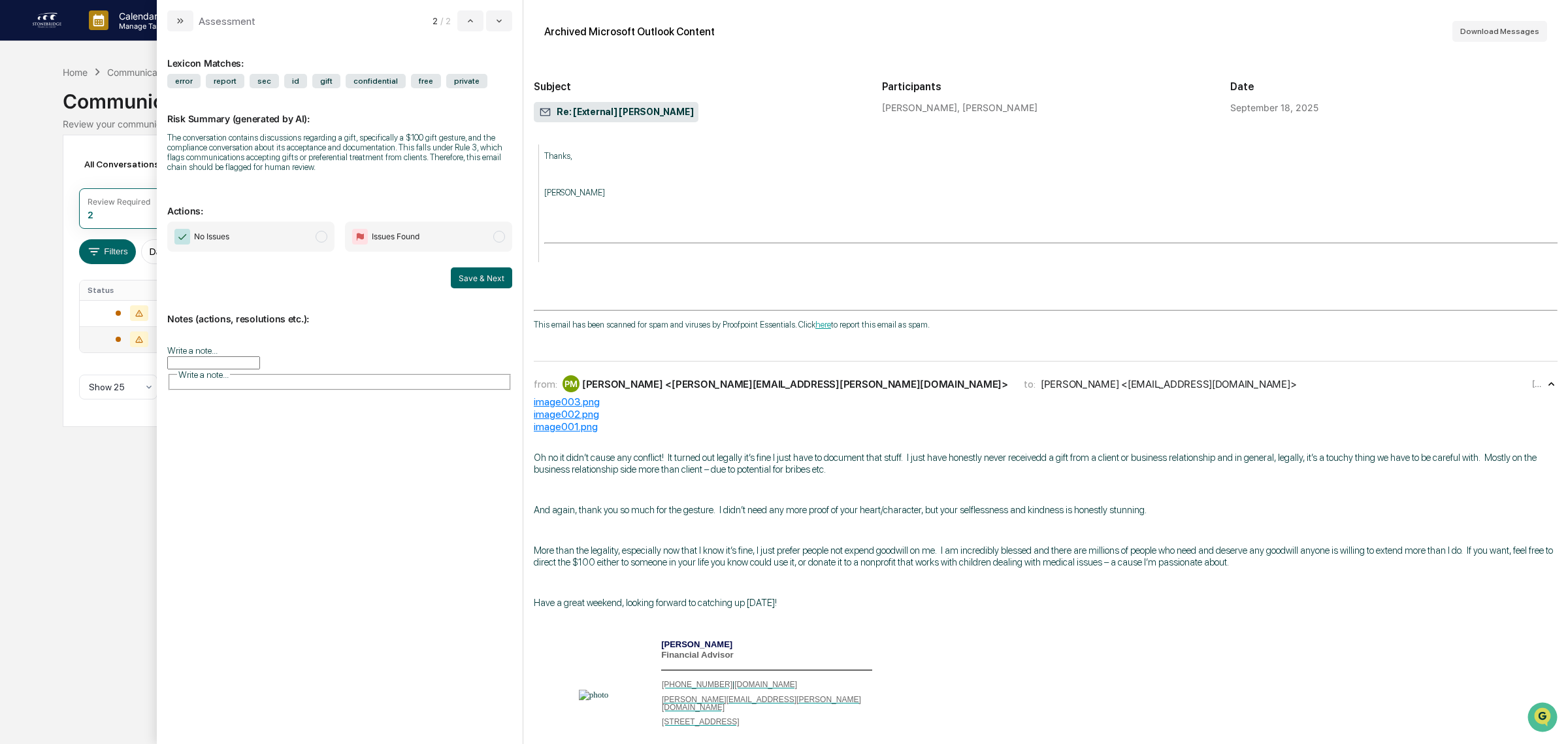
drag, startPoint x: 718, startPoint y: 306, endPoint x: 894, endPoint y: 317, distance: 176.3
drag, startPoint x: 901, startPoint y: 348, endPoint x: 860, endPoint y: 316, distance: 52.0
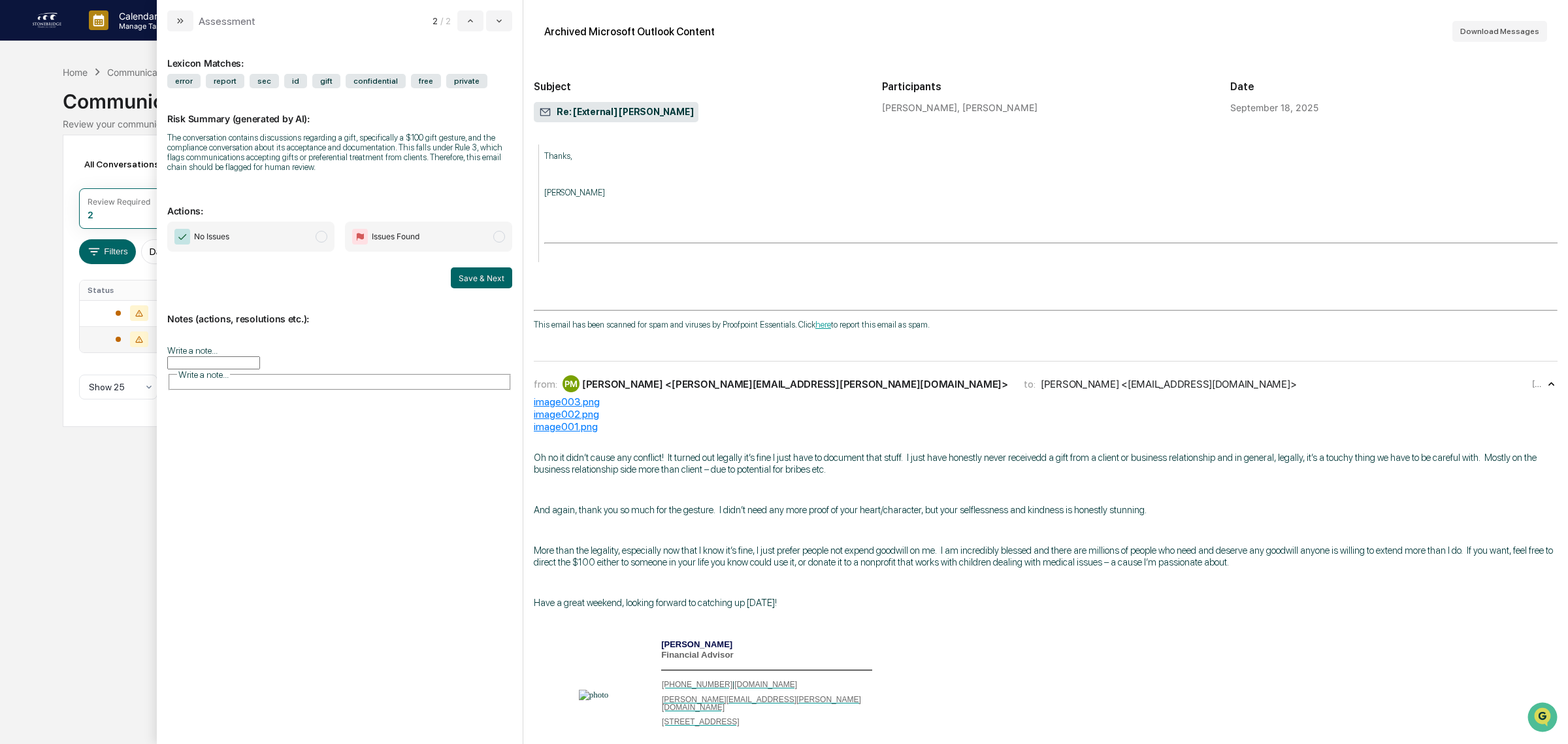
drag, startPoint x: 839, startPoint y: 303, endPoint x: 992, endPoint y: 363, distance: 164.3
drag, startPoint x: 896, startPoint y: 280, endPoint x: 889, endPoint y: 276, distance: 8.1
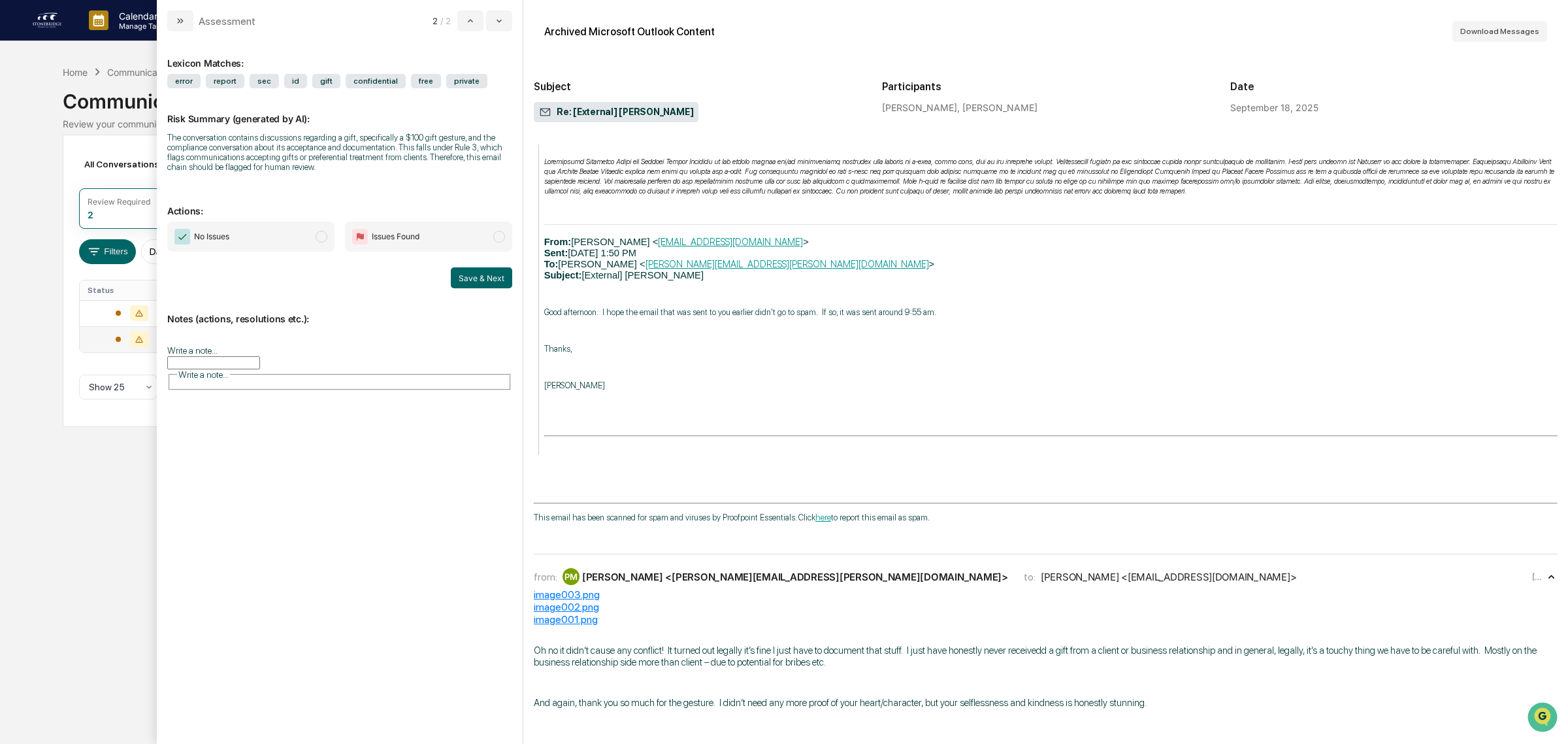
scroll to position [1458, 0]
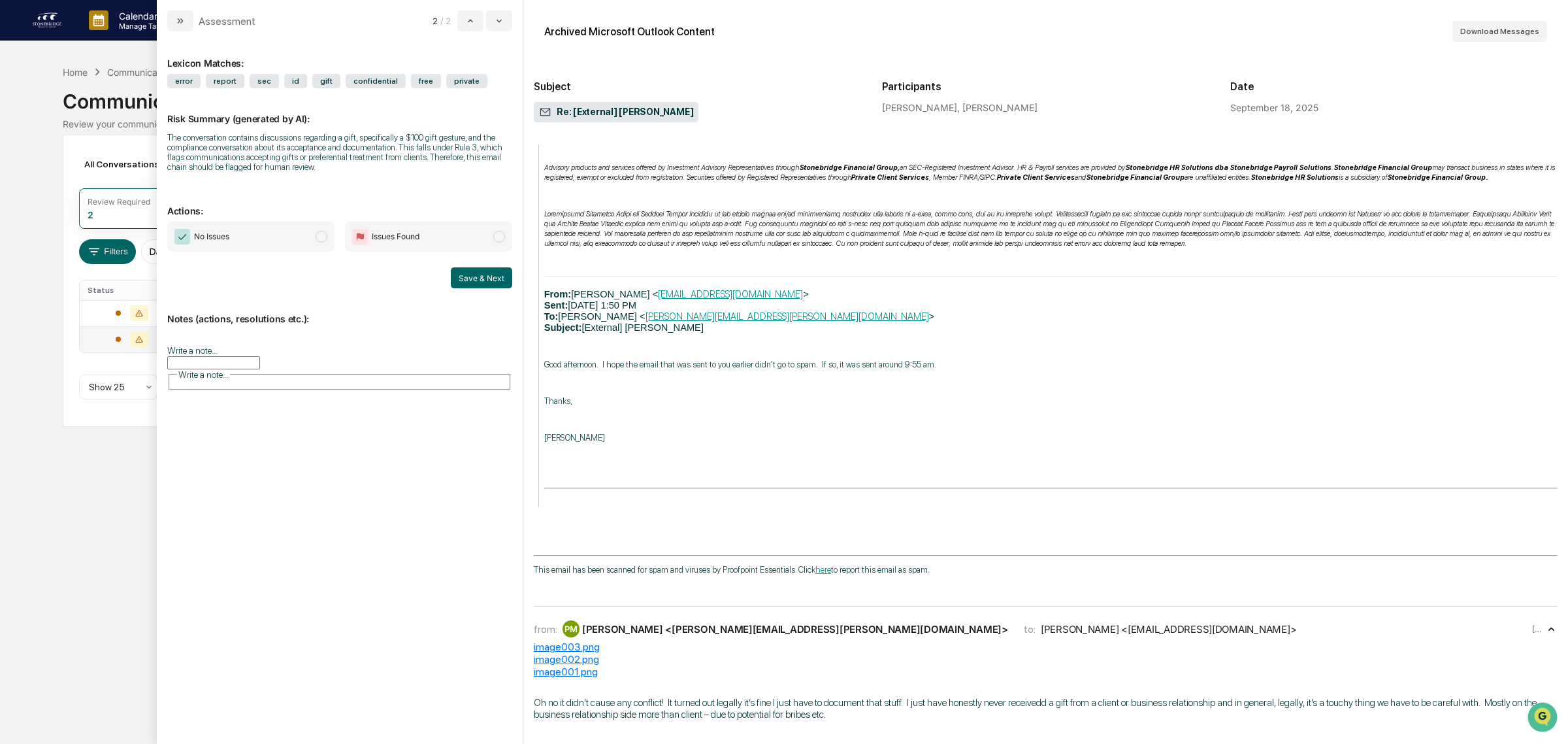
drag, startPoint x: 651, startPoint y: 380, endPoint x: 614, endPoint y: 376, distance: 37.2
drag, startPoint x: 600, startPoint y: 376, endPoint x: 818, endPoint y: 381, distance: 218.1
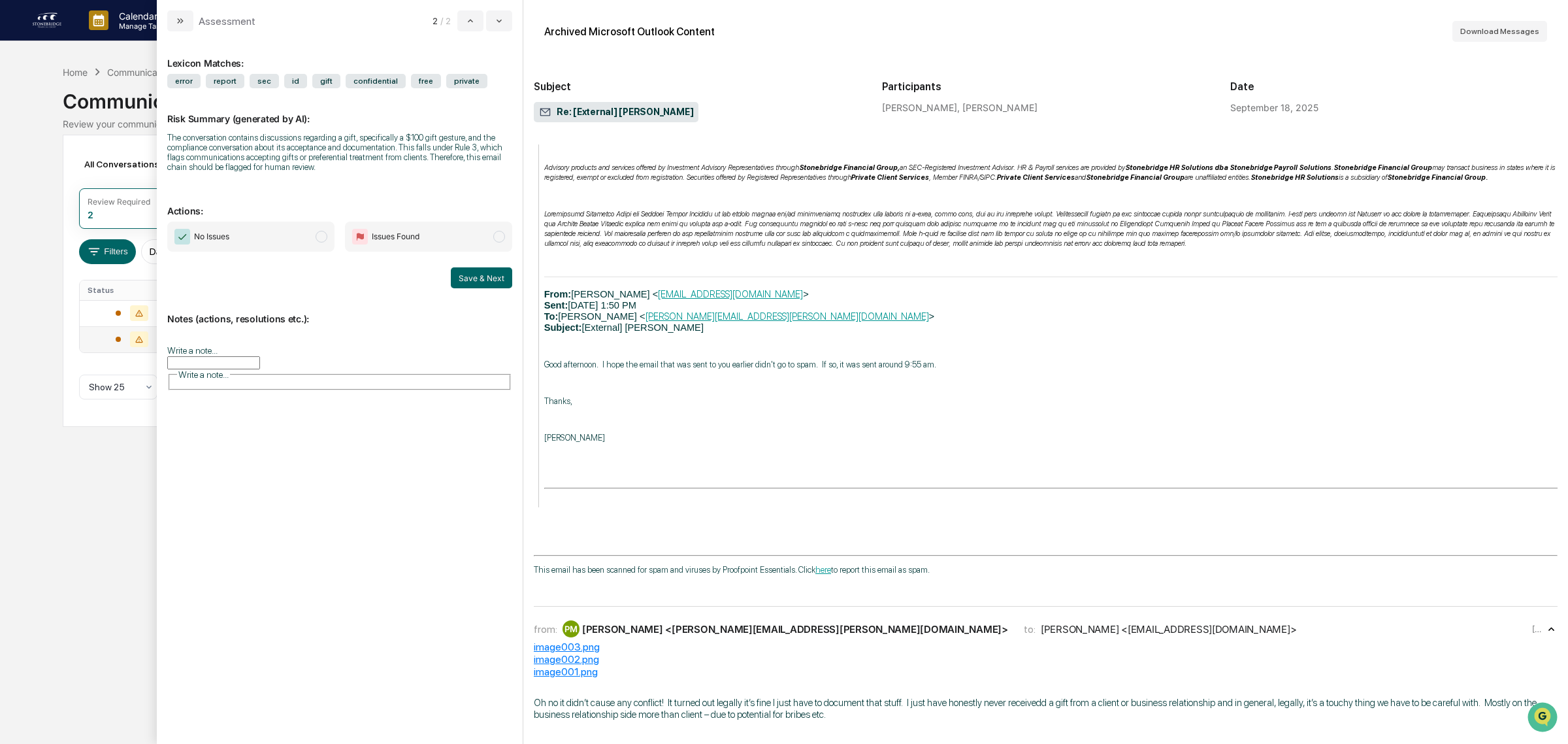
drag, startPoint x: 818, startPoint y: 381, endPoint x: 736, endPoint y: 369, distance: 82.9
drag, startPoint x: 711, startPoint y: 369, endPoint x: 976, endPoint y: 383, distance: 265.4
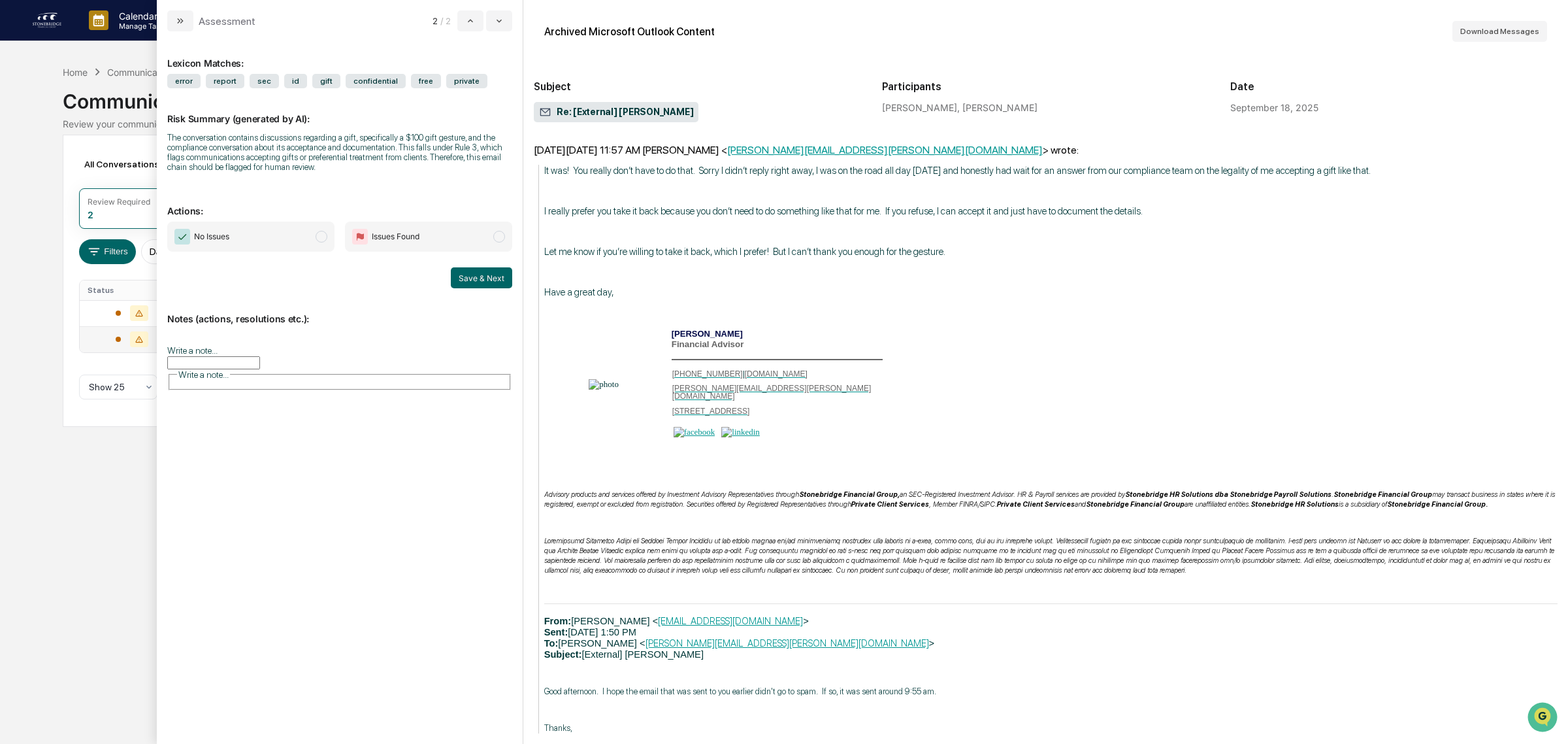
scroll to position [968, 0]
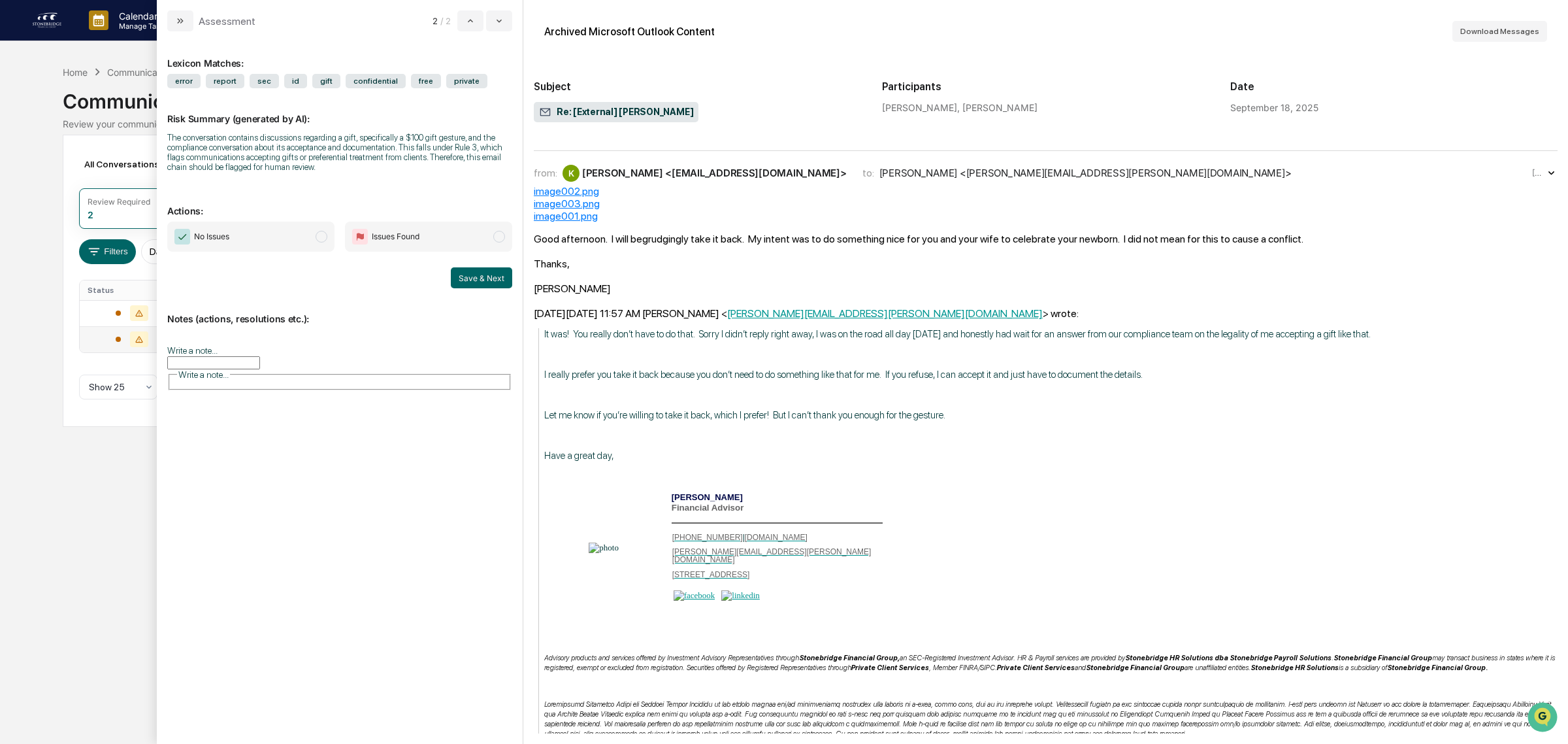
drag, startPoint x: 596, startPoint y: 322, endPoint x: 622, endPoint y: 365, distance: 50.2
drag, startPoint x: 725, startPoint y: 395, endPoint x: 706, endPoint y: 324, distance: 73.5
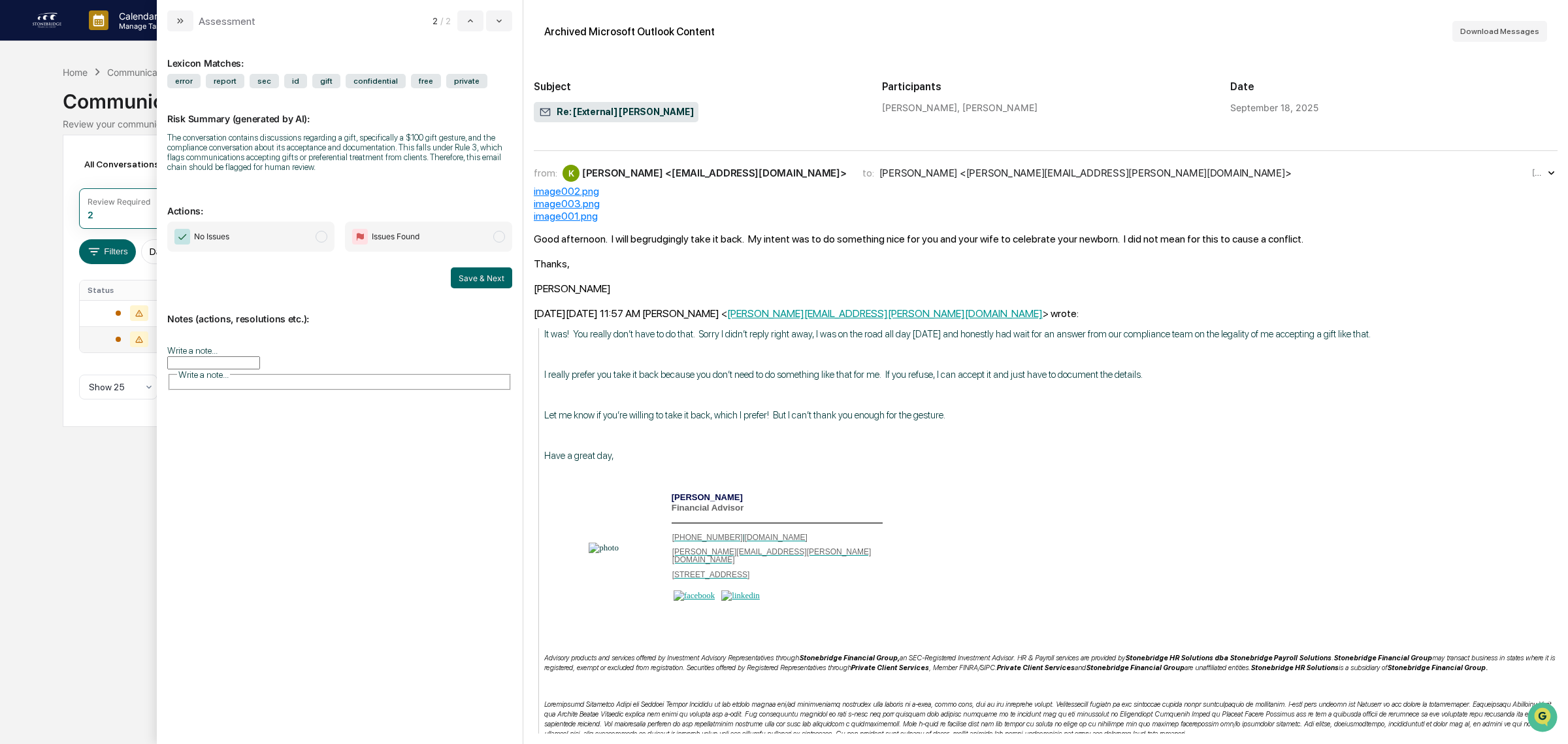
drag, startPoint x: 660, startPoint y: 325, endPoint x: 812, endPoint y: 381, distance: 162.0
drag, startPoint x: 832, startPoint y: 406, endPoint x: 836, endPoint y: 308, distance: 98.1
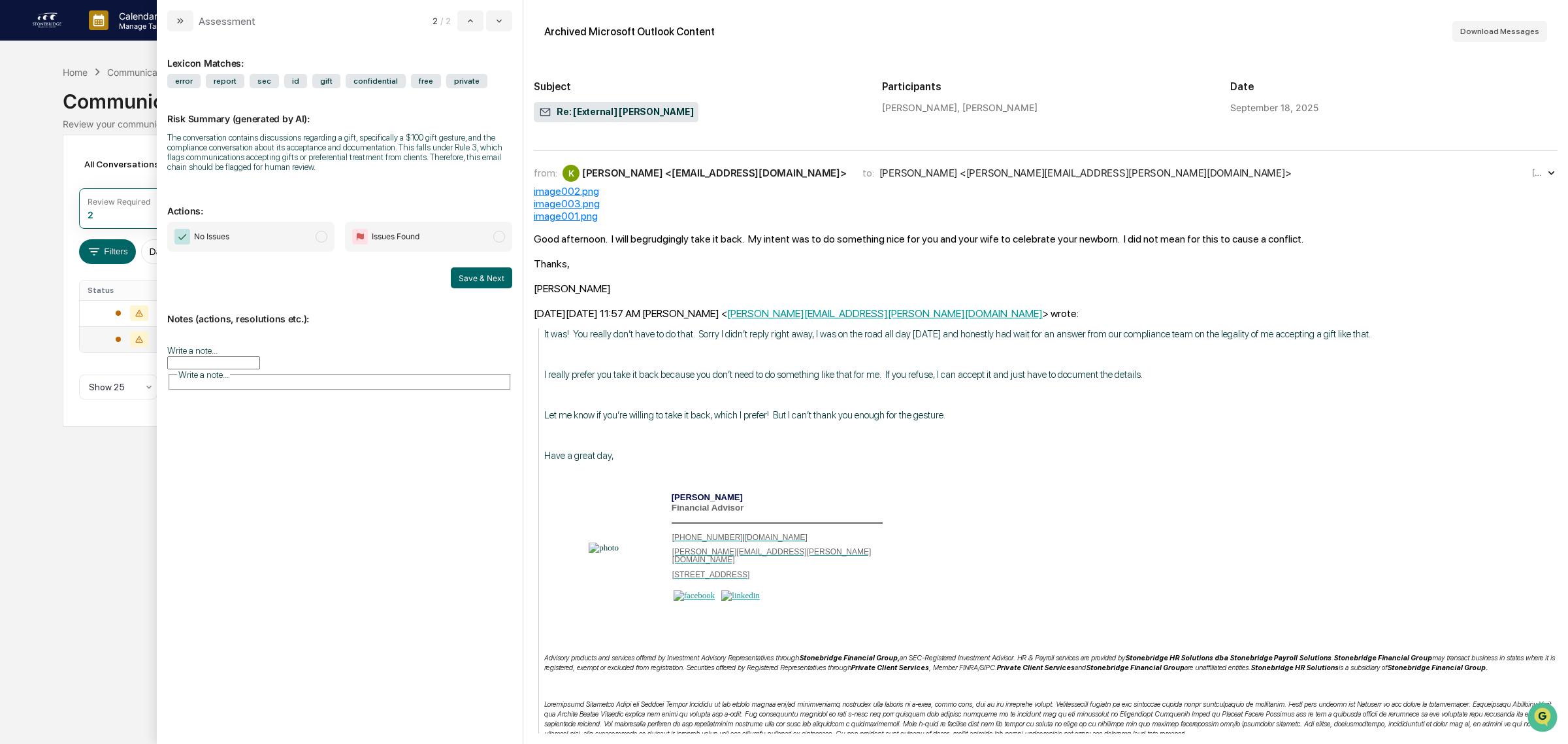
drag, startPoint x: 812, startPoint y: 313, endPoint x: 1005, endPoint y: 435, distance: 228.3
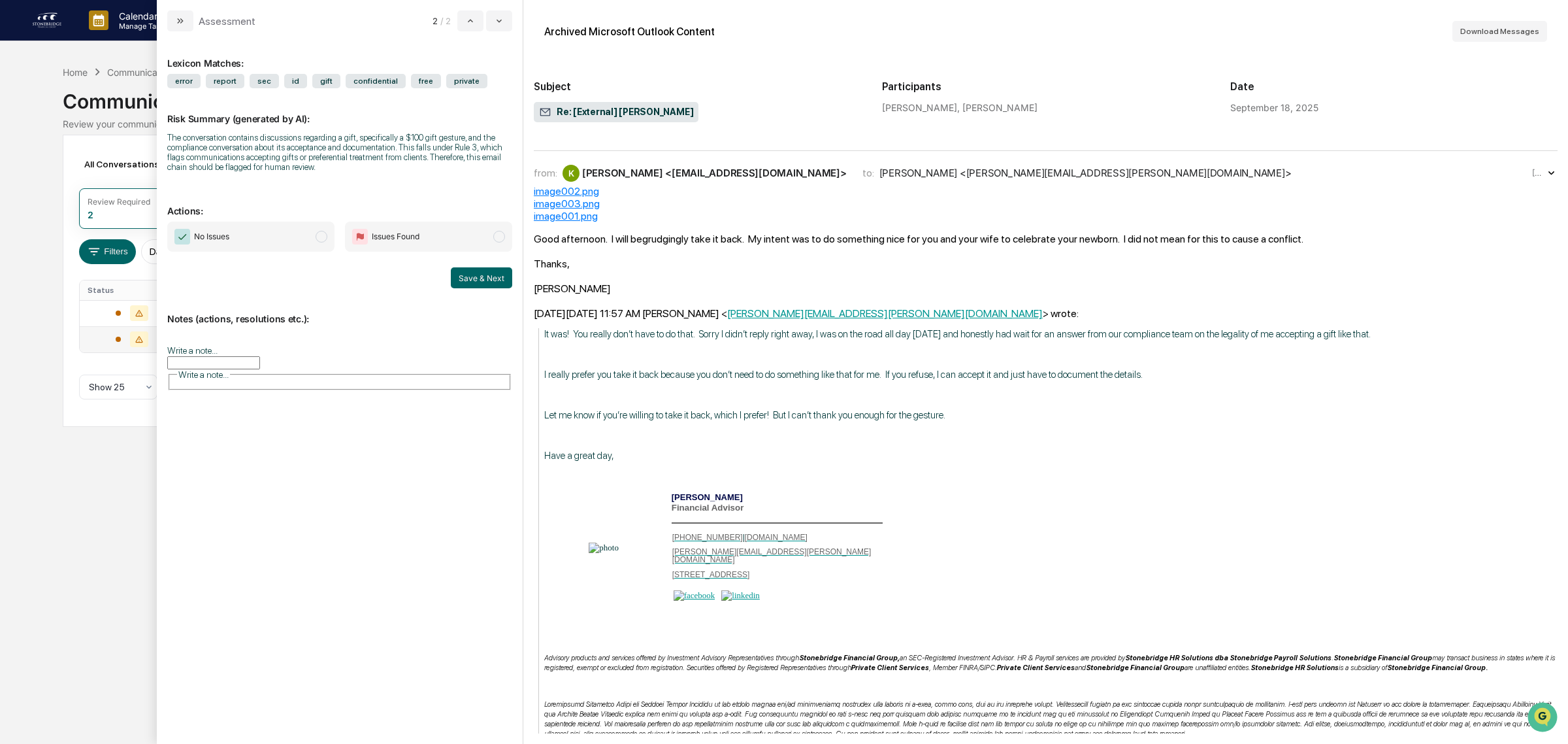
drag, startPoint x: 1036, startPoint y: 456, endPoint x: 948, endPoint y: 299, distance: 180.0
drag, startPoint x: 923, startPoint y: 319, endPoint x: 1136, endPoint y: 478, distance: 265.8
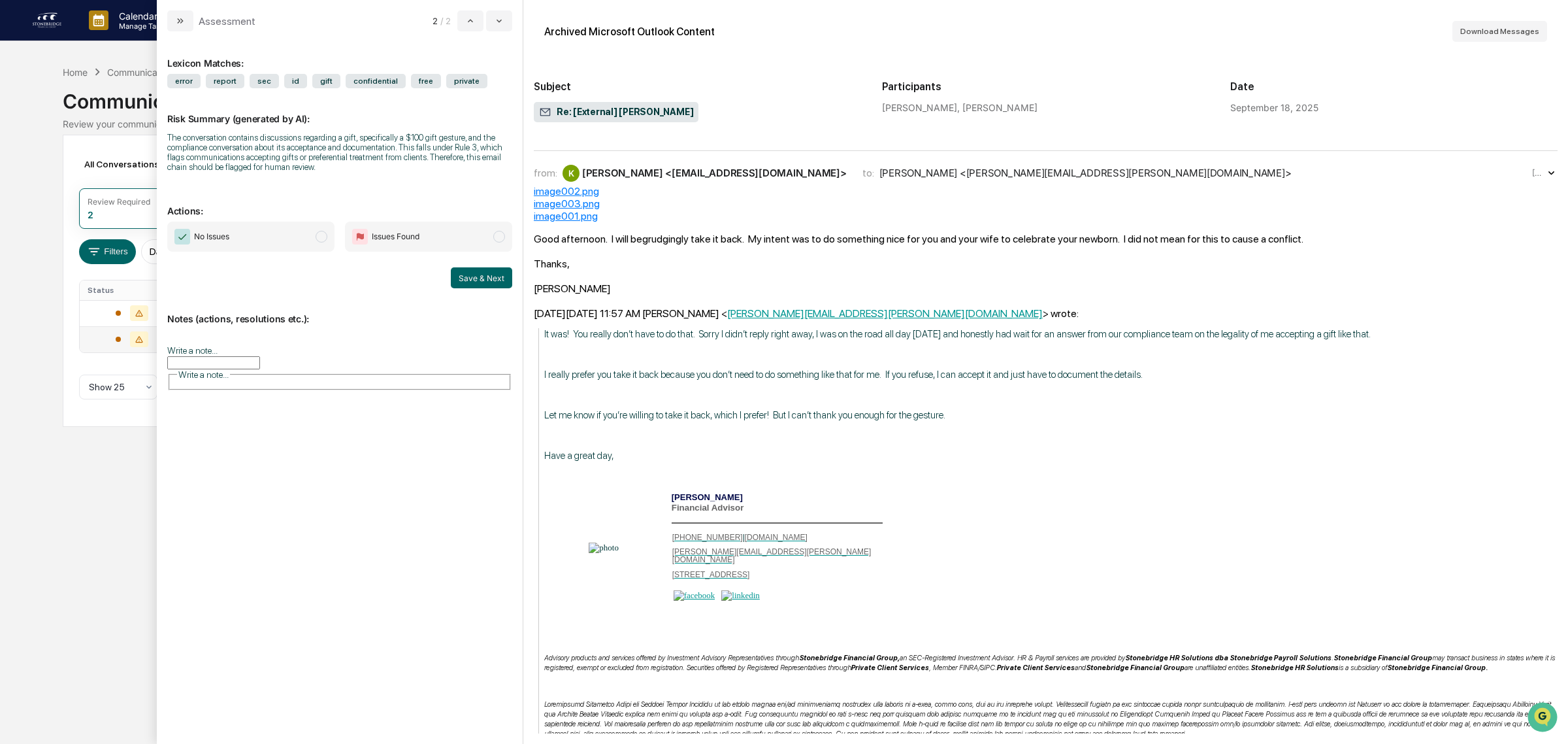
drag
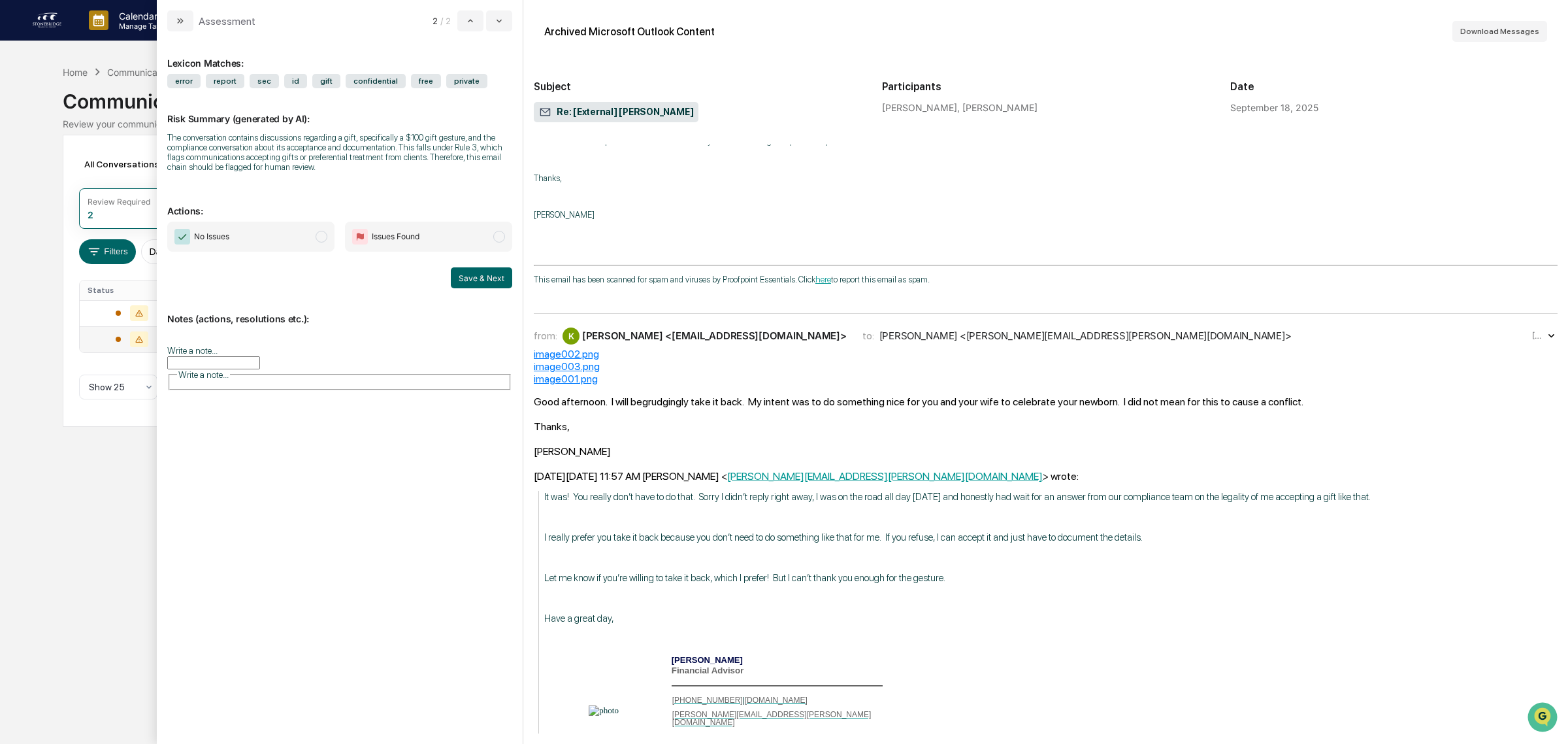
scroll to position [804, 0]
click at [681, 348] on div "from: [PERSON_NAME] <[EMAIL_ADDRESS][DOMAIN_NAME]> to: [PERSON_NAME] <[PERSON_N…" at bounding box center [1045, 336] width 1024 height 24
click at [260, 361] on input "Write a note..." at bounding box center [213, 363] width 92 height 13
click at [266, 398] on p "*" at bounding box center [339, 393] width 328 height 9
click at [507, 475] on button "Save" at bounding box center [494, 468] width 34 height 21
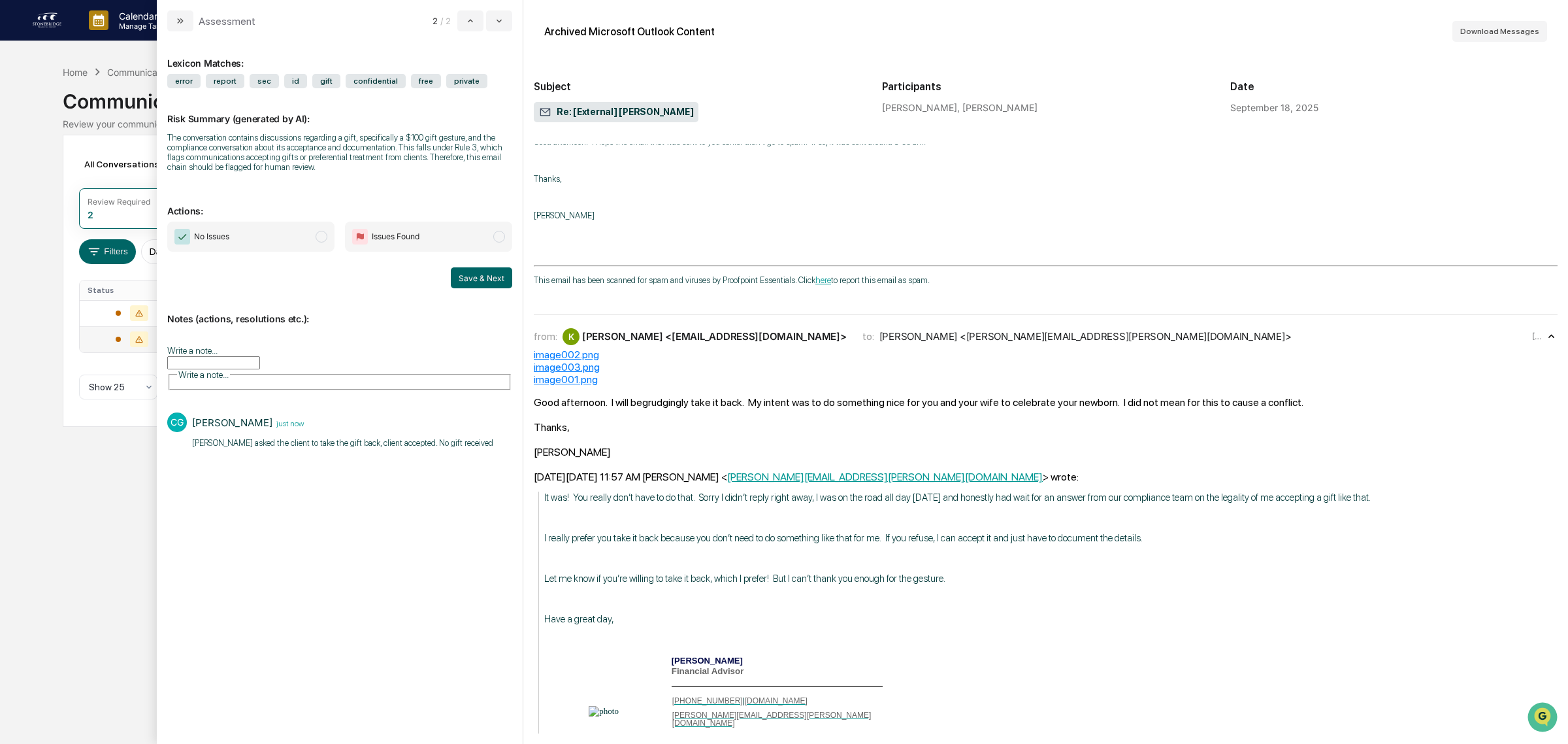
click at [303, 237] on span "No Issues" at bounding box center [250, 237] width 167 height 30
click at [486, 288] on button "Save & Next" at bounding box center [481, 277] width 61 height 21
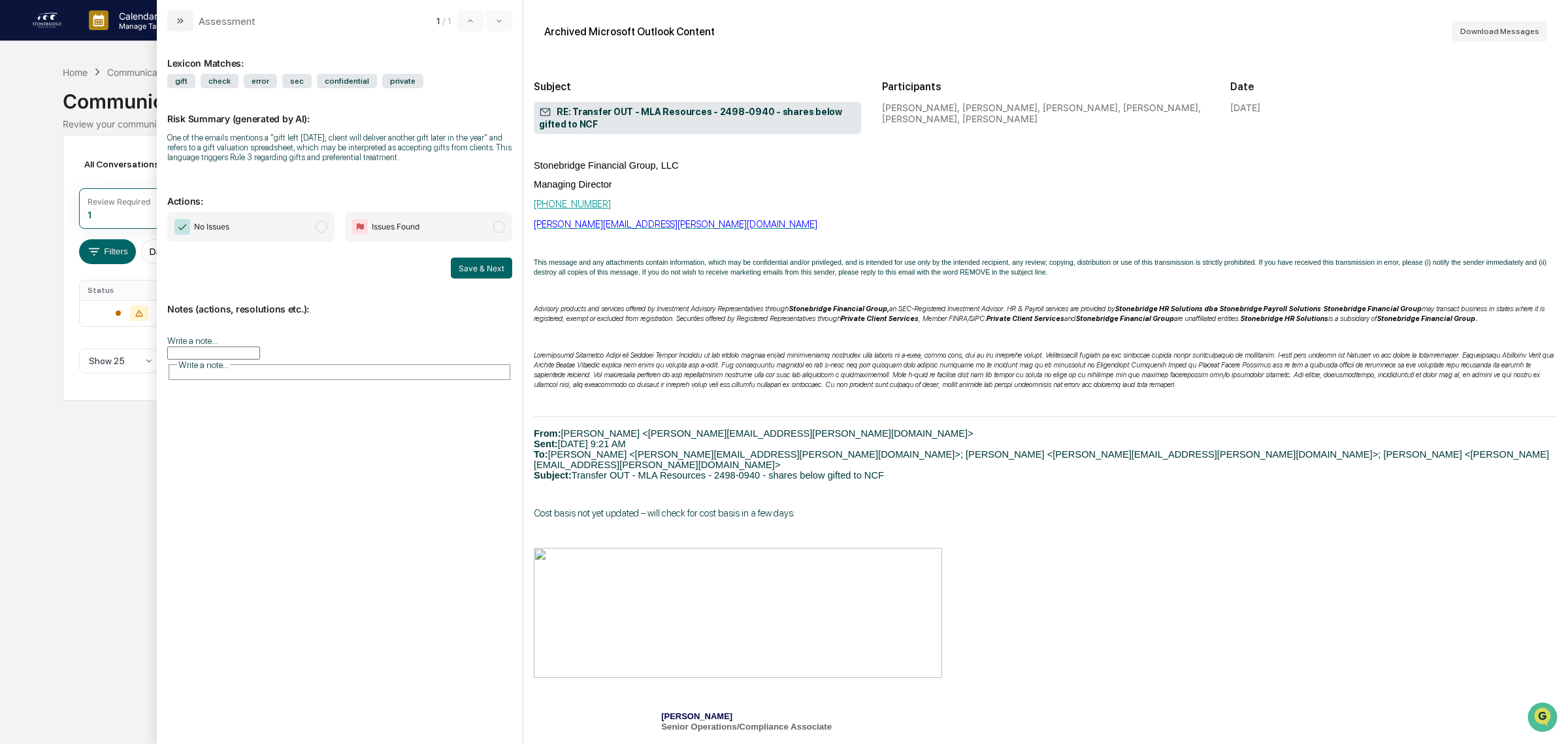
scroll to position [752, 0]
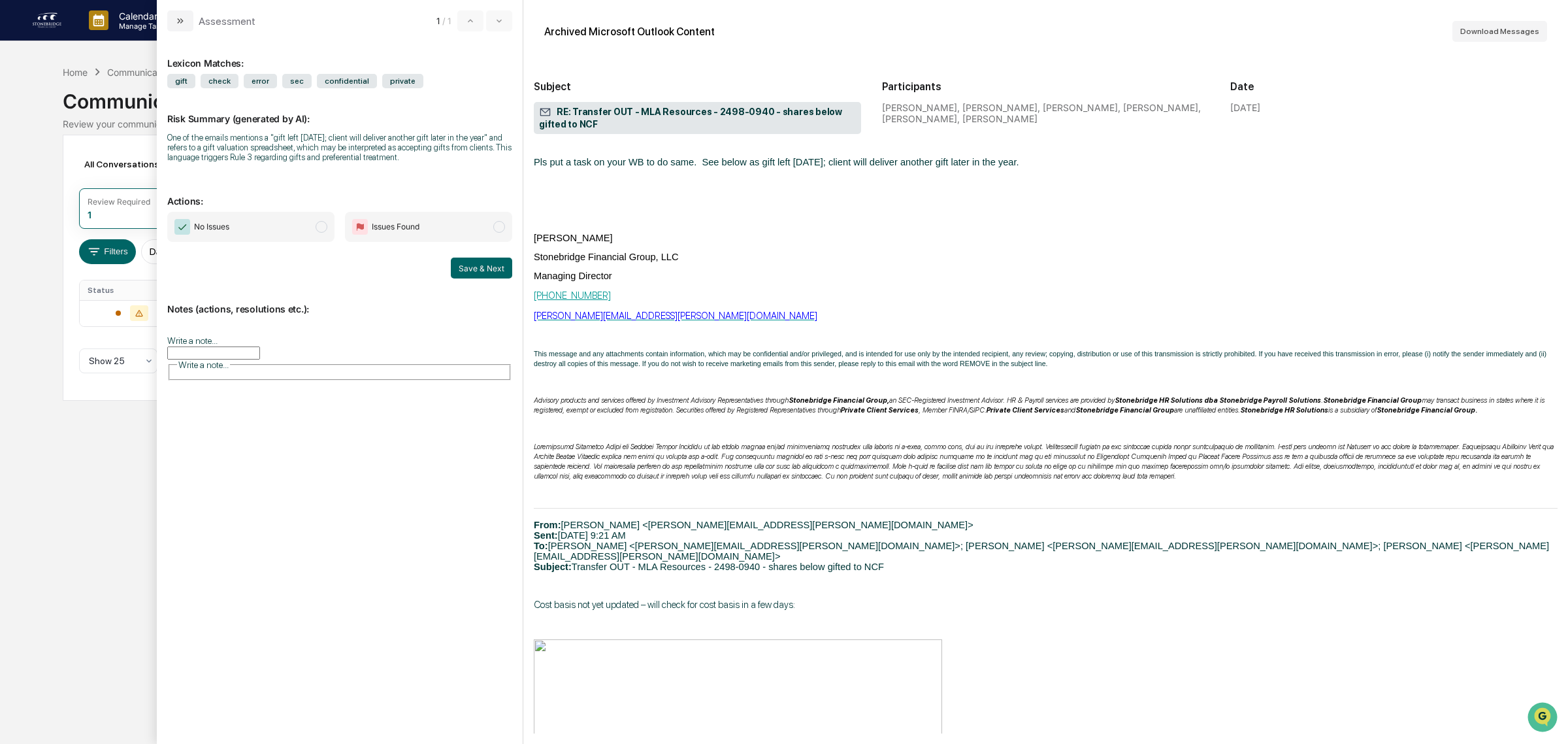
drag, startPoint x: 552, startPoint y: 288, endPoint x: 691, endPoint y: 435, distance: 202.3
drag, startPoint x: 691, startPoint y: 435, endPoint x: 649, endPoint y: 358, distance: 87.7
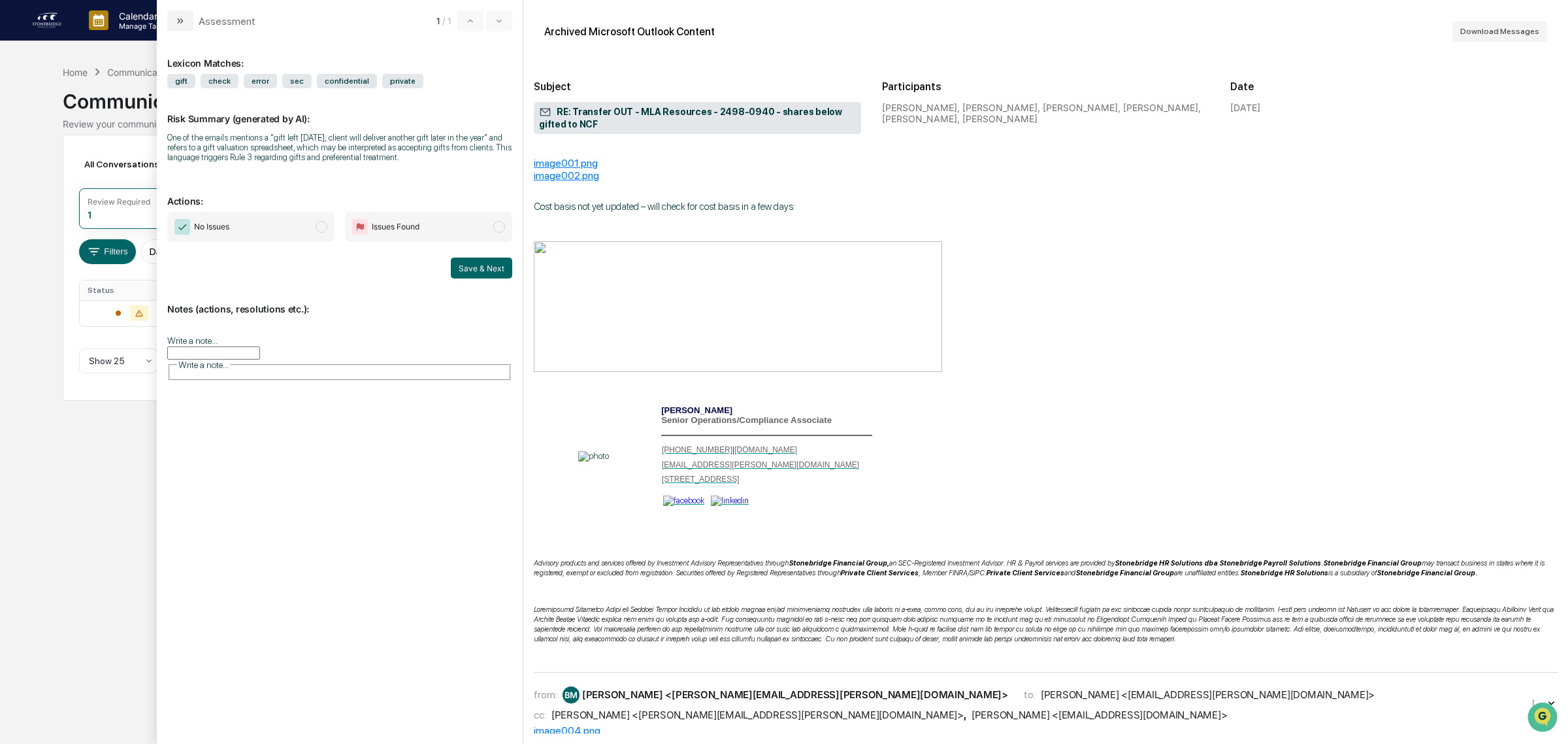
scroll to position [0, 0]
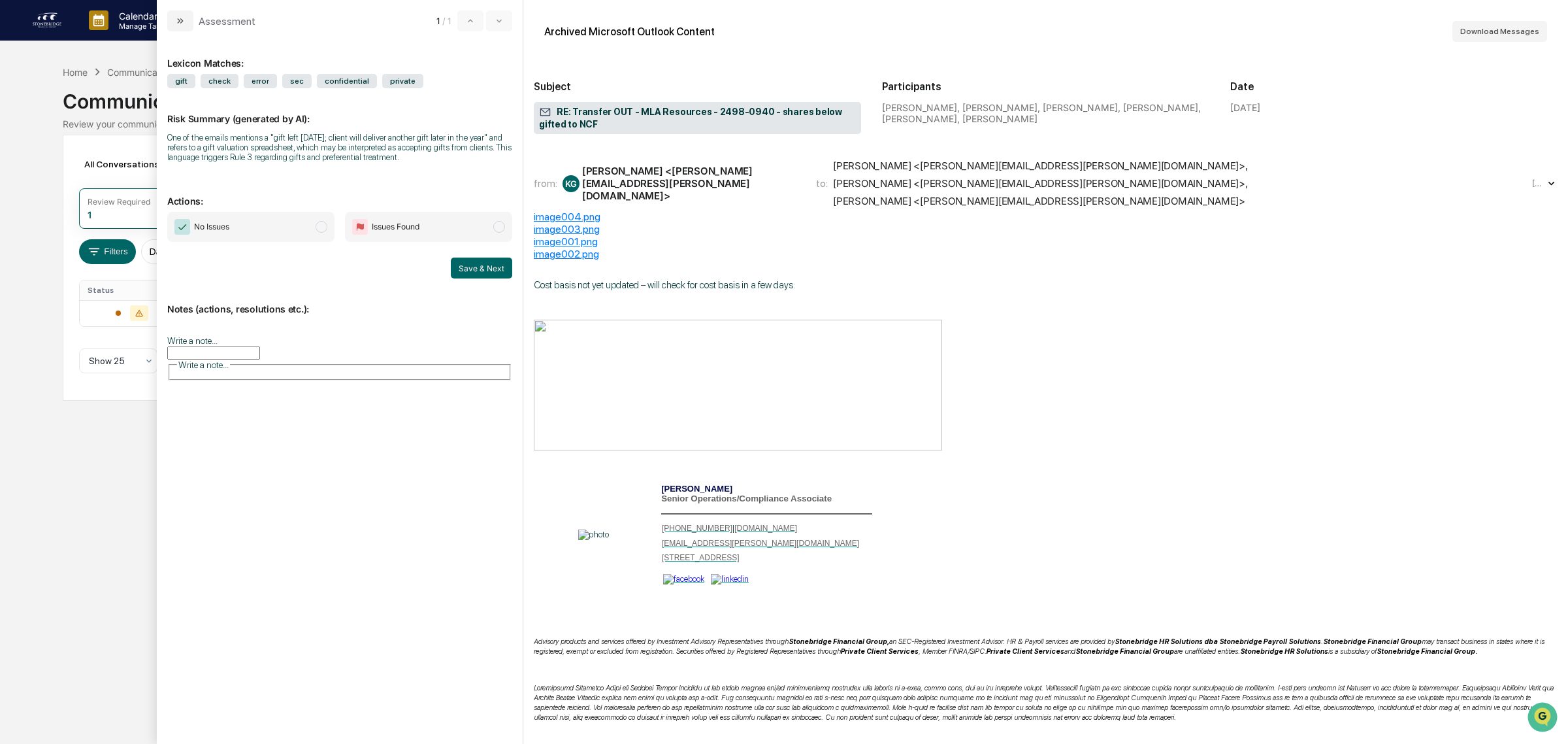
click at [687, 184] on div "[PERSON_NAME] <[PERSON_NAME][EMAIL_ADDRESS][PERSON_NAME][DOMAIN_NAME]>" at bounding box center [692, 183] width 218 height 37
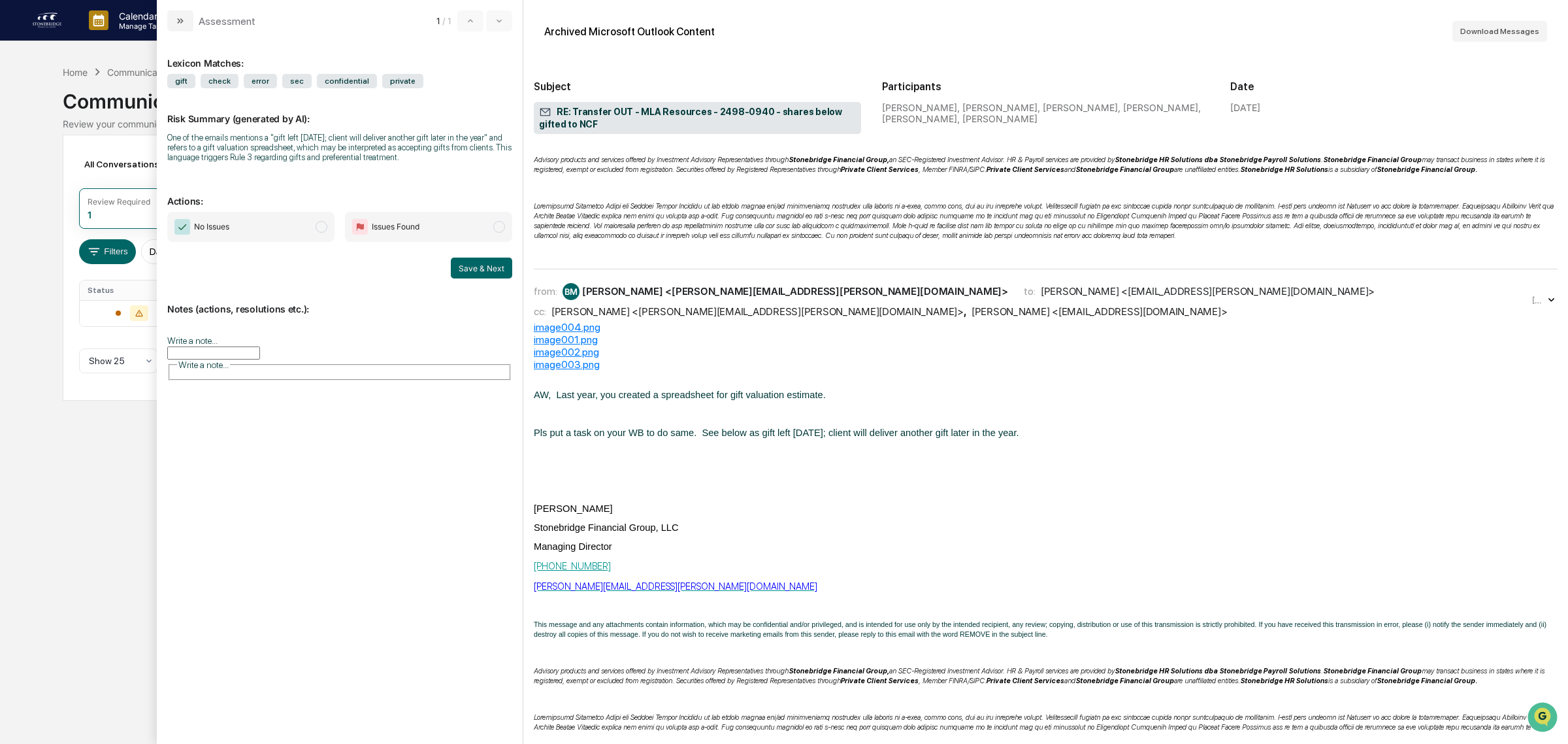
scroll to position [490, 0]
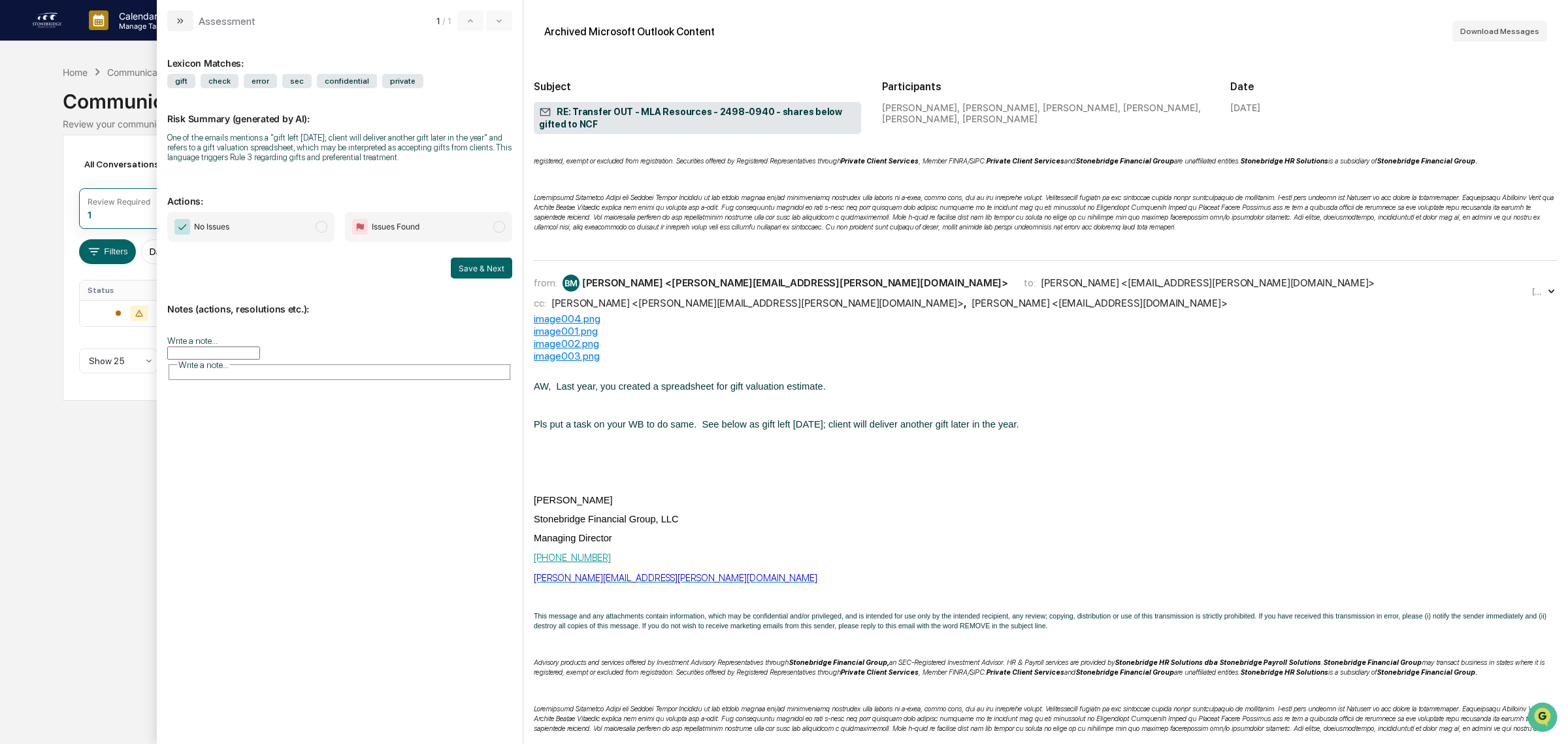
click at [687, 297] on div "[PERSON_NAME] <[PERSON_NAME][EMAIL_ADDRESS][PERSON_NAME][DOMAIN_NAME]>" at bounding box center [757, 303] width 413 height 13
drag, startPoint x: 758, startPoint y: 420, endPoint x: 827, endPoint y: 427, distance: 69.4
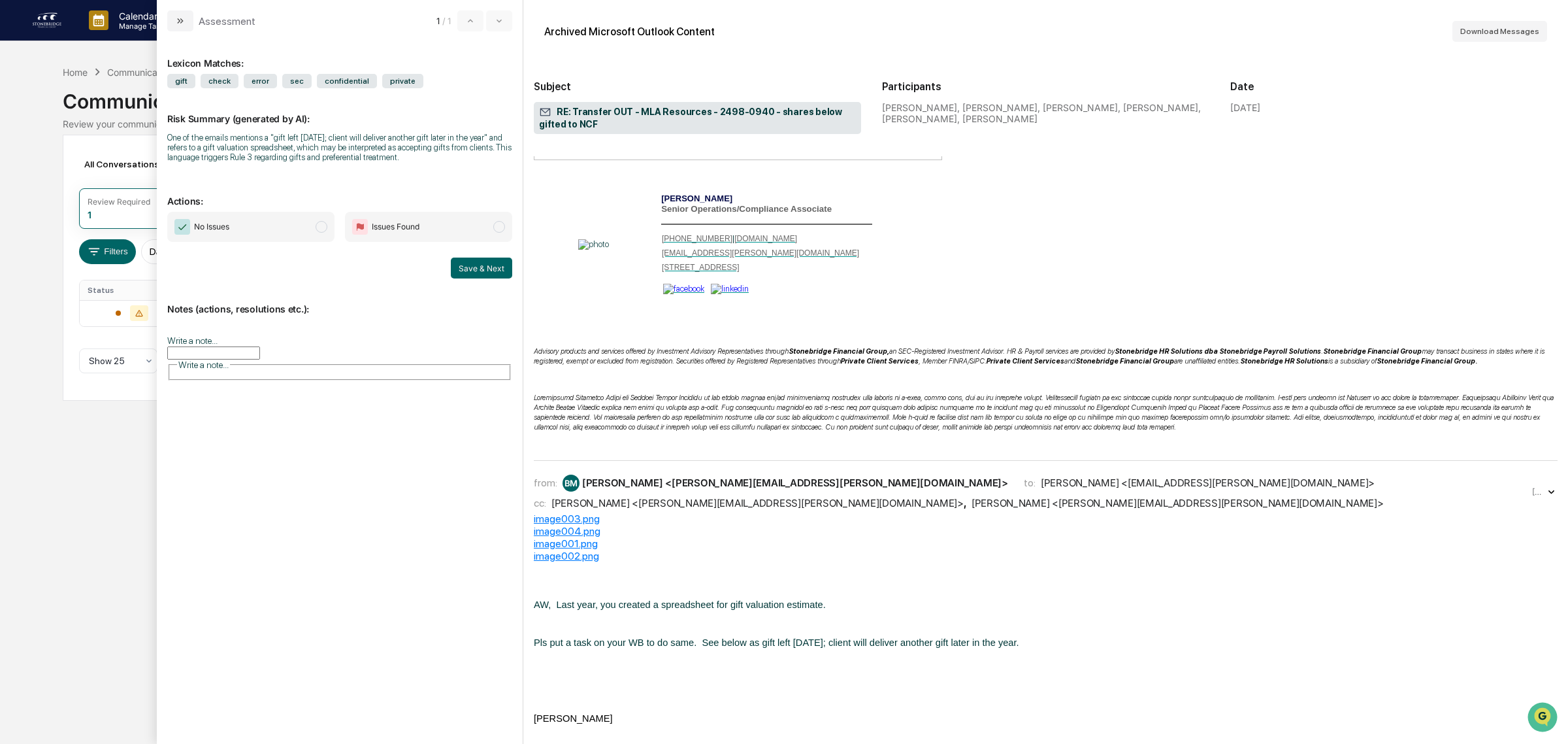
scroll to position [1471, 0]
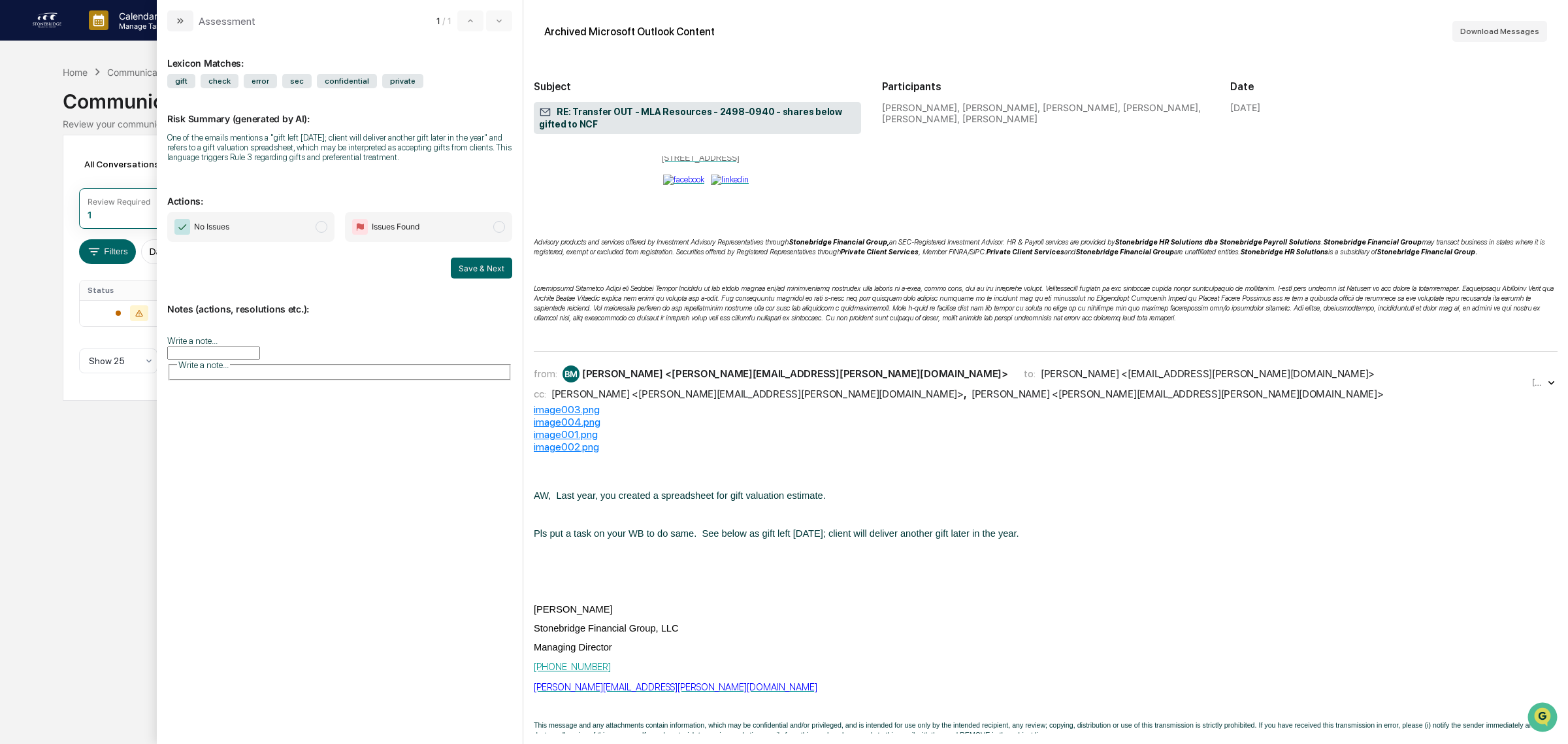
click at [760, 400] on div "[PERSON_NAME] <[PERSON_NAME][EMAIL_ADDRESS][PERSON_NAME][DOMAIN_NAME]>" at bounding box center [757, 393] width 413 height 13
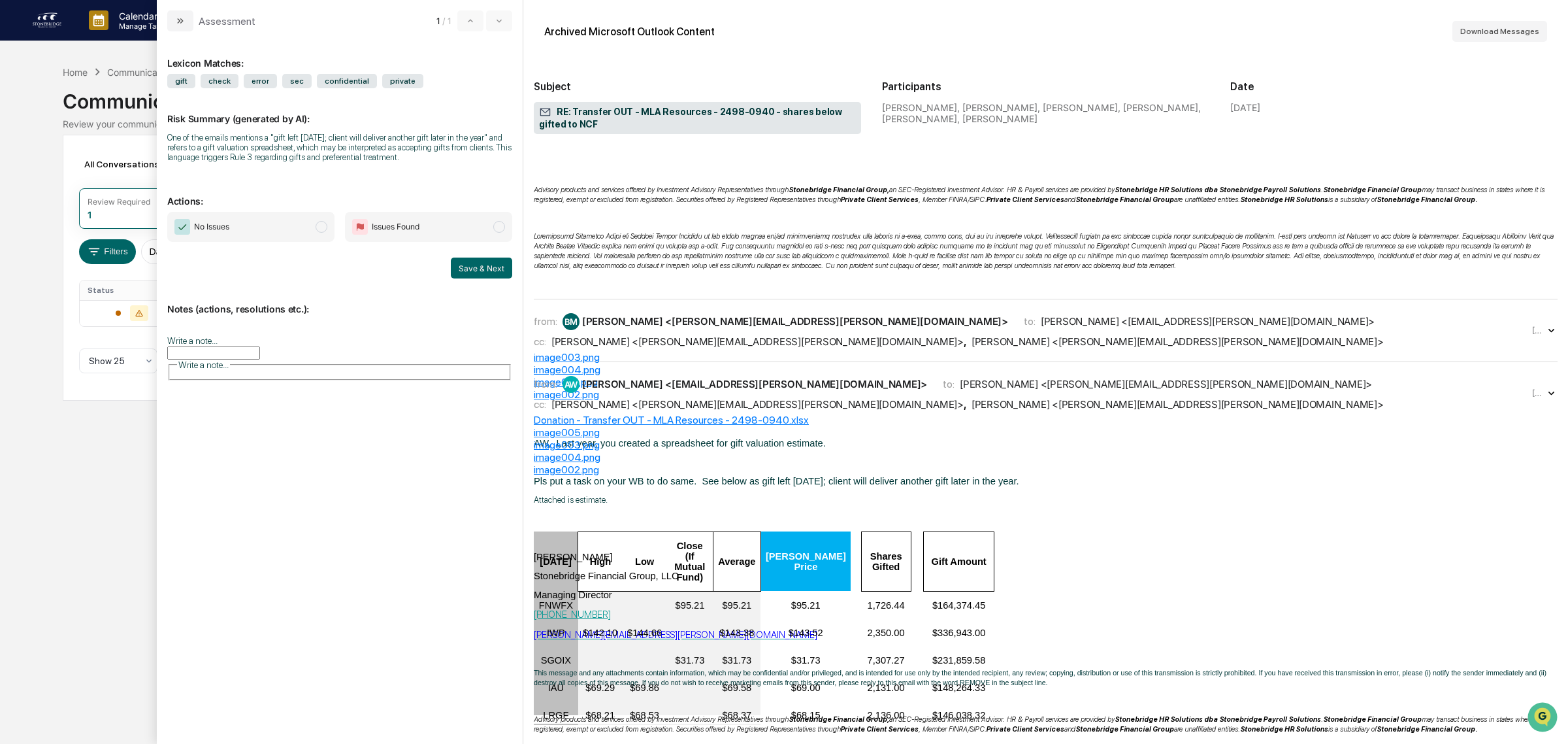
scroll to position [1553, 0]
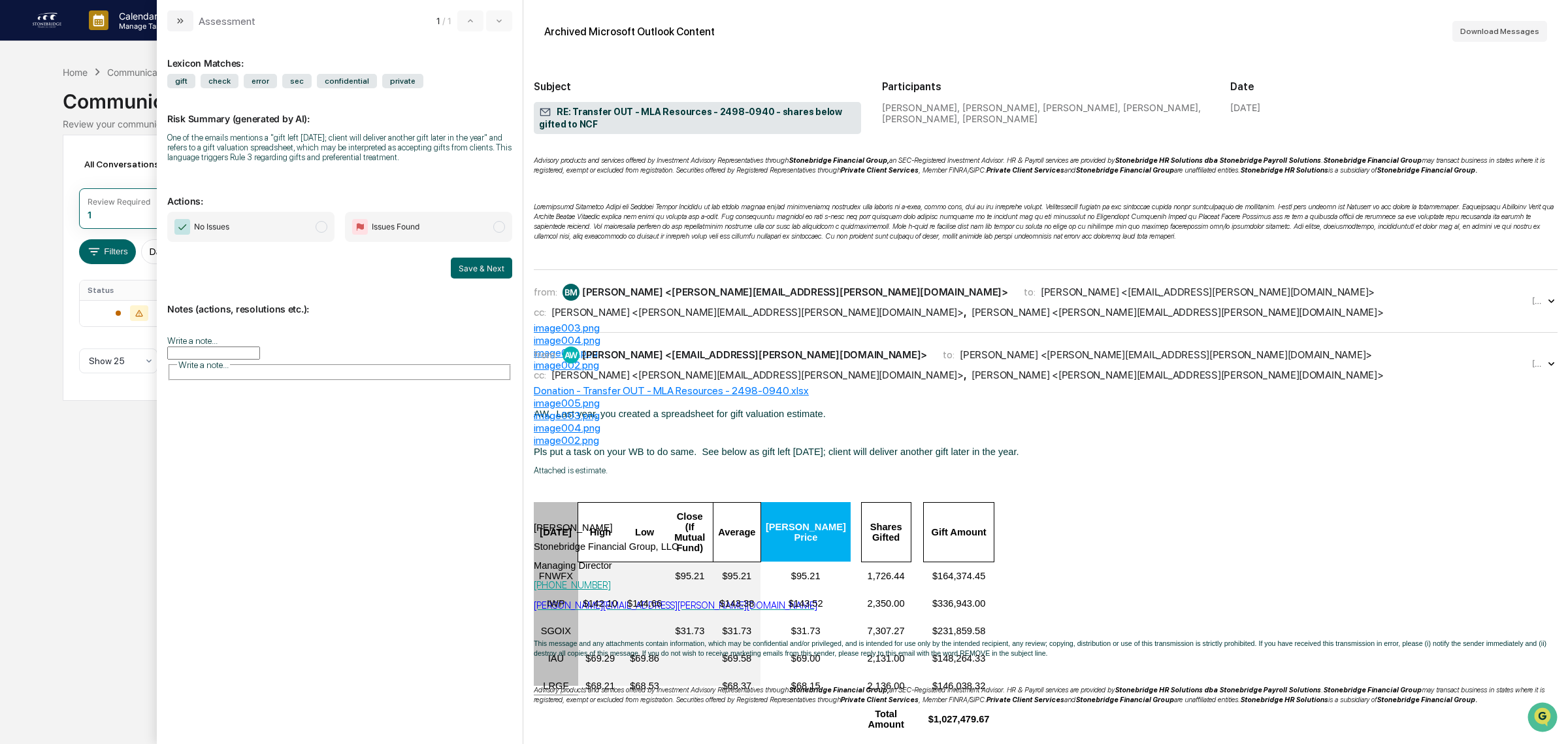
click at [723, 384] on div "from: AW [PERSON_NAME] <[EMAIL_ADDRESS][PERSON_NAME][DOMAIN_NAME]> to: [PERSON_…" at bounding box center [1045, 363] width 1024 height 41
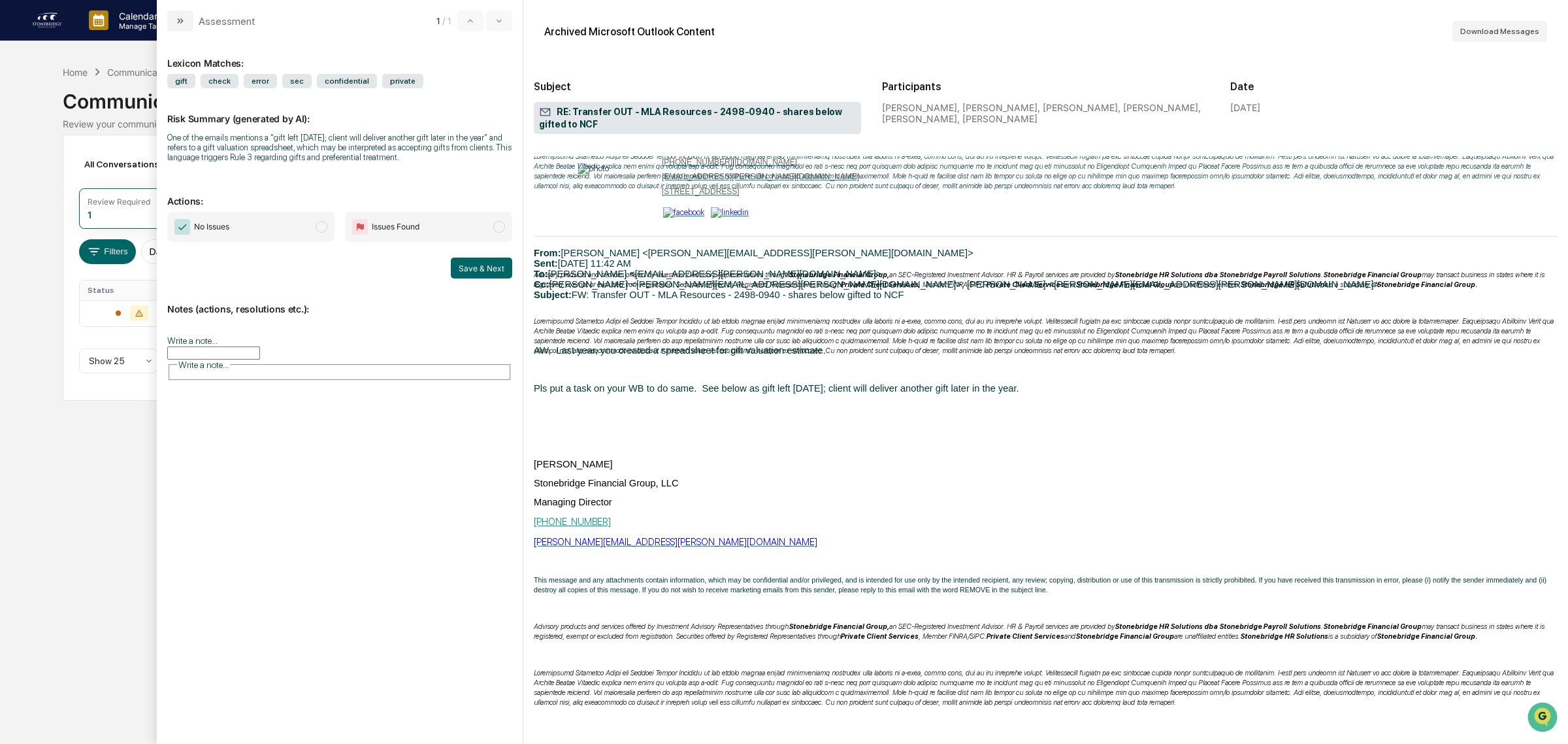
scroll to position [2533, 0]
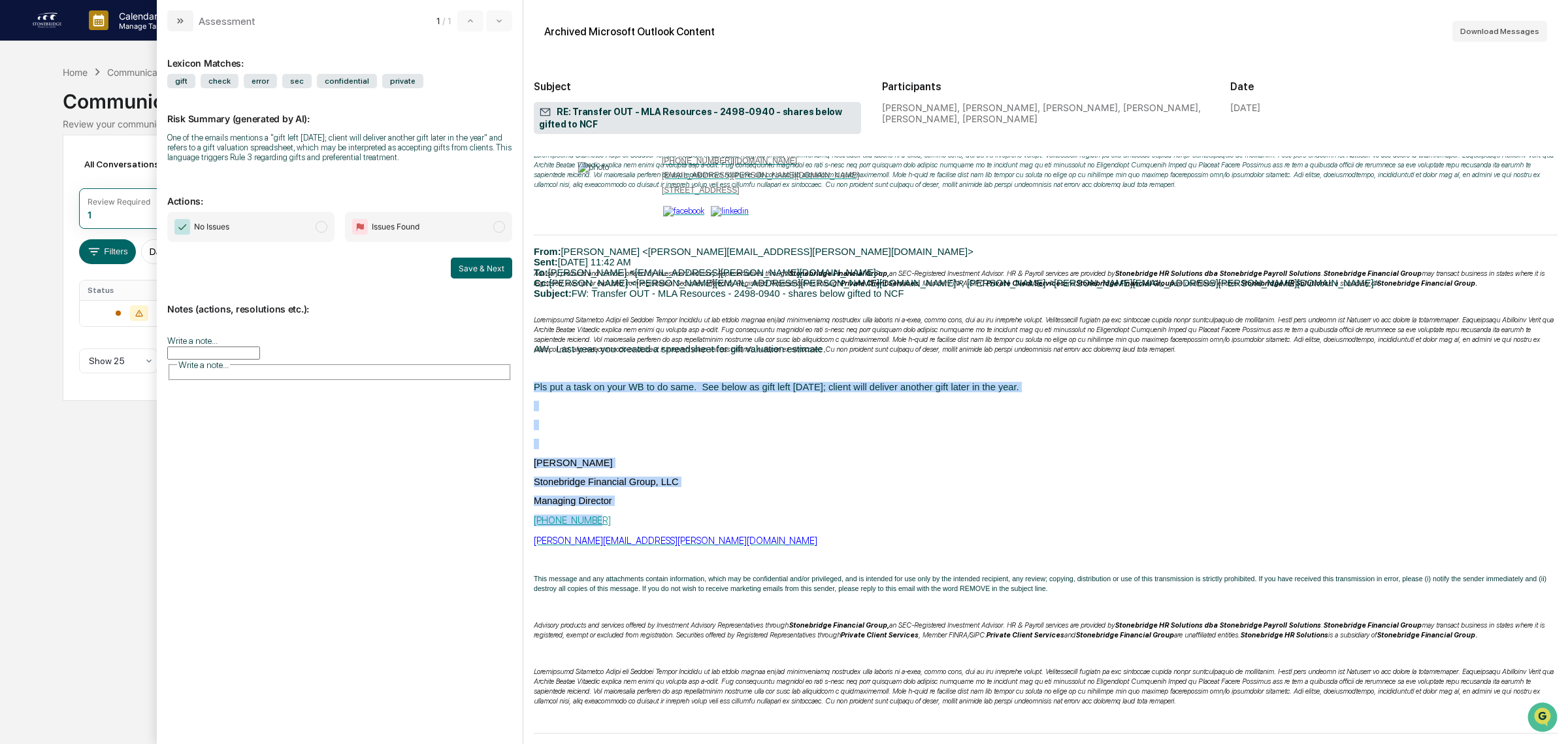
drag, startPoint x: 636, startPoint y: 402, endPoint x: 736, endPoint y: 567, distance: 192.9
click at [736, 567] on div "Attached is estimate. [DATE] High Low Close (If Mutual Fund) Average [PERSON_NA…" at bounding box center [1045, 386] width 1024 height 1803
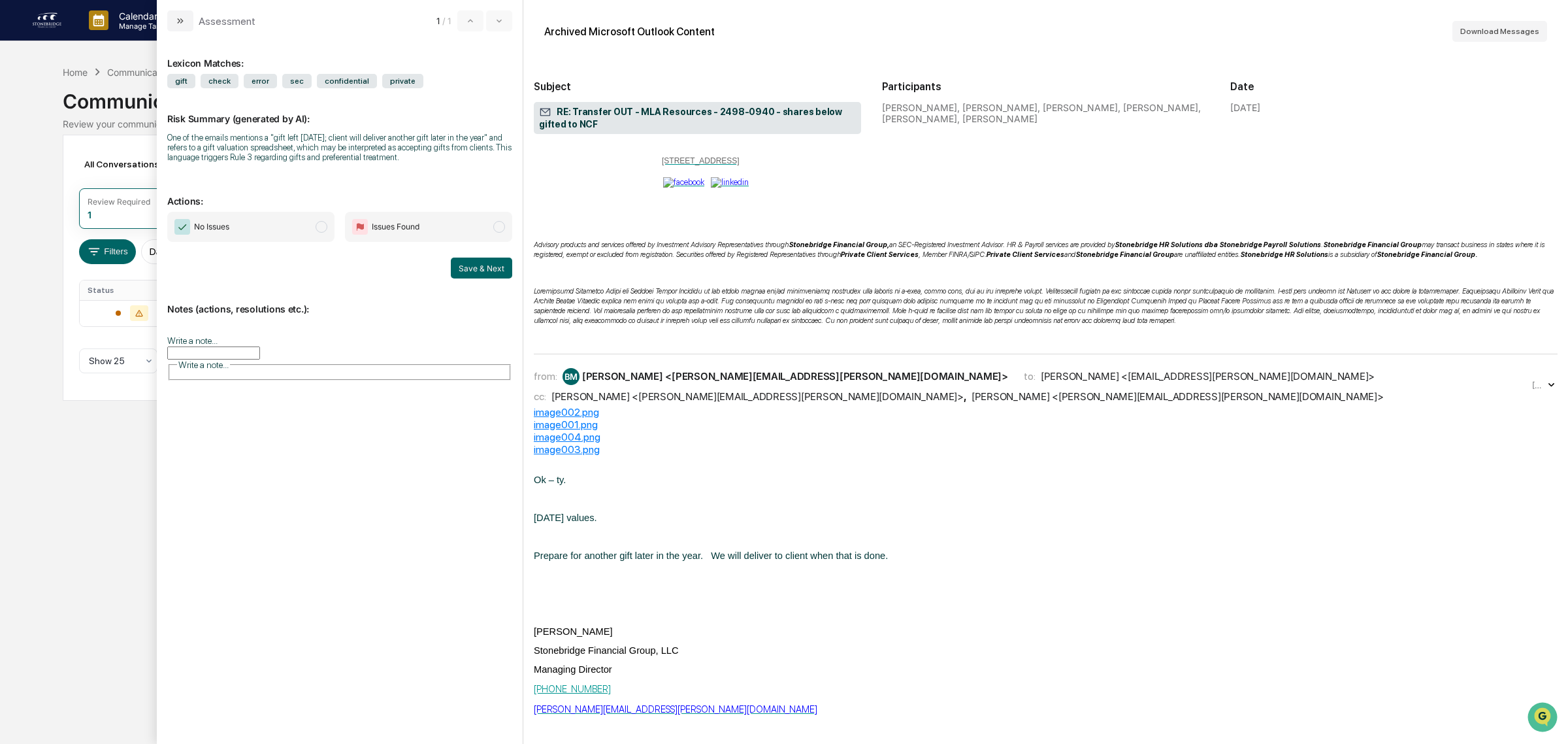
scroll to position [3596, 0]
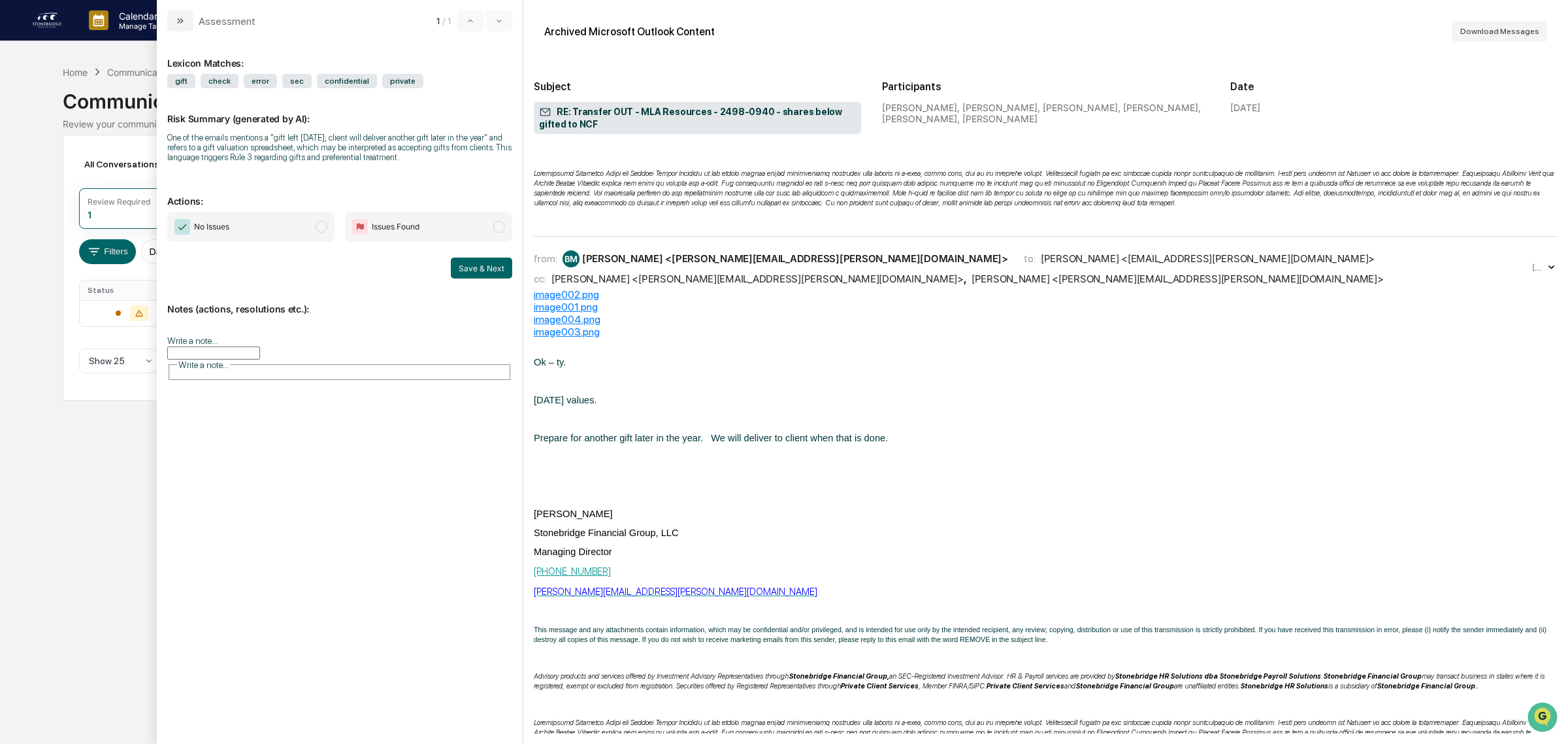
click at [690, 285] on div "from: BM [PERSON_NAME] <[PERSON_NAME][EMAIL_ADDRESS][PERSON_NAME][DOMAIN_NAME]>…" at bounding box center [1031, 267] width 996 height 34
drag, startPoint x: 546, startPoint y: 478, endPoint x: 671, endPoint y: 525, distance: 133.5
click at [671, 462] on p "modal" at bounding box center [1045, 456] width 1024 height 10
drag, startPoint x: 671, startPoint y: 525, endPoint x: 640, endPoint y: 504, distance: 37.4
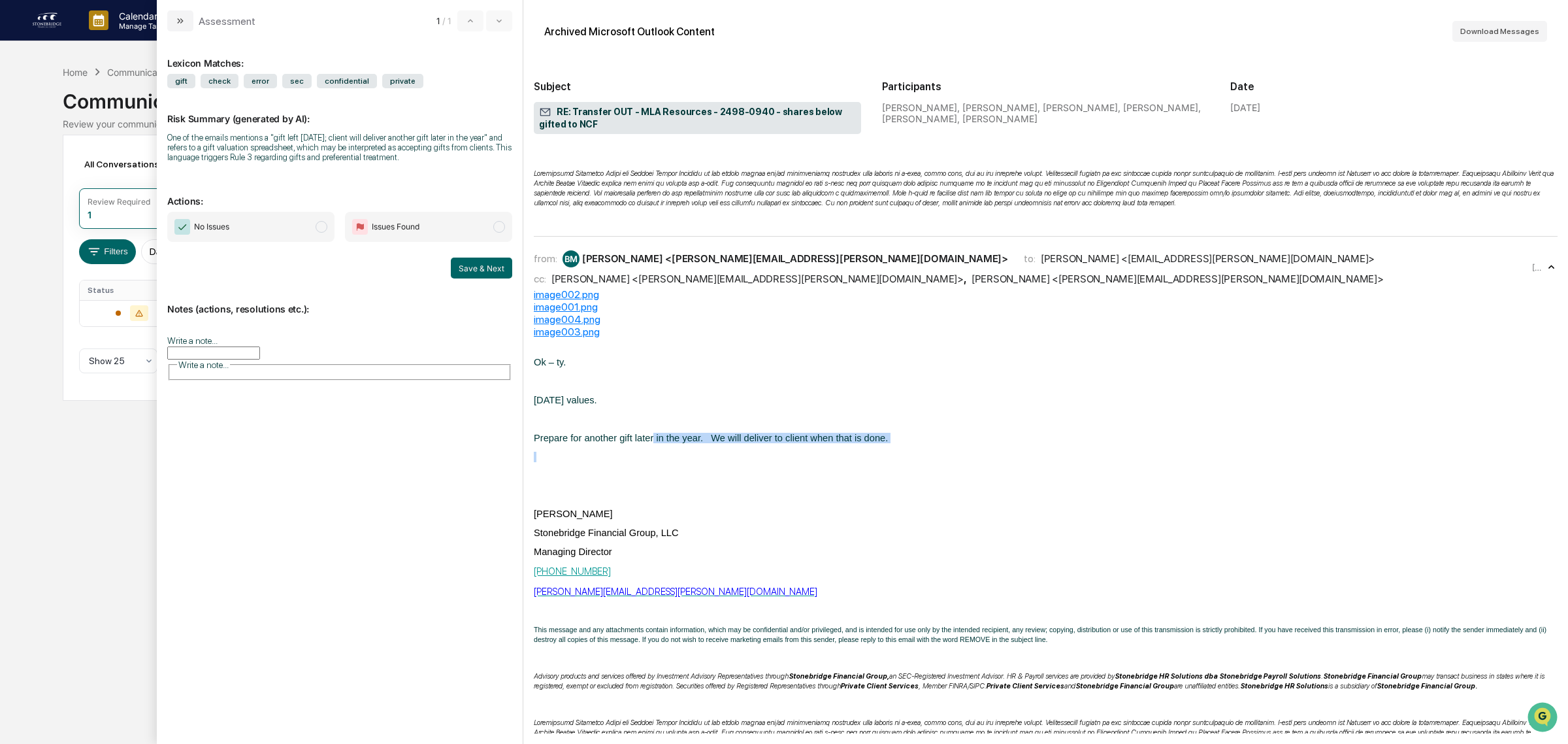
click at [640, 443] on span "Prepare for another gift later in the year. We will deliver to client when that…" at bounding box center [710, 438] width 354 height 10
drag, startPoint x: 552, startPoint y: 505, endPoint x: 648, endPoint y: 504, distance: 96.0
click at [648, 443] on span "Prepare for another gift later in the year. We will deliver to client when that…" at bounding box center [710, 438] width 354 height 10
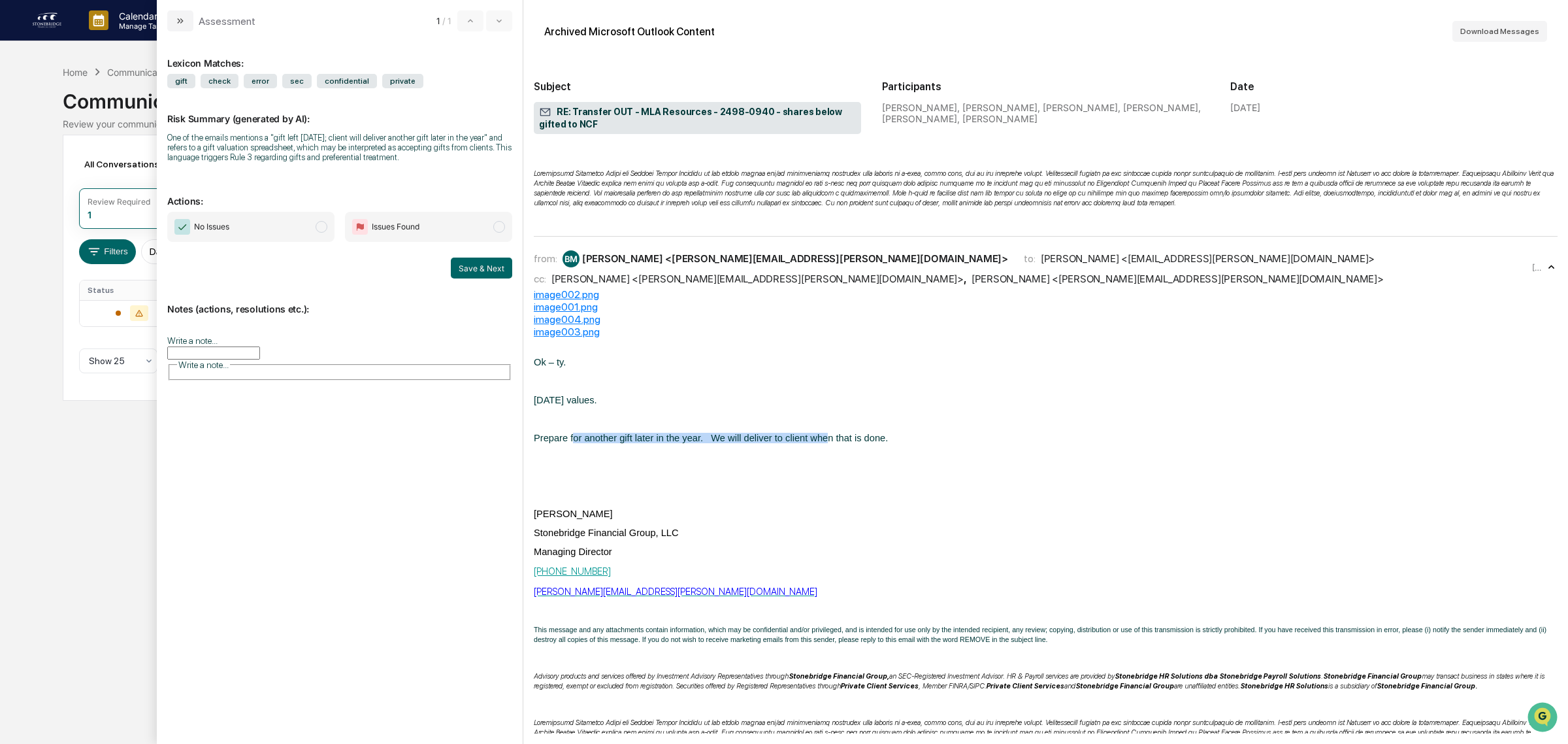
drag, startPoint x: 570, startPoint y: 493, endPoint x: 804, endPoint y: 502, distance: 234.2
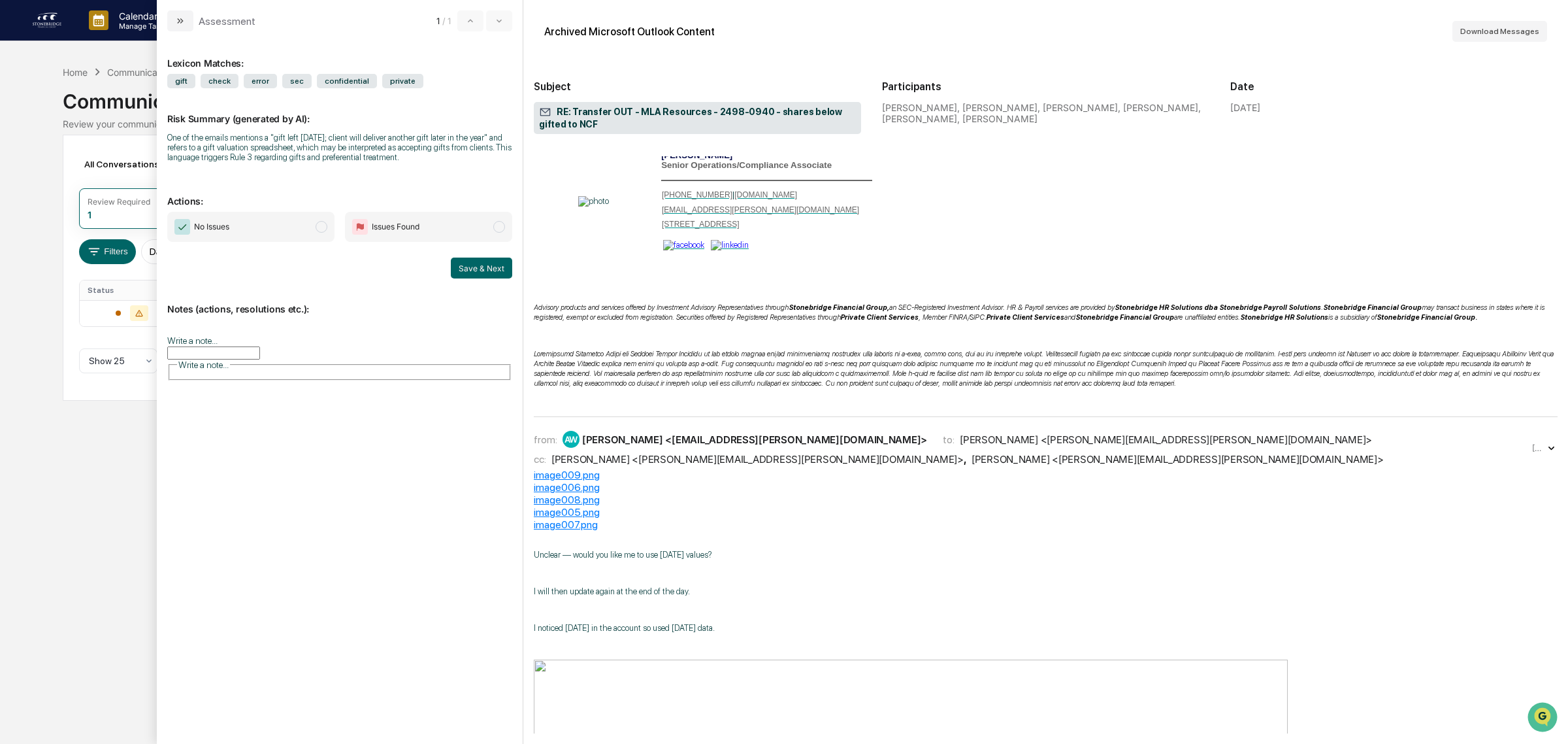
scroll to position [6129, 0]
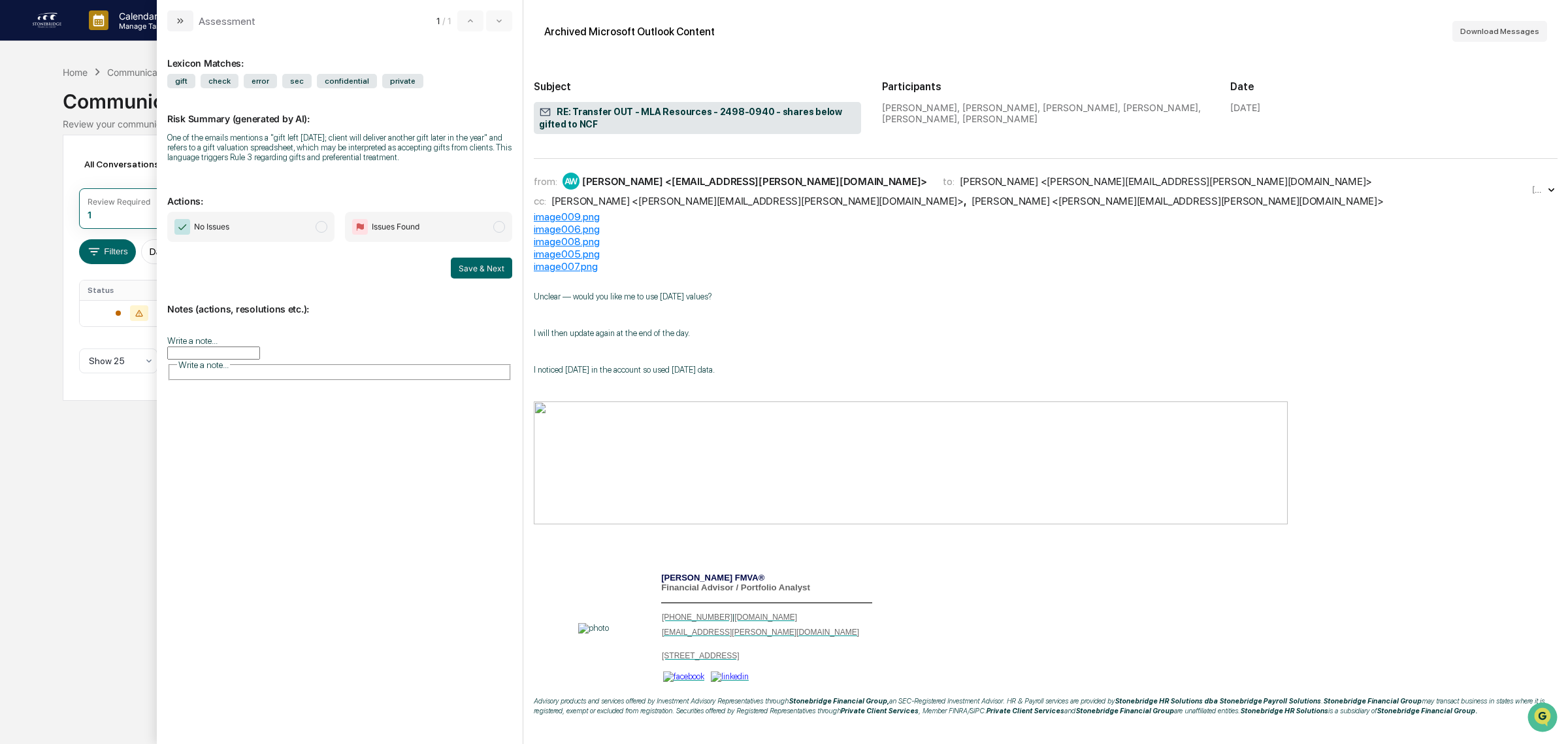
click at [766, 208] on div "[PERSON_NAME] <[PERSON_NAME][EMAIL_ADDRESS][PERSON_NAME][DOMAIN_NAME]>" at bounding box center [757, 201] width 413 height 13
drag, startPoint x: 557, startPoint y: 423, endPoint x: 702, endPoint y: 433, distance: 145.3
drag, startPoint x: 702, startPoint y: 433, endPoint x: 572, endPoint y: 436, distance: 130.0
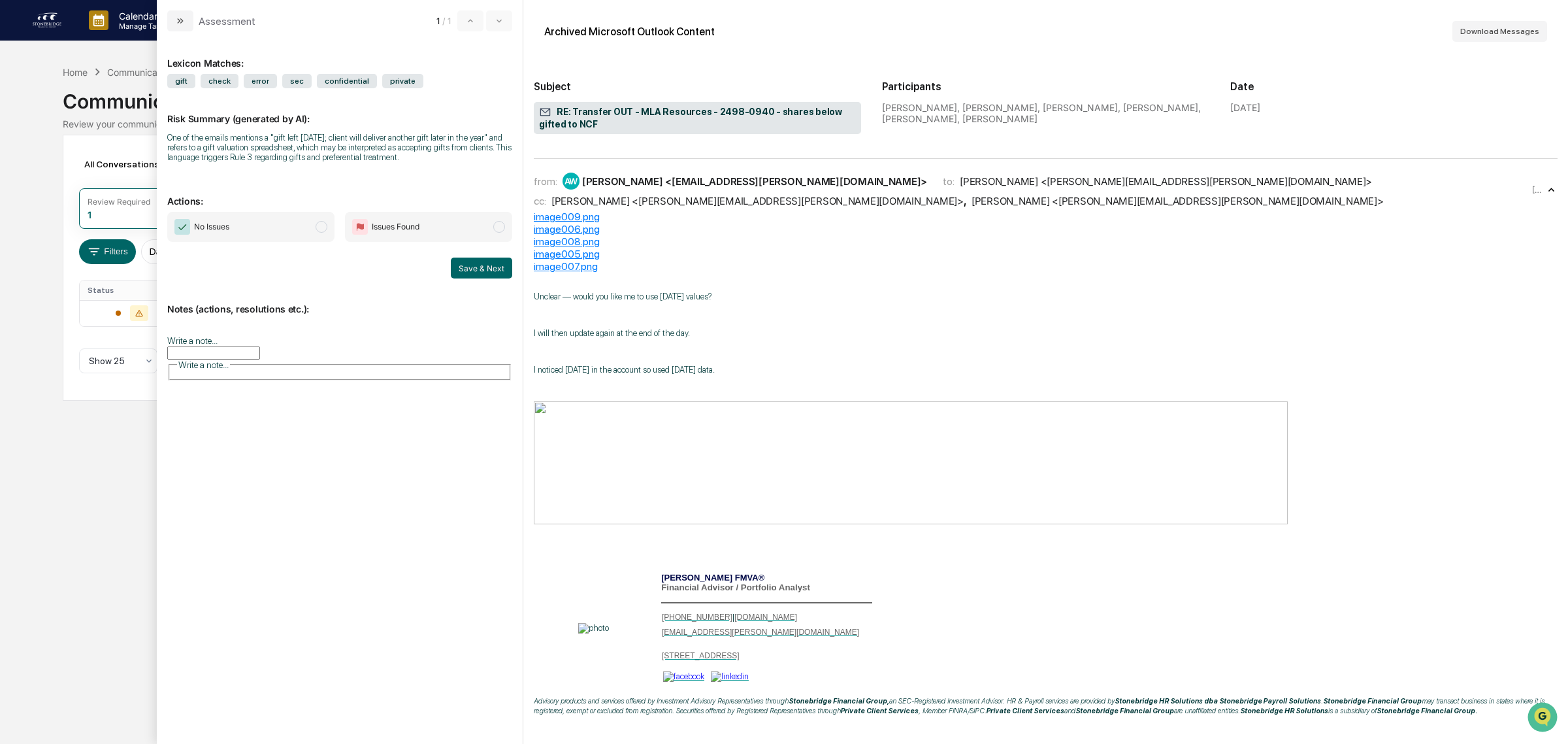
drag, startPoint x: 608, startPoint y: 455, endPoint x: 654, endPoint y: 526, distance: 84.6
drag, startPoint x: 654, startPoint y: 526, endPoint x: 592, endPoint y: 481, distance: 76.6
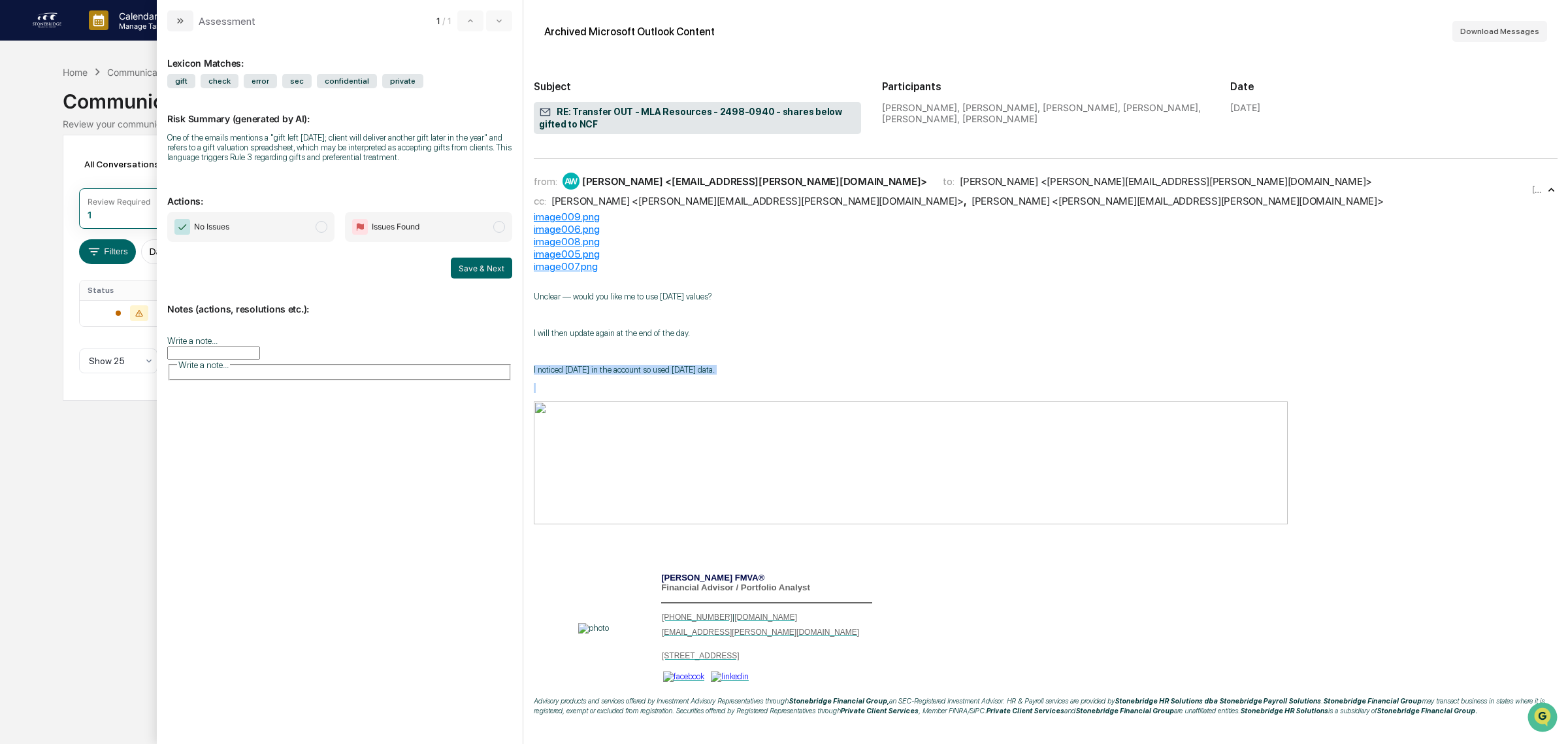
click at [592, 356] on p "modal" at bounding box center [1045, 351] width 1024 height 10
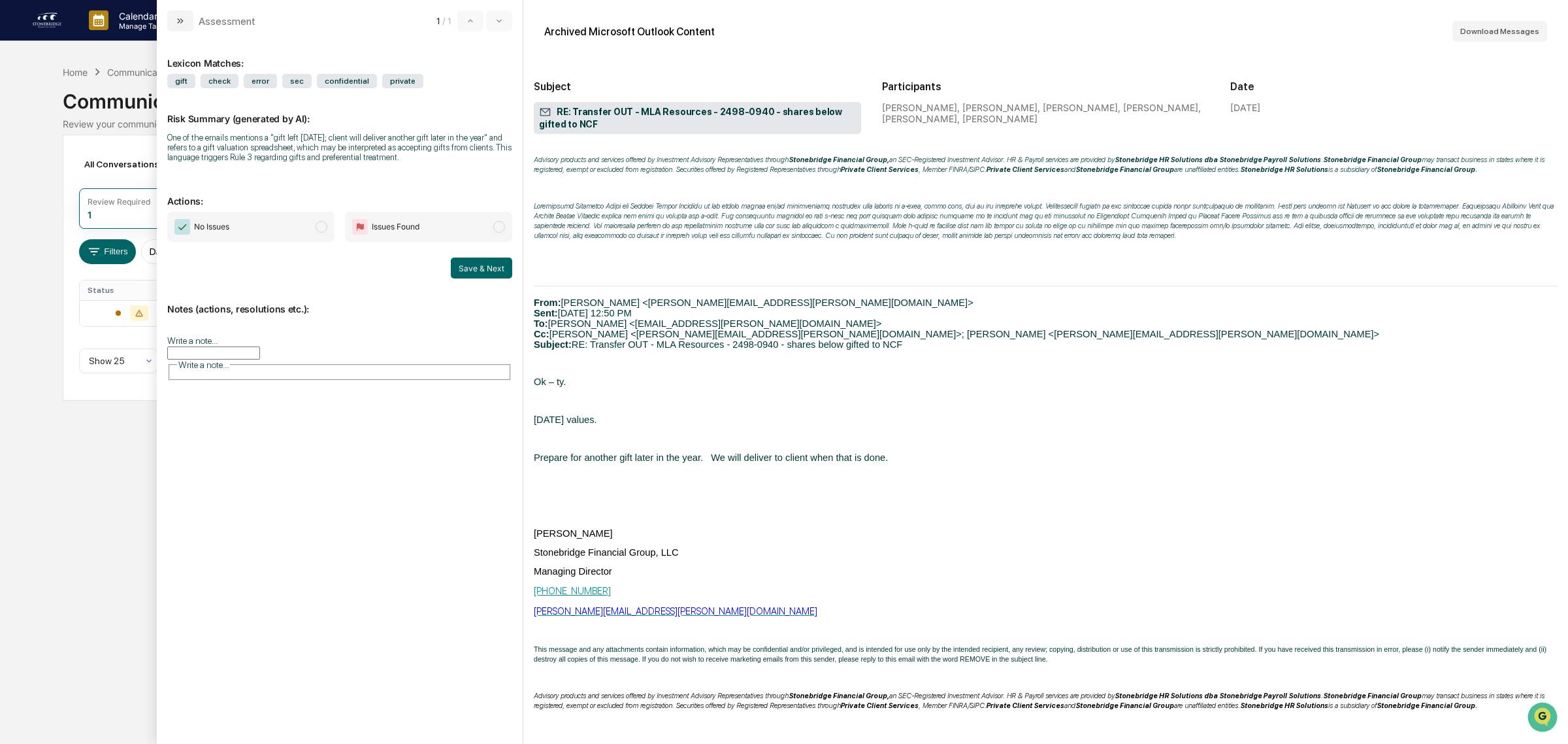
scroll to position [6701, 0]
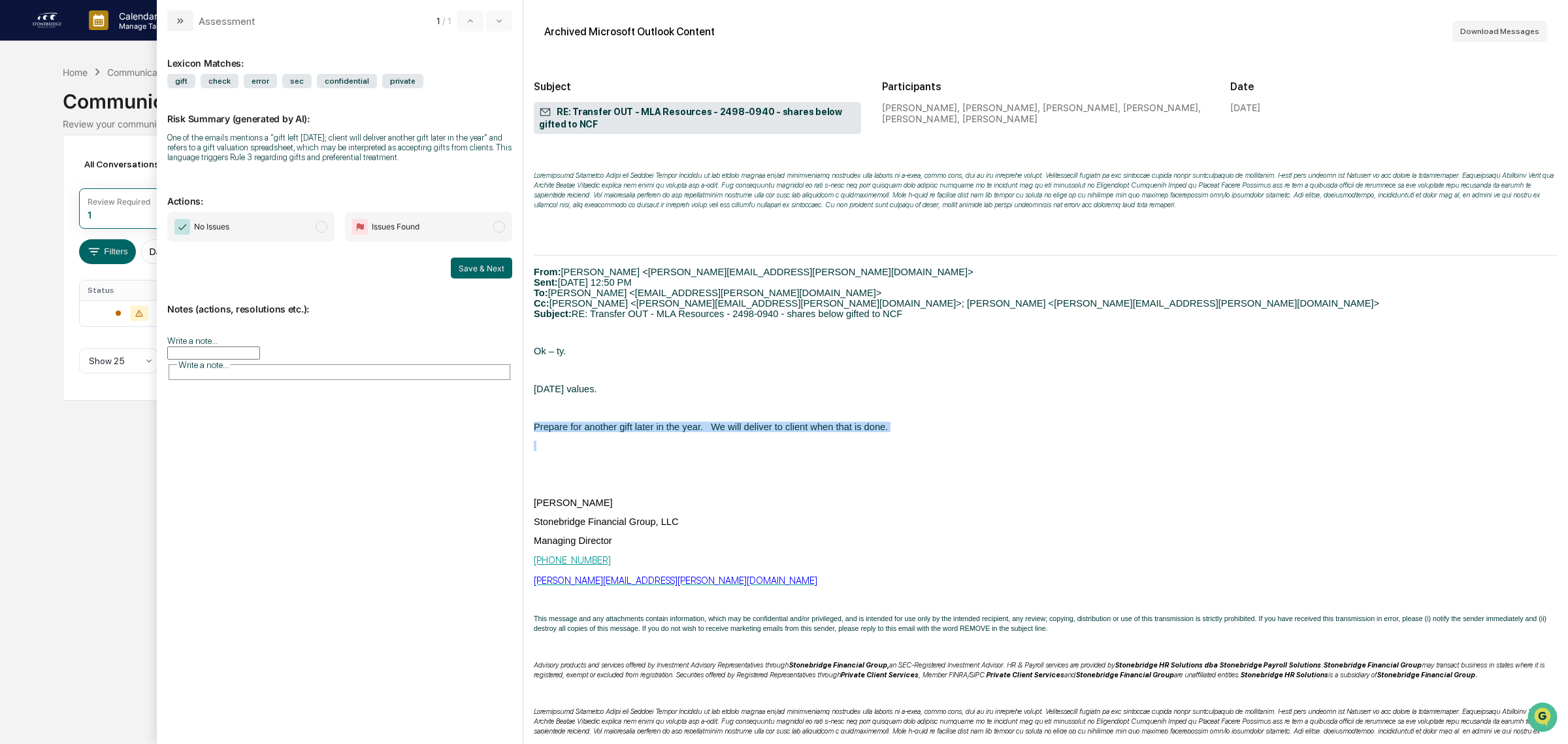
drag, startPoint x: 576, startPoint y: 544, endPoint x: 610, endPoint y: 593, distance: 59.6
click at [610, 451] on p "modal" at bounding box center [1045, 446] width 1024 height 10
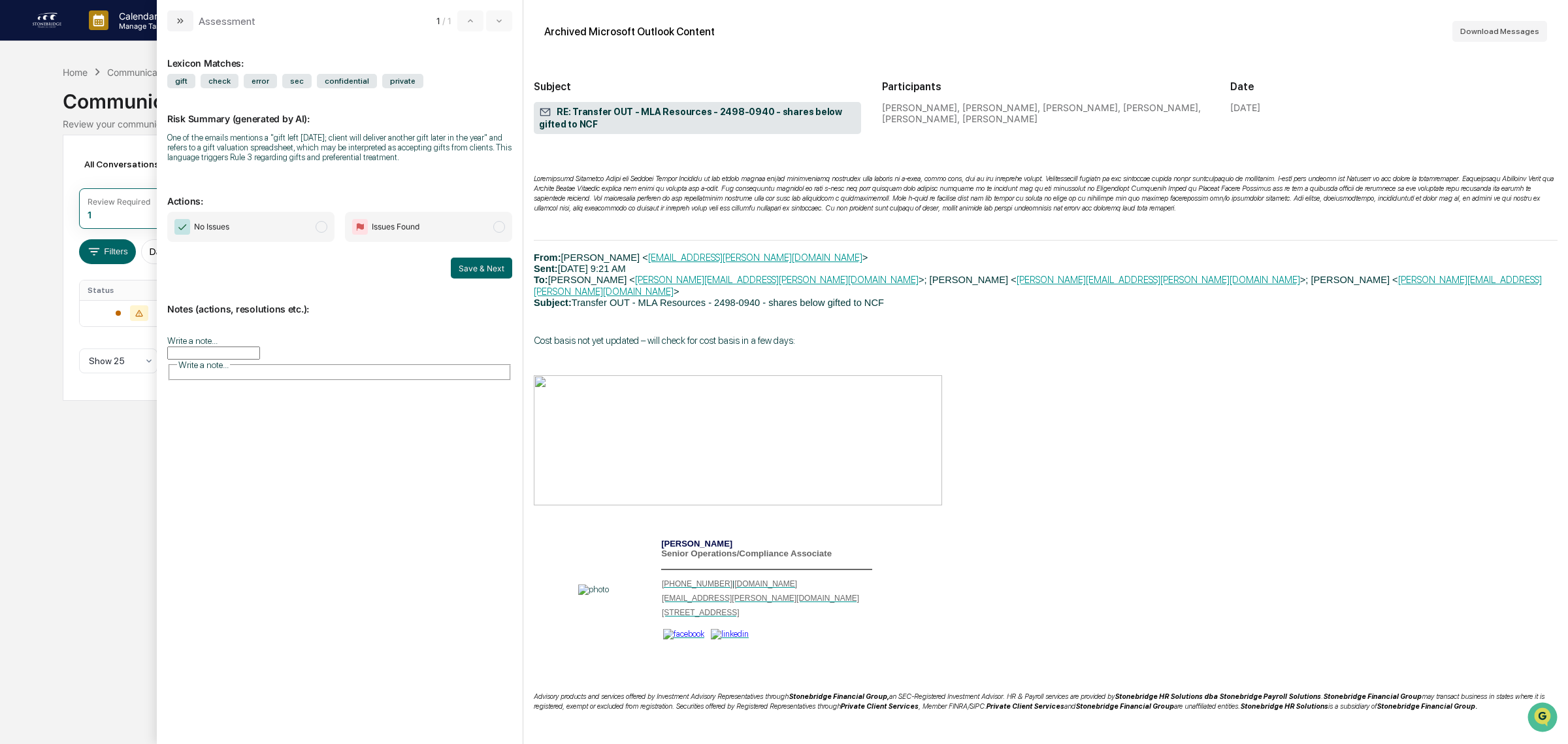
scroll to position [9152, 0]
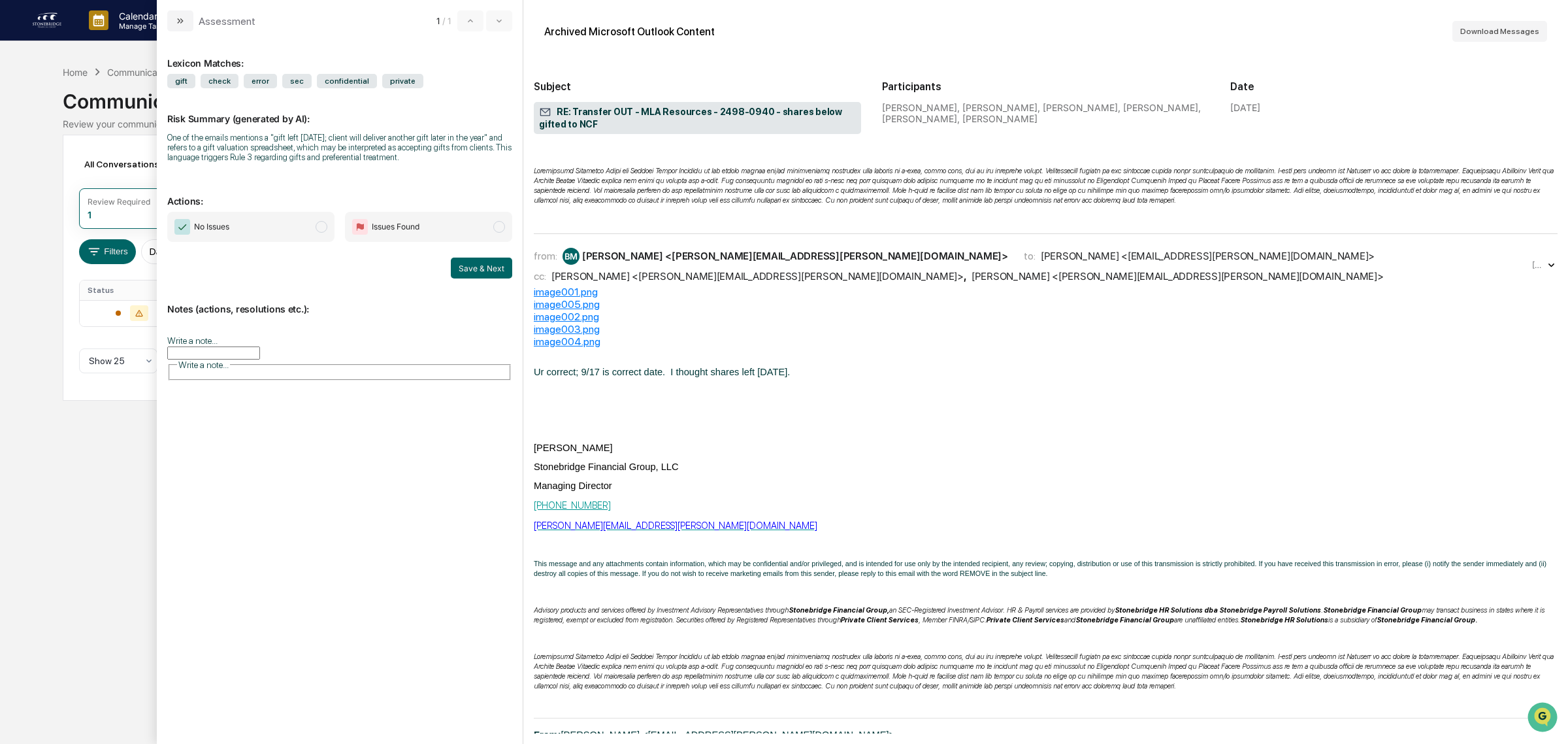
click at [663, 282] on div "[PERSON_NAME] <[PERSON_NAME][EMAIL_ADDRESS][PERSON_NAME][DOMAIN_NAME]>" at bounding box center [757, 276] width 413 height 13
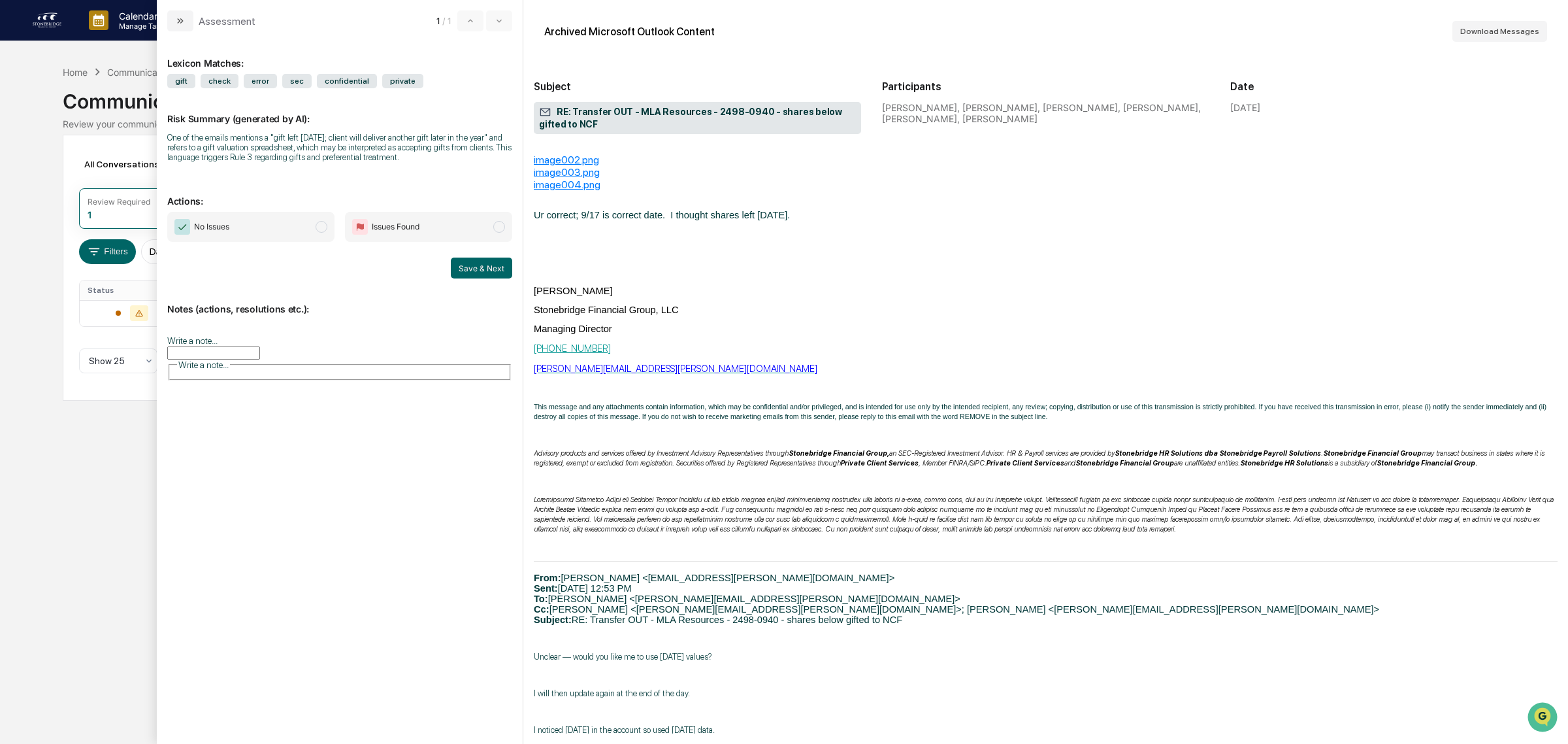
scroll to position [9316, 0]
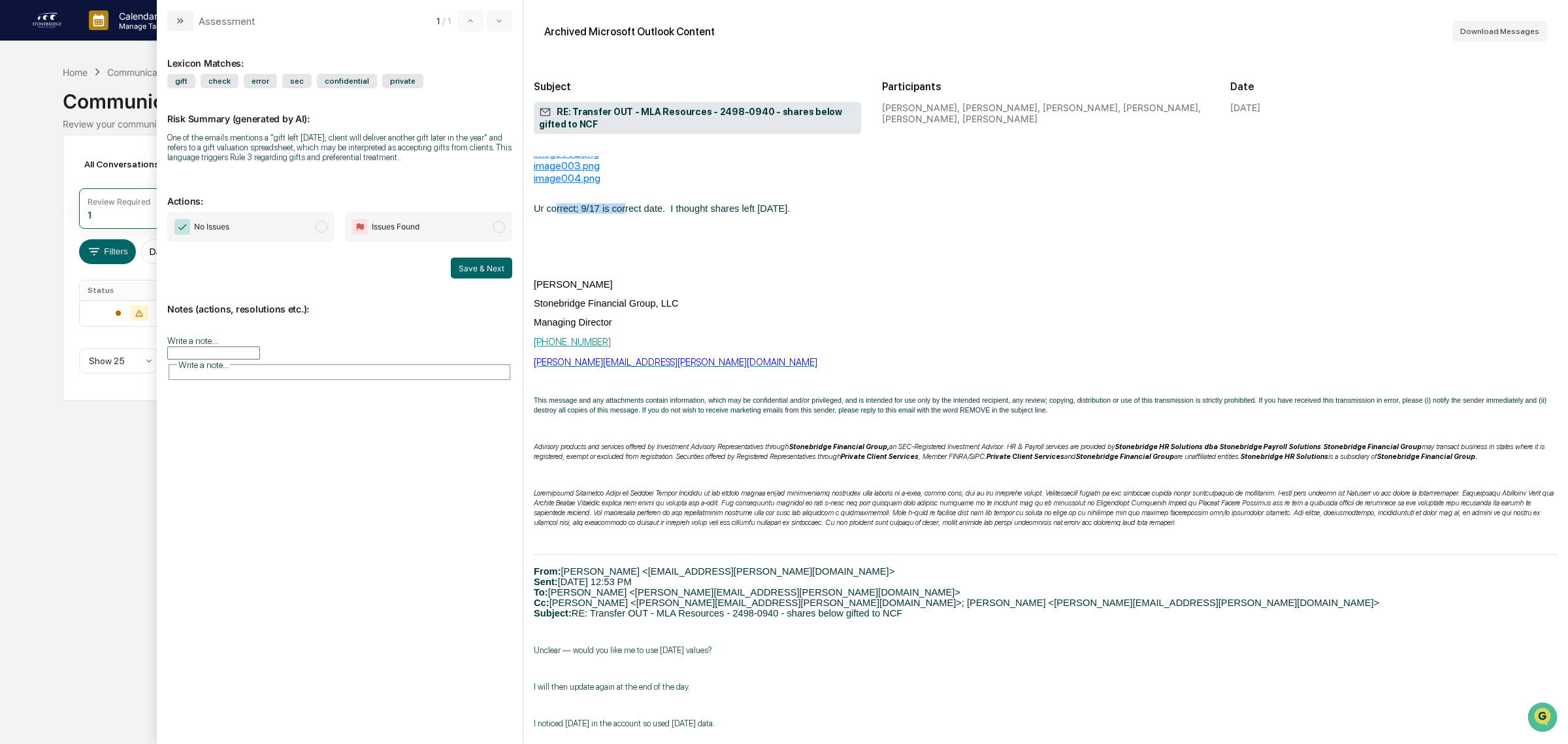
drag, startPoint x: 552, startPoint y: 413, endPoint x: 619, endPoint y: 419, distance: 67.3
click at [619, 214] on span "Ur correct; 9/17 is correct date. I thought shares left [DATE]." at bounding box center [661, 208] width 256 height 10
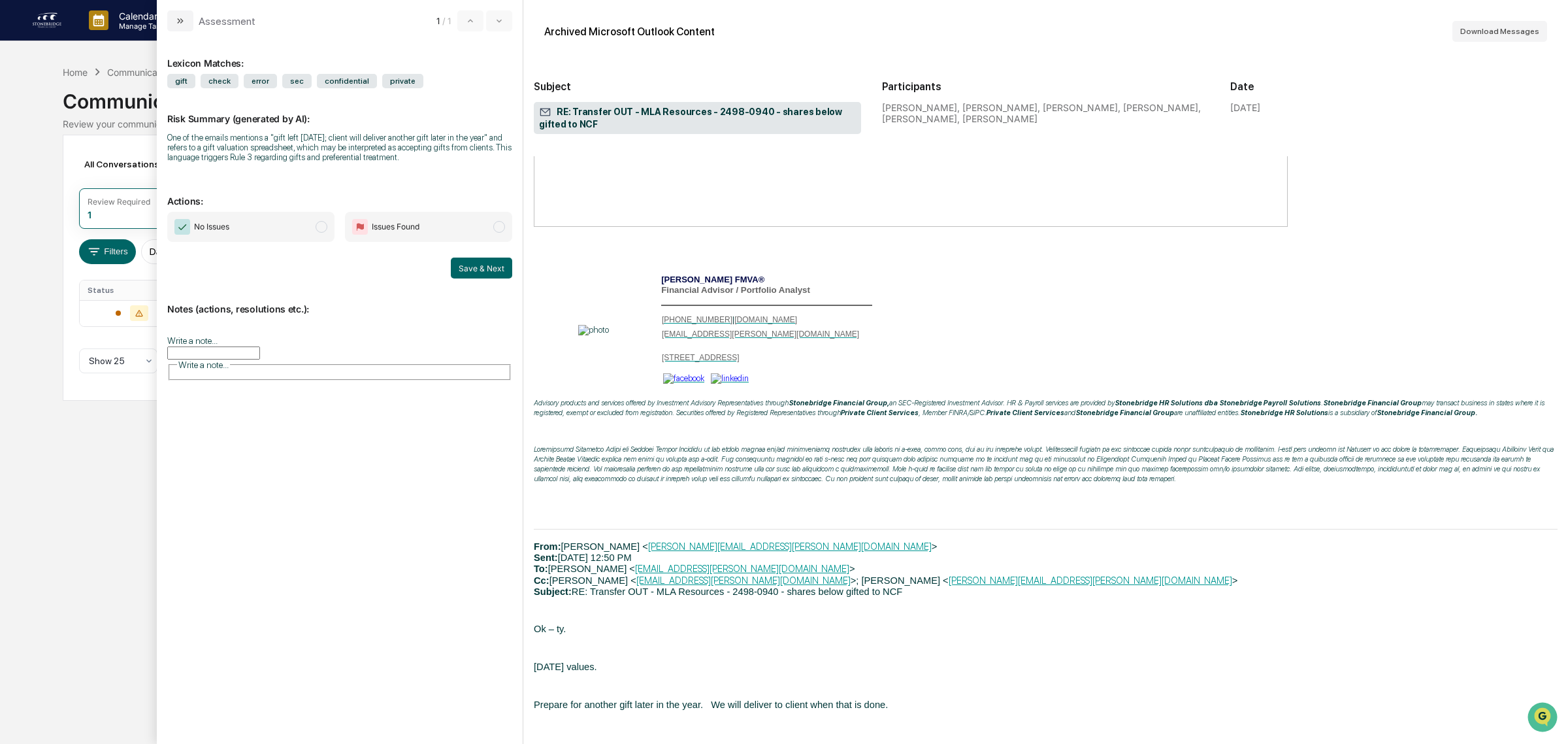
scroll to position [9970, 0]
drag, startPoint x: 647, startPoint y: 213, endPoint x: 745, endPoint y: 422, distance: 230.8
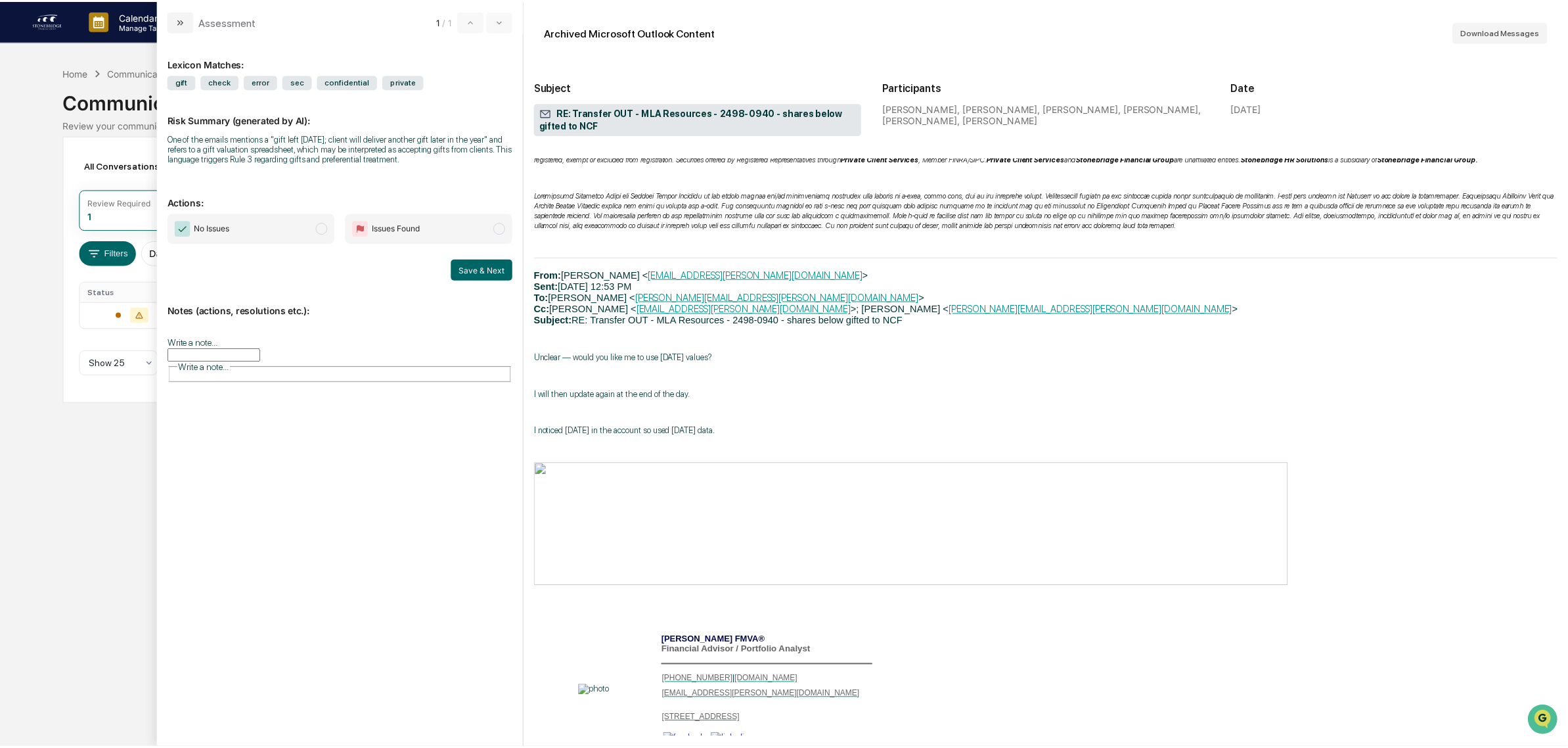
scroll to position [13646, 0]
drag, startPoint x: 191, startPoint y: 146, endPoint x: 309, endPoint y: 145, distance: 118.0
click at [309, 145] on div "One of the emails mentions a "gift left [DATE]; client will deliver another gif…" at bounding box center [341, 148] width 347 height 30
drag, startPoint x: 297, startPoint y: 146, endPoint x: 349, endPoint y: 169, distance: 56.9
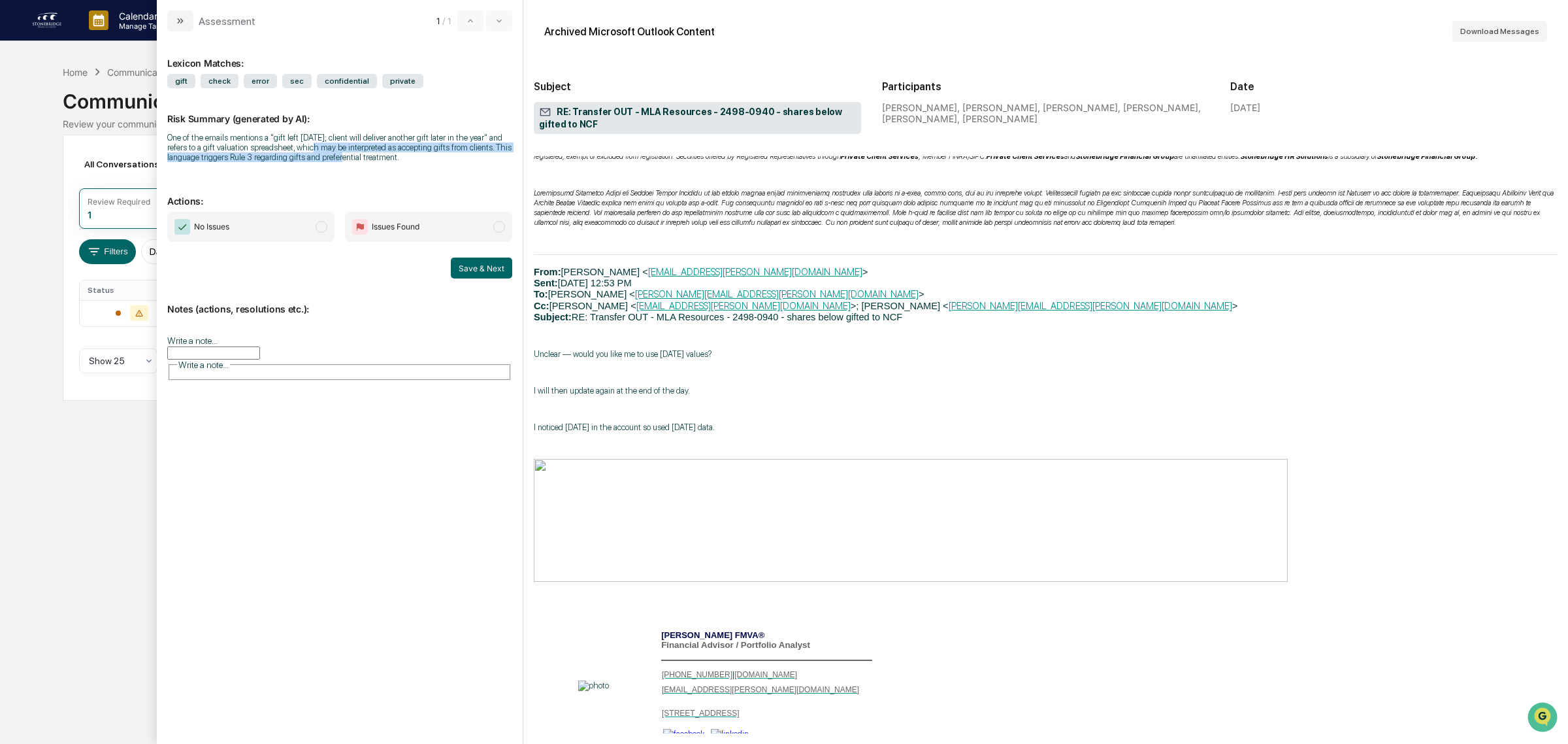
click at [347, 168] on div "Risk Summary (generated by AI): One of the emails mentions a "gift left [DATE];…" at bounding box center [339, 129] width 345 height 82
drag, startPoint x: 399, startPoint y: 163, endPoint x: 275, endPoint y: 129, distance: 128.6
click at [275, 129] on div "Risk Summary (generated by AI): One of the emails mentions a "gift left [DATE];…" at bounding box center [339, 129] width 345 height 82
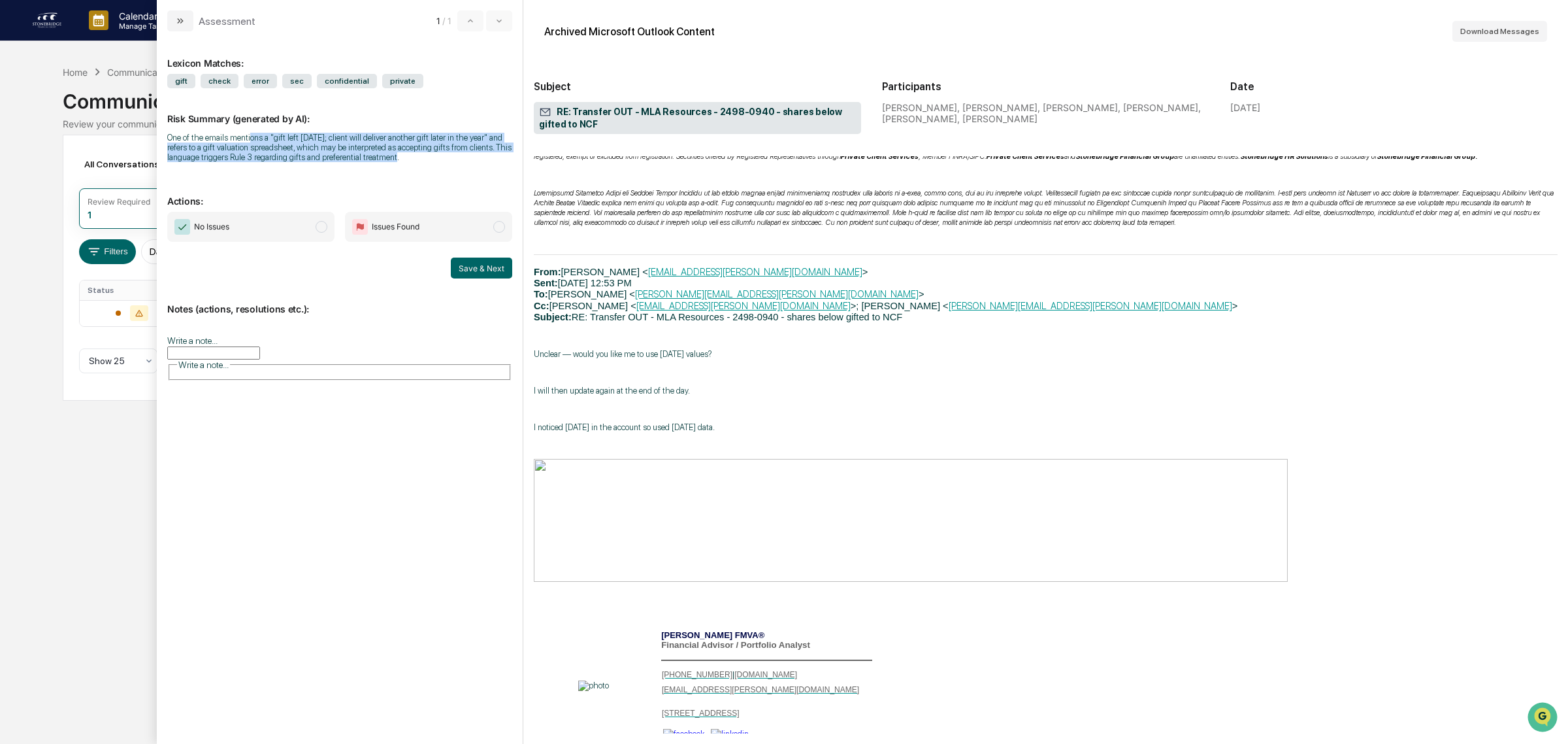
drag, startPoint x: 250, startPoint y: 129, endPoint x: 432, endPoint y: 169, distance: 186.3
click at [432, 169] on div "Risk Summary (generated by AI): One of the emails mentions a "gift left [DATE];…" at bounding box center [339, 129] width 345 height 82
drag, startPoint x: 432, startPoint y: 169, endPoint x: 154, endPoint y: 134, distance: 280.2
click at [154, 134] on body "Calendar Manage Tasks Reviews Approval Management Company People, Data, Setting…" at bounding box center [784, 372] width 1568 height 744
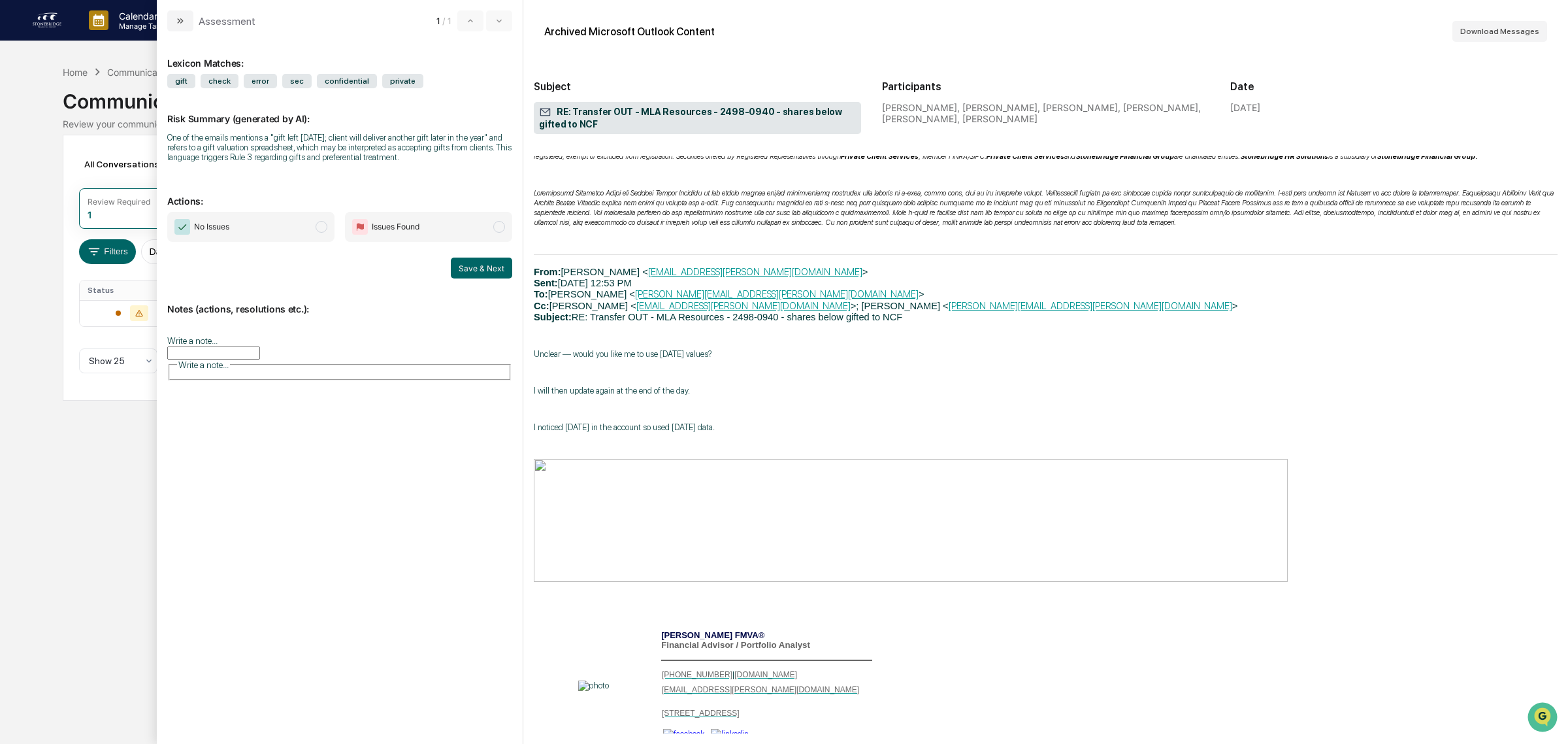
click at [260, 346] on input "Write a note..." at bounding box center [213, 353] width 92 height 13
click at [510, 469] on button "Save" at bounding box center [494, 458] width 34 height 21
click at [260, 230] on span "No Issues" at bounding box center [250, 227] width 167 height 30
click at [471, 269] on button "Save & Next" at bounding box center [481, 267] width 61 height 21
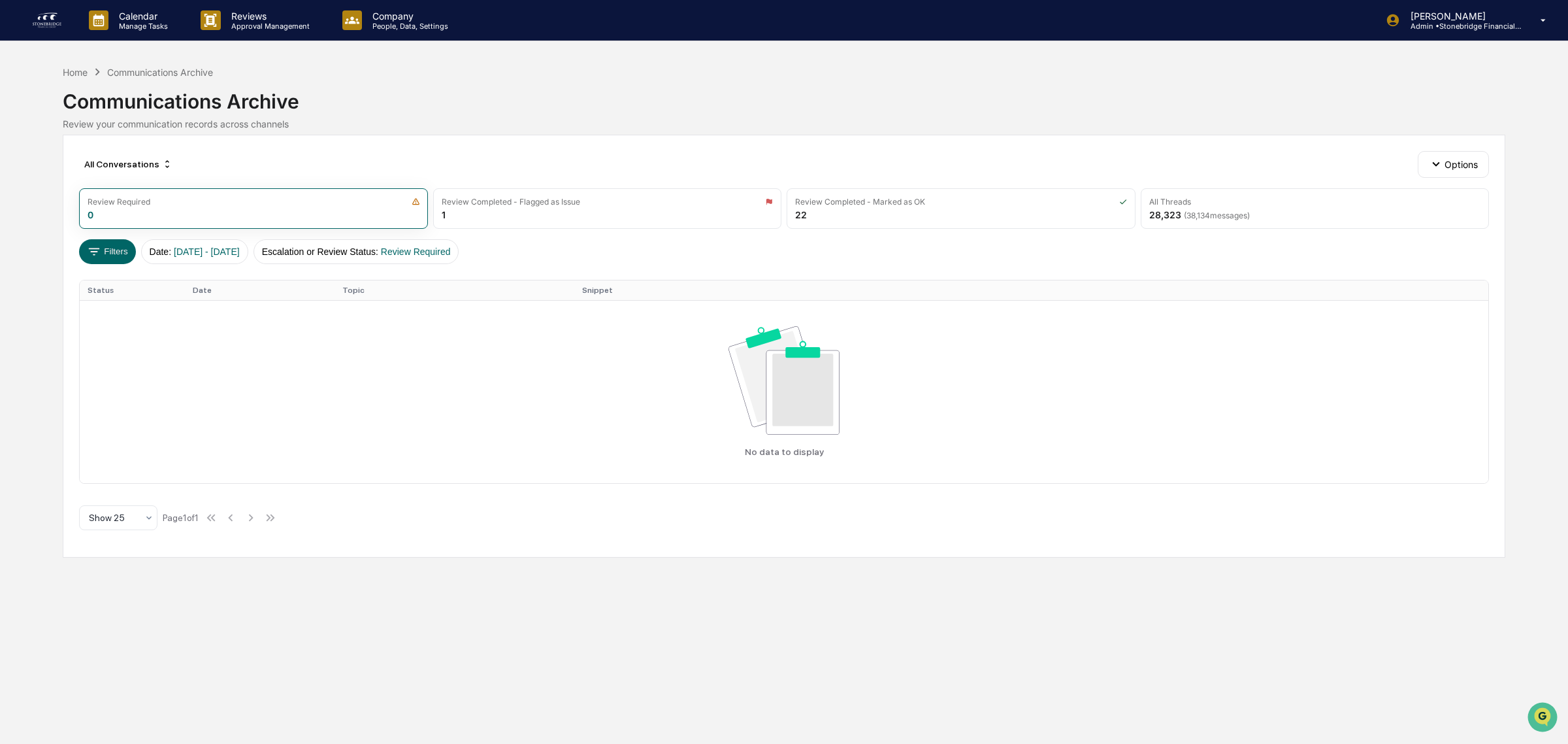
click at [48, 28] on img at bounding box center [46, 20] width 31 height 21
